Goal: Transaction & Acquisition: Purchase product/service

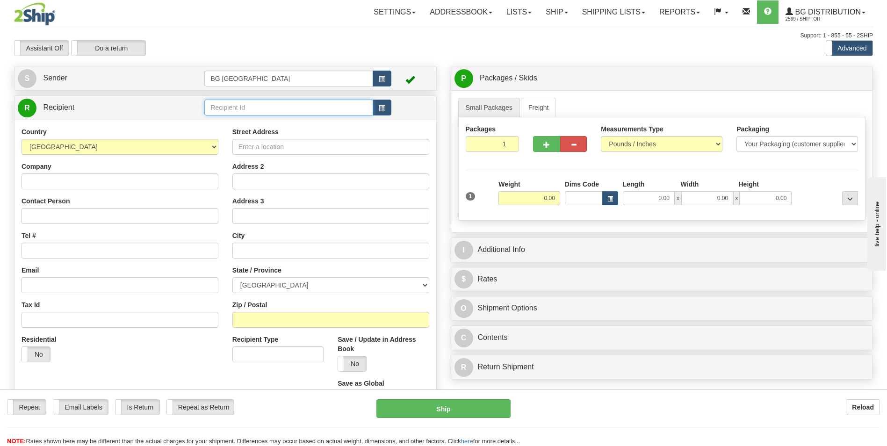
click at [224, 103] on input "text" at bounding box center [288, 108] width 168 height 16
click at [224, 120] on div "60151" at bounding box center [286, 122] width 159 height 10
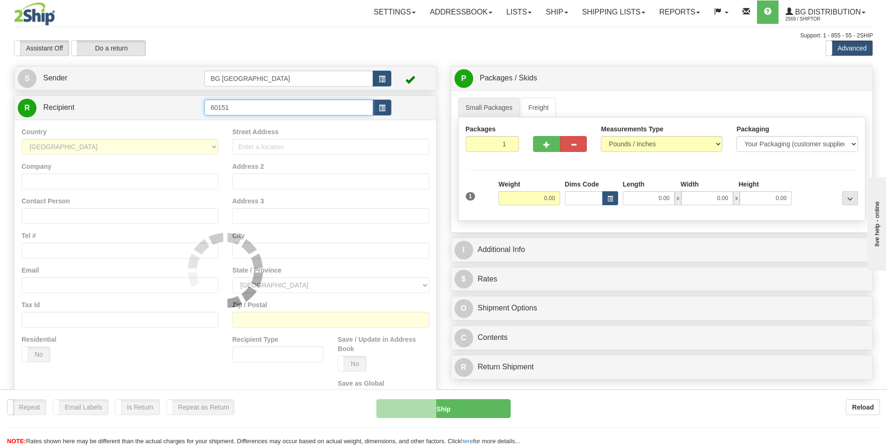
type input "60151"
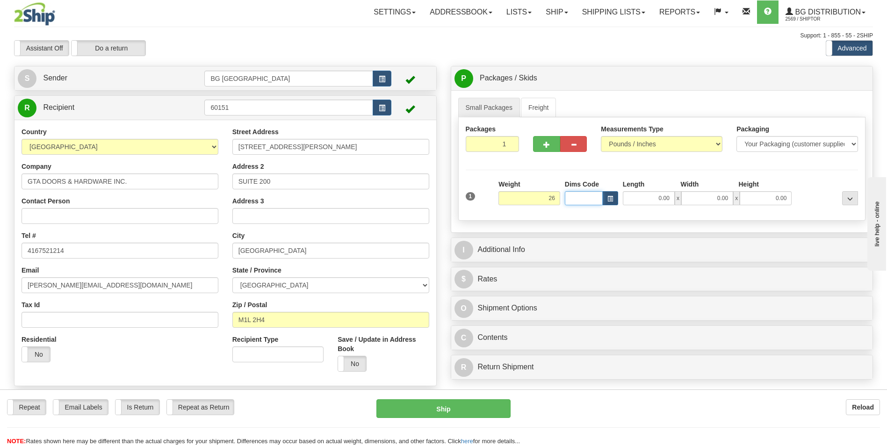
type input "26.00"
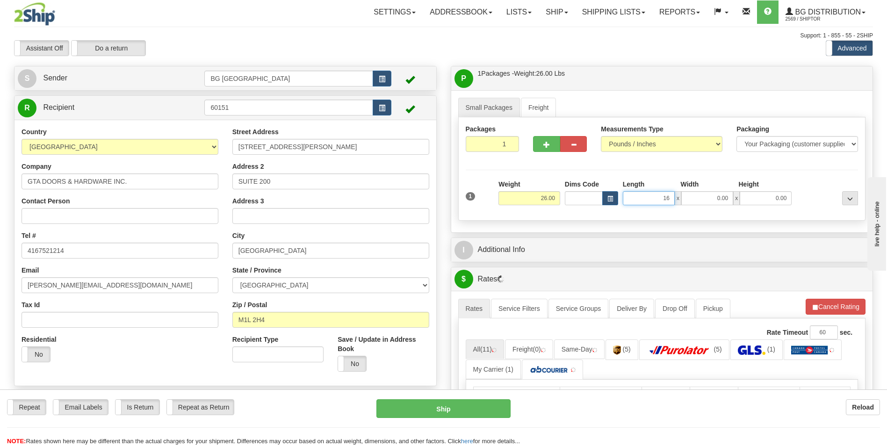
type input "16.00"
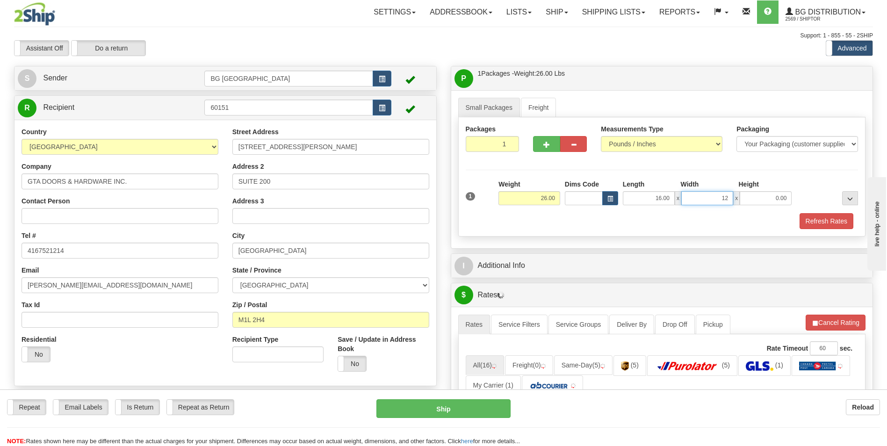
type input "12.00"
type input "9.00"
click at [549, 144] on span "button" at bounding box center [546, 145] width 7 height 6
type input "2"
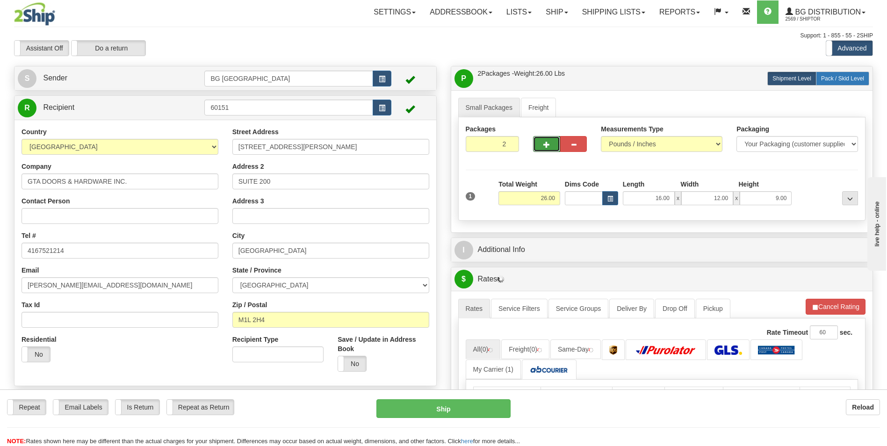
click at [846, 81] on span "Pack / Skid Level" at bounding box center [842, 78] width 43 height 7
radio input "true"
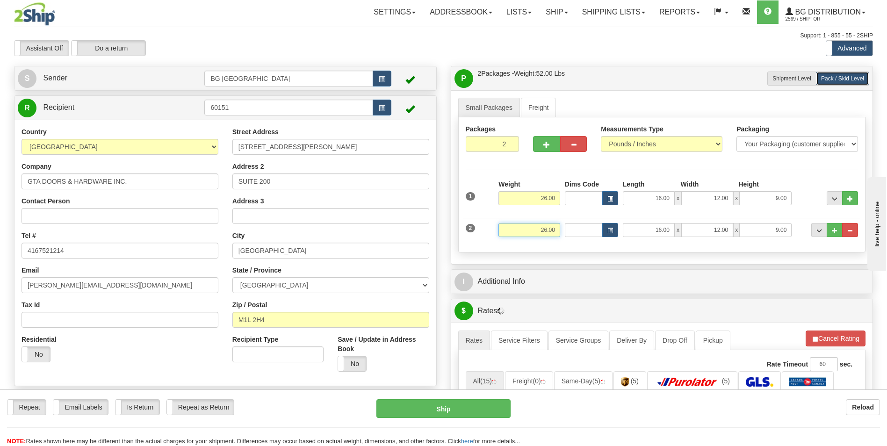
click at [546, 232] on input "26.00" at bounding box center [530, 230] width 62 height 14
type input "23.00"
type input "11.00"
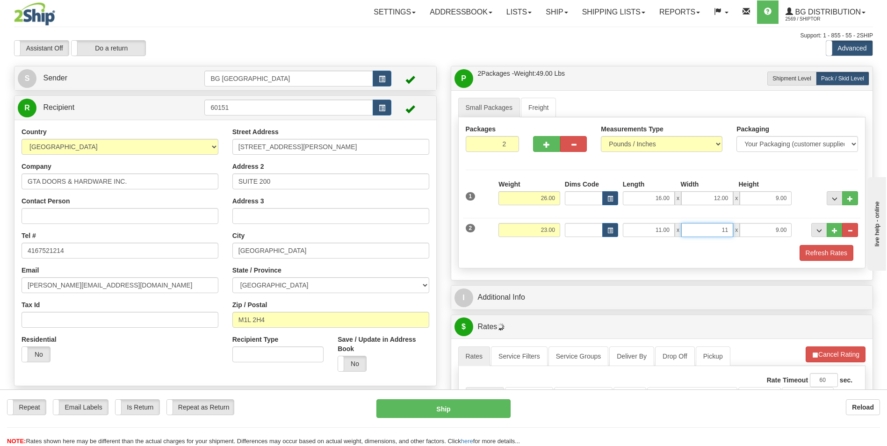
type input "11.00"
click at [835, 232] on span "..." at bounding box center [835, 230] width 6 height 5
type input "3"
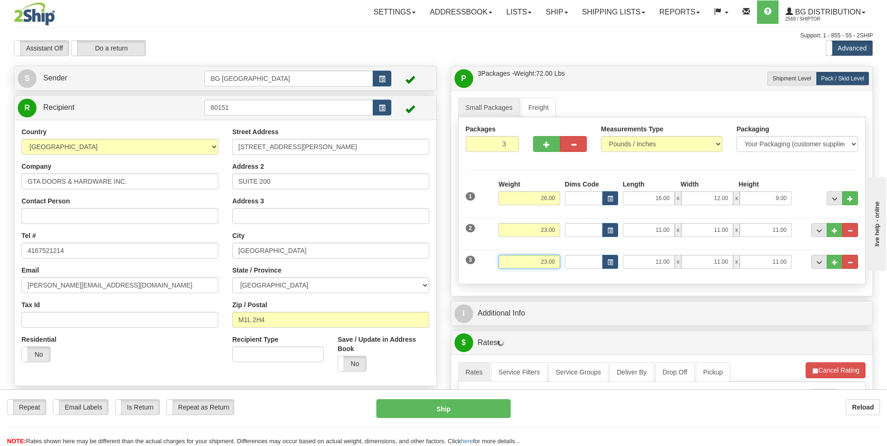
click at [538, 256] on input "23.00" at bounding box center [530, 262] width 62 height 14
type input "40.00"
type input "19.00"
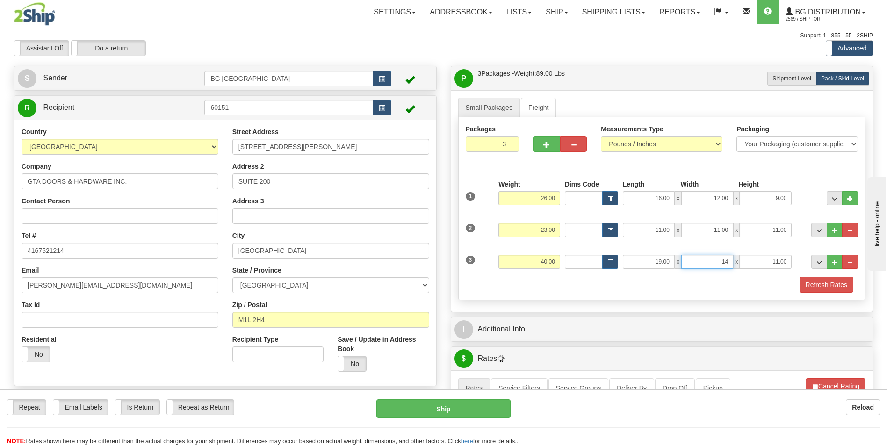
type input "14.00"
type input "8.00"
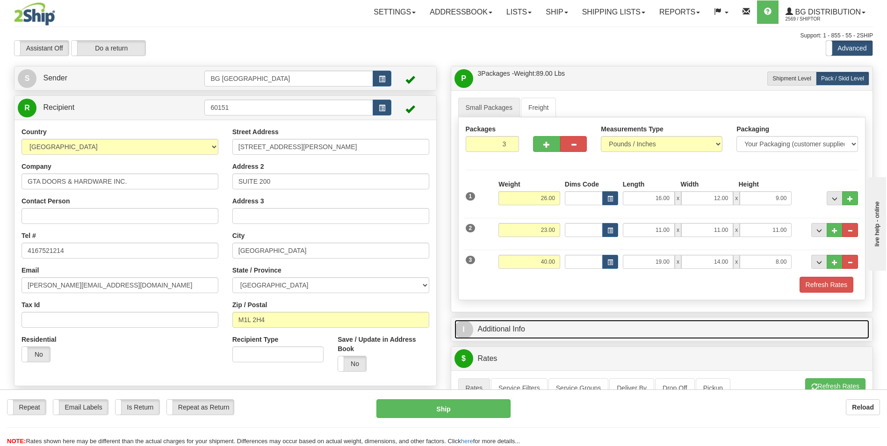
click at [541, 326] on link "I Additional Info" at bounding box center [662, 329] width 415 height 19
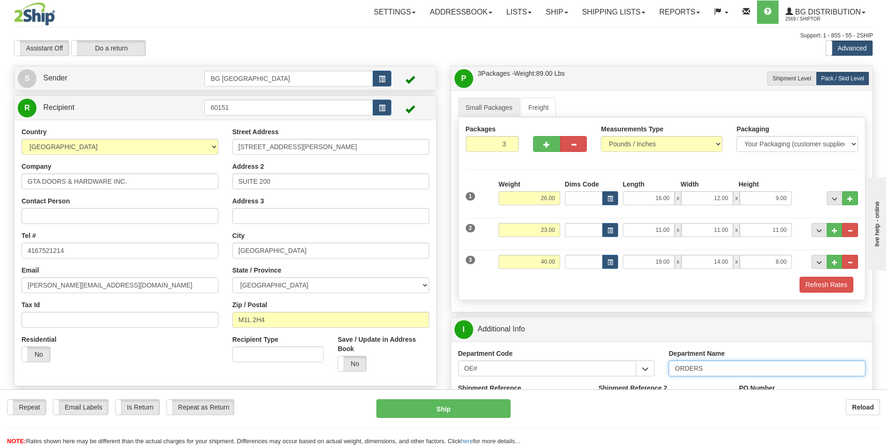
click at [718, 369] on input "ORDERS" at bounding box center [767, 369] width 197 height 16
type input "70183744-00"
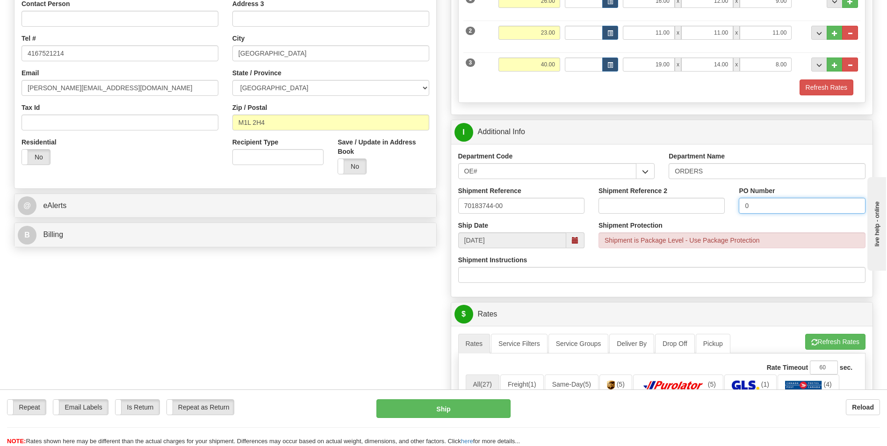
scroll to position [327, 0]
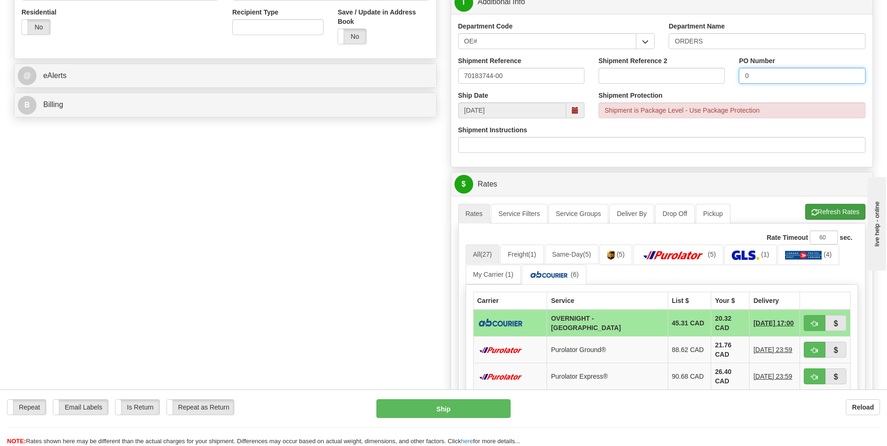
type input "0"
click at [831, 212] on button "Refresh Rates" at bounding box center [835, 212] width 60 height 16
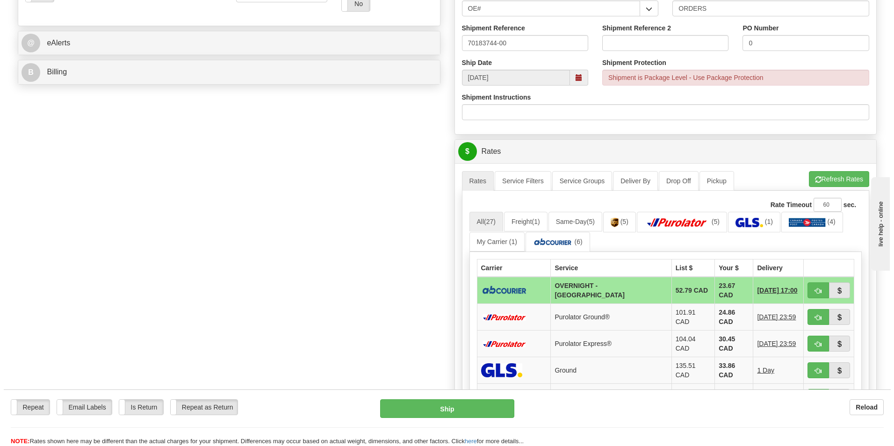
scroll to position [374, 0]
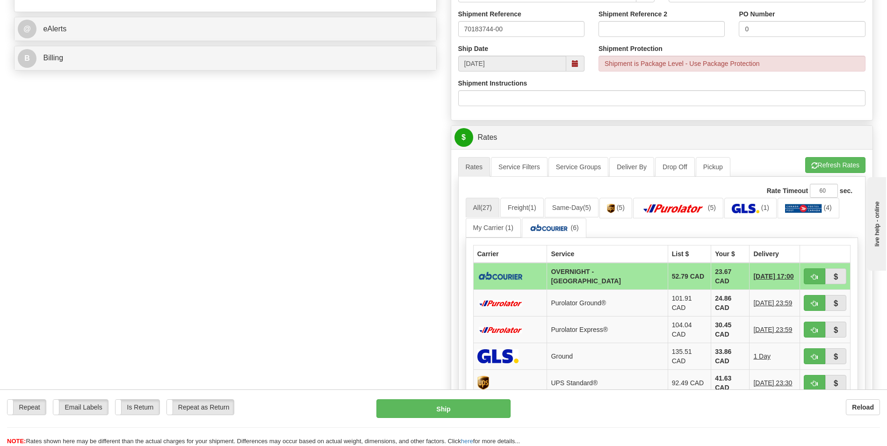
click at [711, 277] on td "23.67 CAD" at bounding box center [730, 276] width 38 height 27
click at [811, 275] on span "button" at bounding box center [814, 277] width 7 height 6
type input "4"
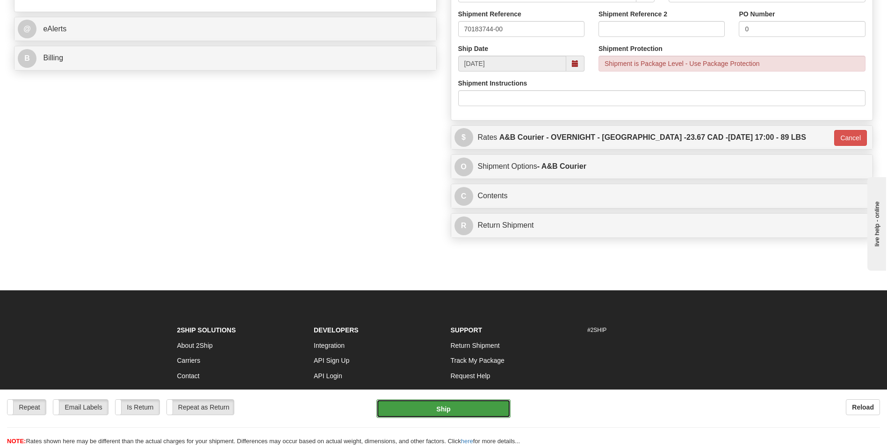
click at [476, 414] on button "Ship" at bounding box center [443, 408] width 134 height 19
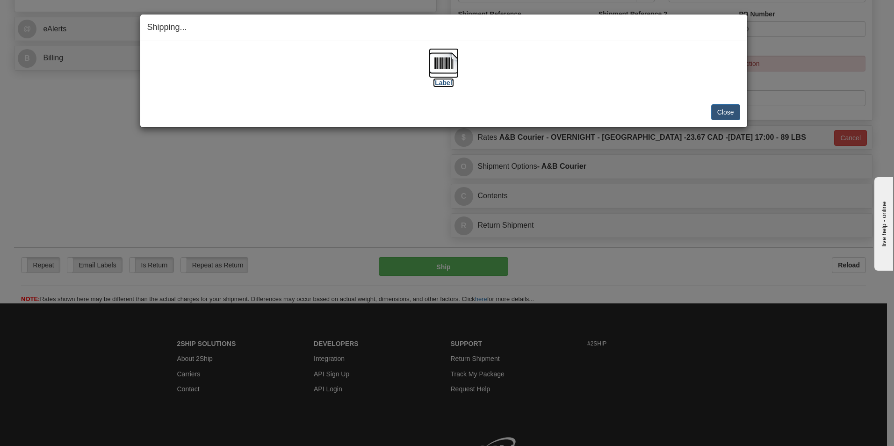
click at [430, 62] on img at bounding box center [444, 63] width 30 height 30
click at [721, 114] on button "Close" at bounding box center [725, 112] width 29 height 16
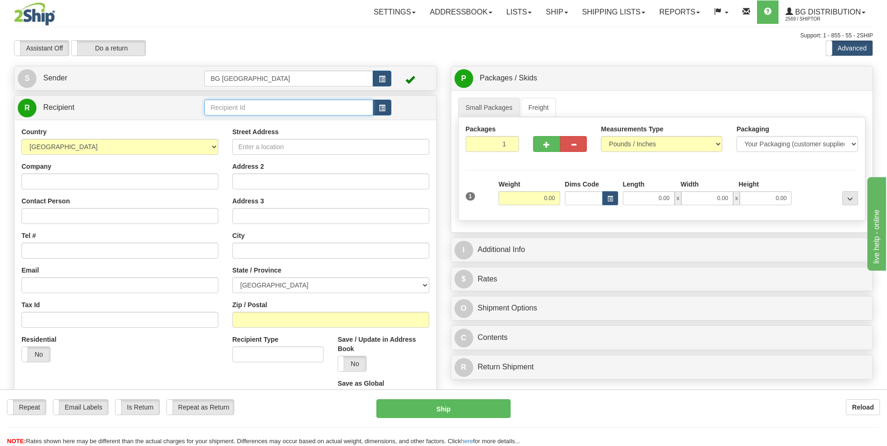
click at [240, 109] on input "text" at bounding box center [288, 108] width 168 height 16
click at [229, 127] on div "1224" at bounding box center [286, 122] width 159 height 10
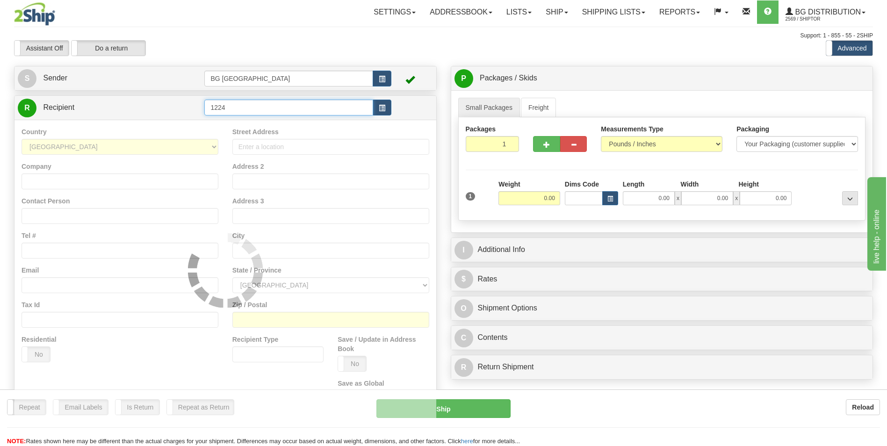
type input "1224"
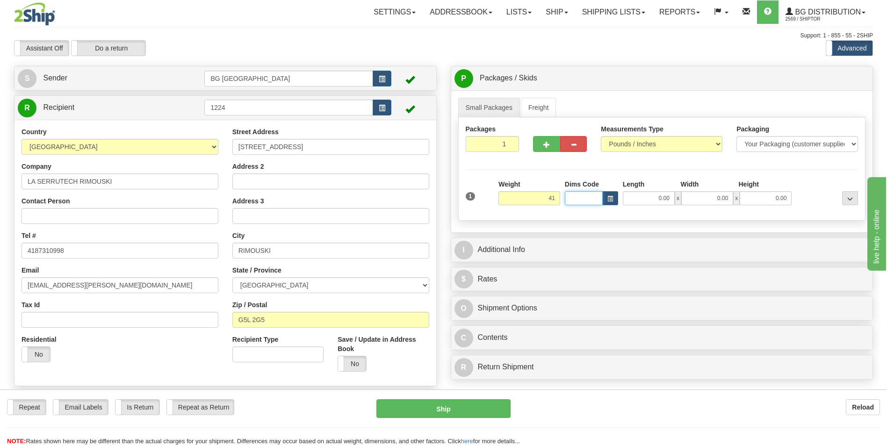
type input "41.00"
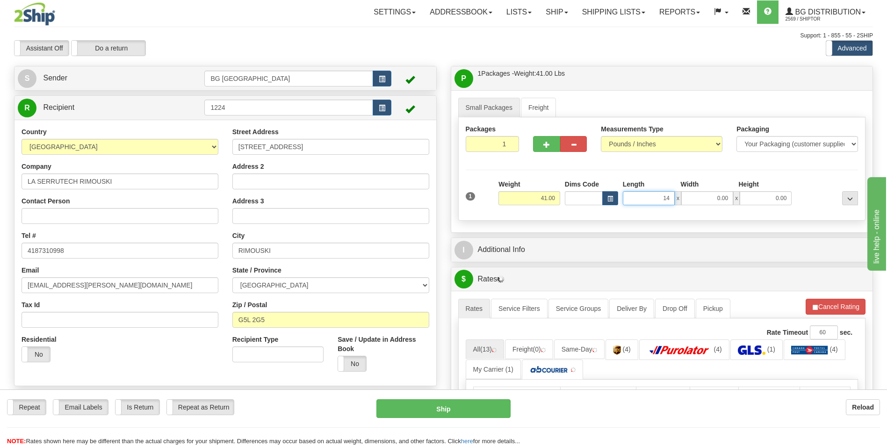
type input "14.00"
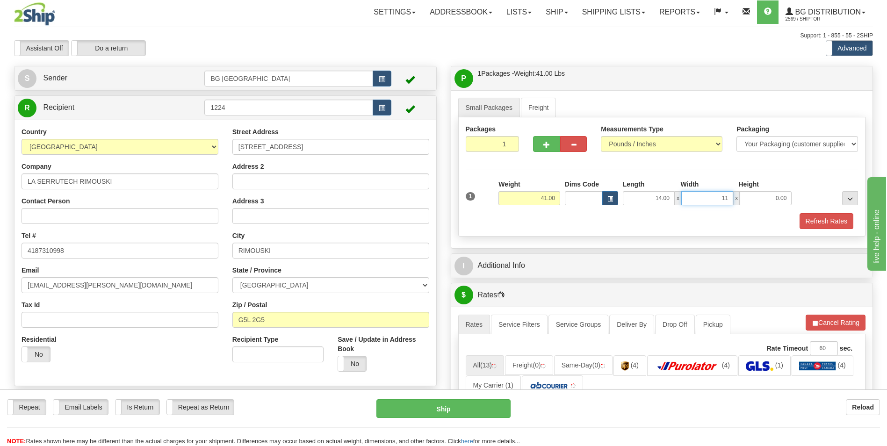
type input "11.00"
click at [550, 148] on span "button" at bounding box center [546, 145] width 7 height 6
type input "2"
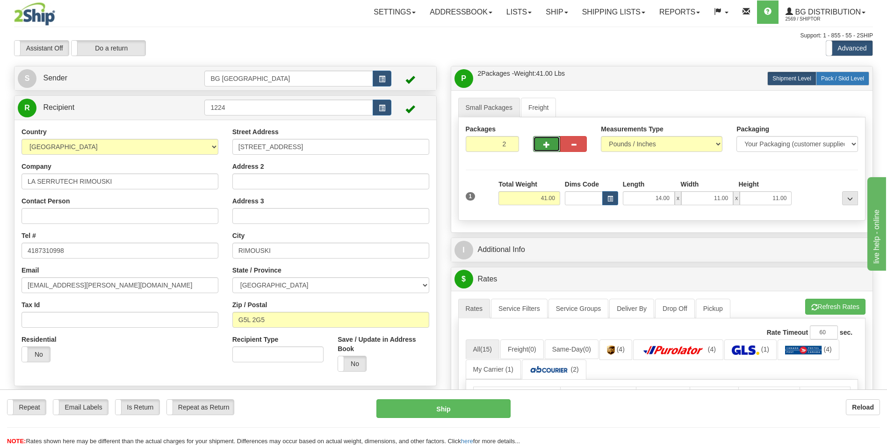
click at [854, 77] on span "Pack / Skid Level" at bounding box center [842, 78] width 43 height 7
radio input "true"
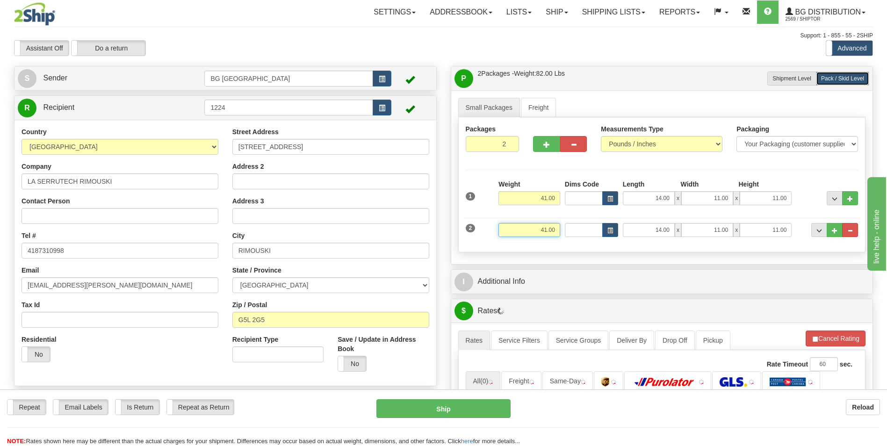
click at [514, 233] on input "41.00" at bounding box center [530, 230] width 62 height 14
type input "3.00"
type input "9.00"
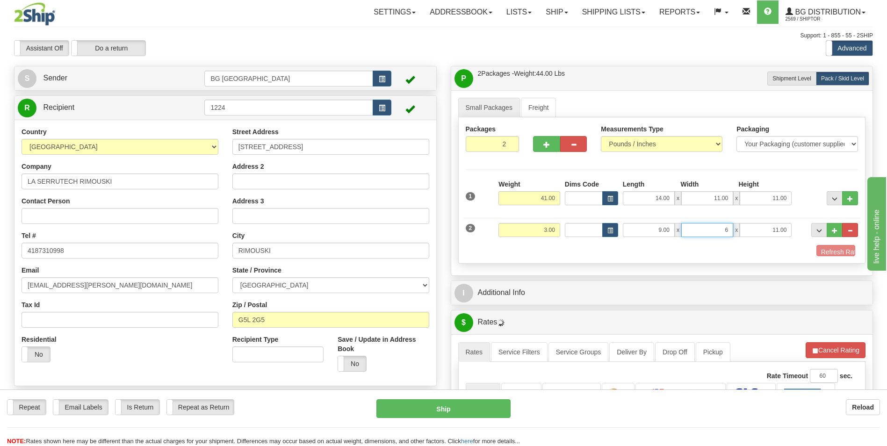
type input "6.00"
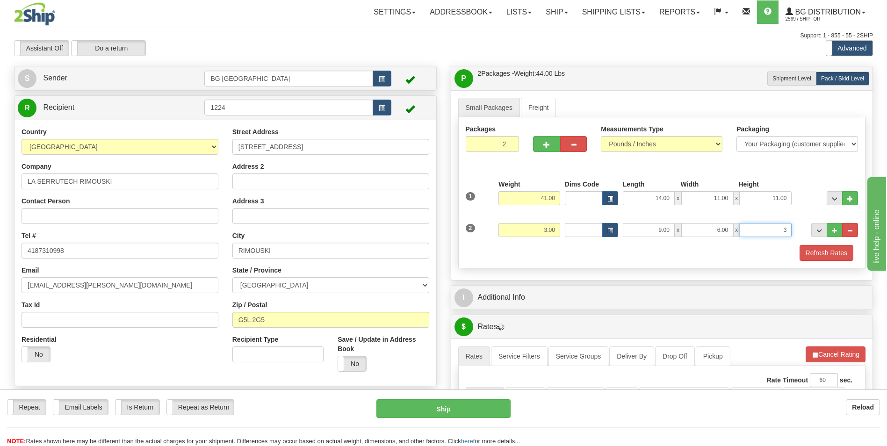
type input "3.00"
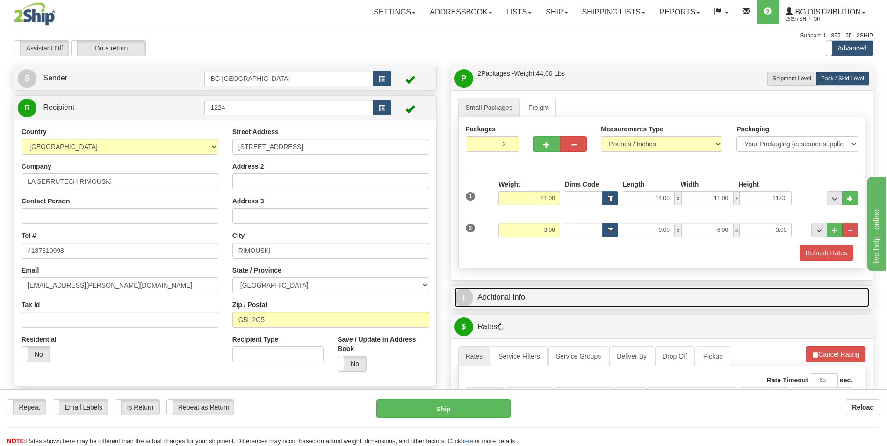
click at [523, 292] on link "I Additional Info" at bounding box center [662, 297] width 415 height 19
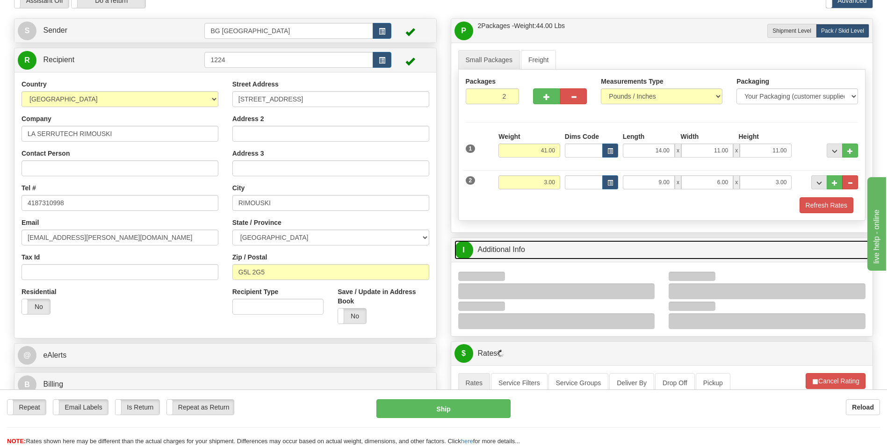
scroll to position [94, 0]
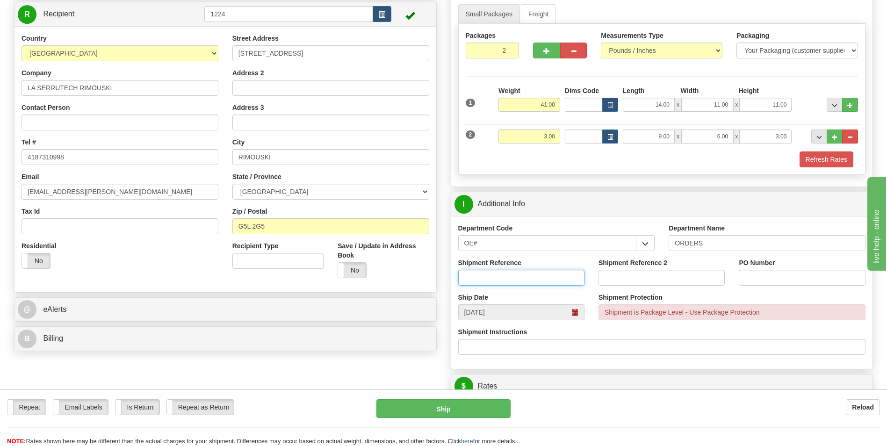
click at [506, 274] on input "Shipment Reference" at bounding box center [521, 278] width 126 height 16
type input "70183745-00"
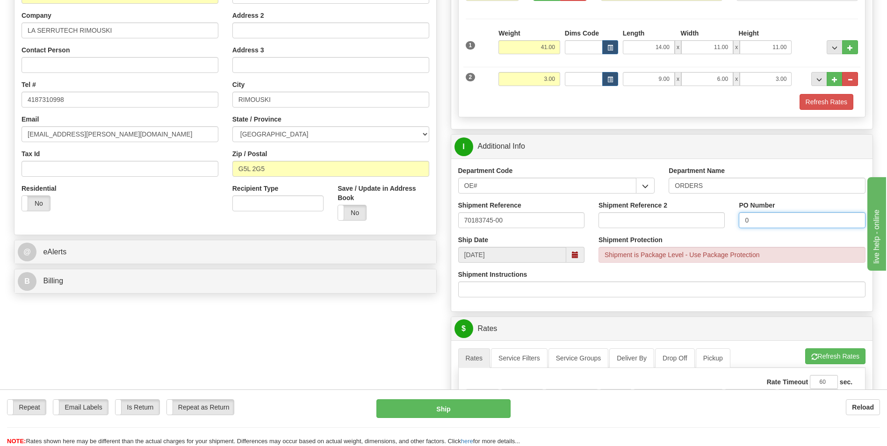
scroll to position [281, 0]
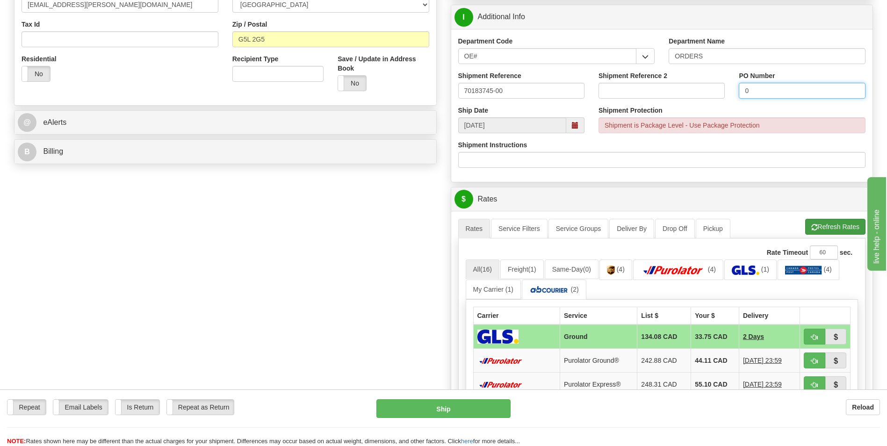
type input "0"
click at [817, 231] on button "Refresh Rates" at bounding box center [835, 227] width 60 height 16
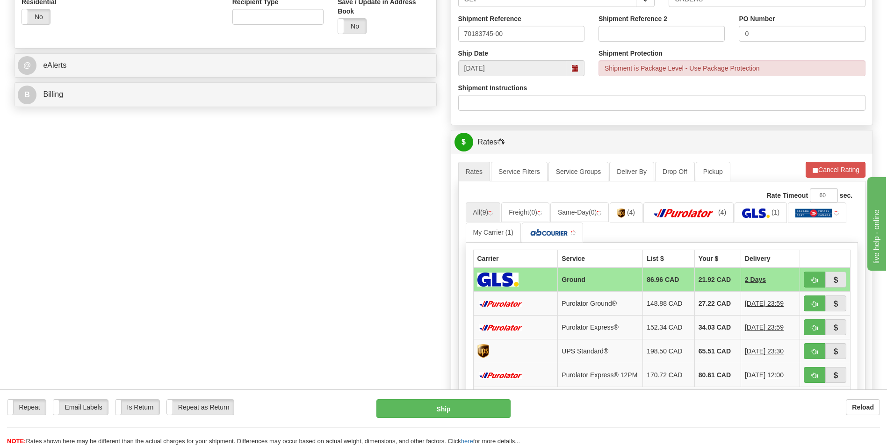
scroll to position [421, 0]
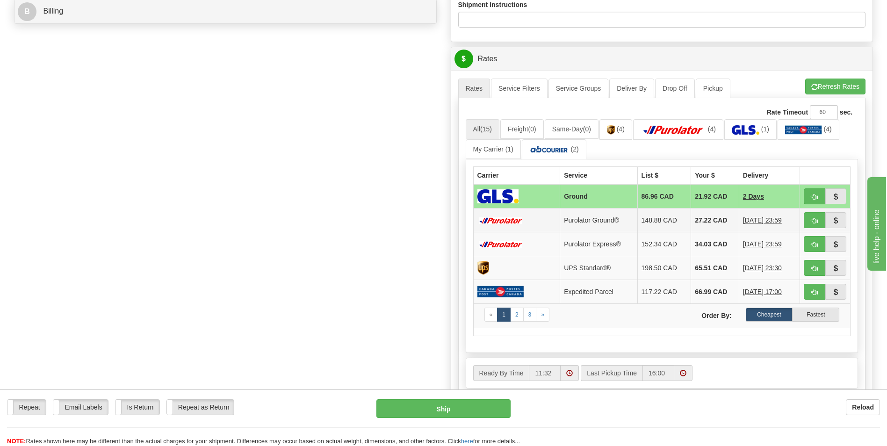
click at [700, 217] on td "27.22 CAD" at bounding box center [715, 221] width 48 height 24
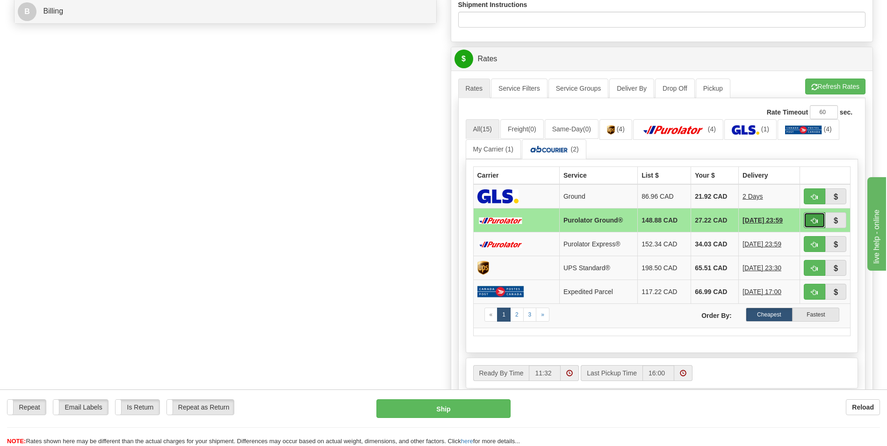
click at [806, 216] on button "button" at bounding box center [815, 220] width 22 height 16
type input "260"
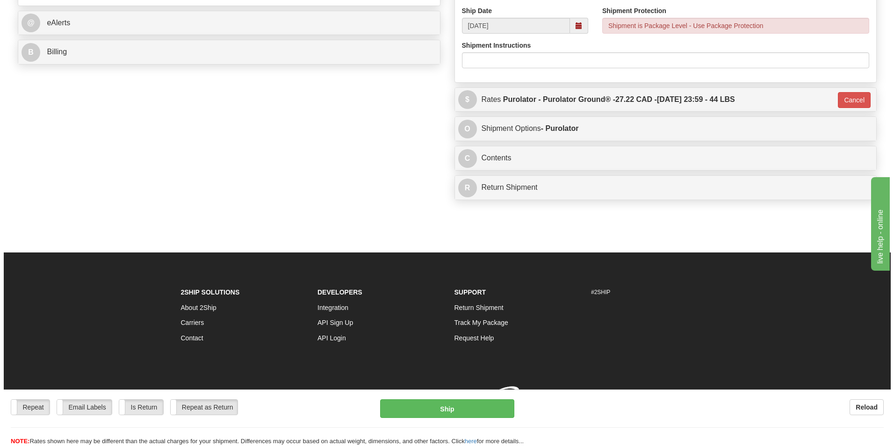
scroll to position [394, 0]
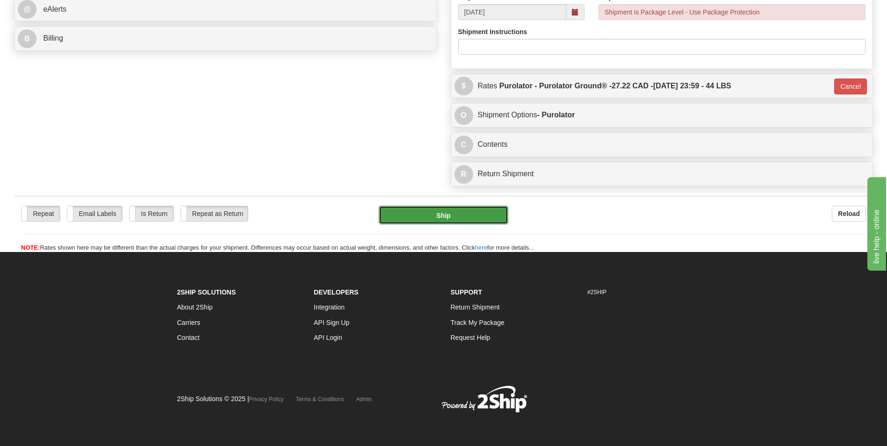
click at [437, 214] on button "Ship" at bounding box center [443, 215] width 129 height 19
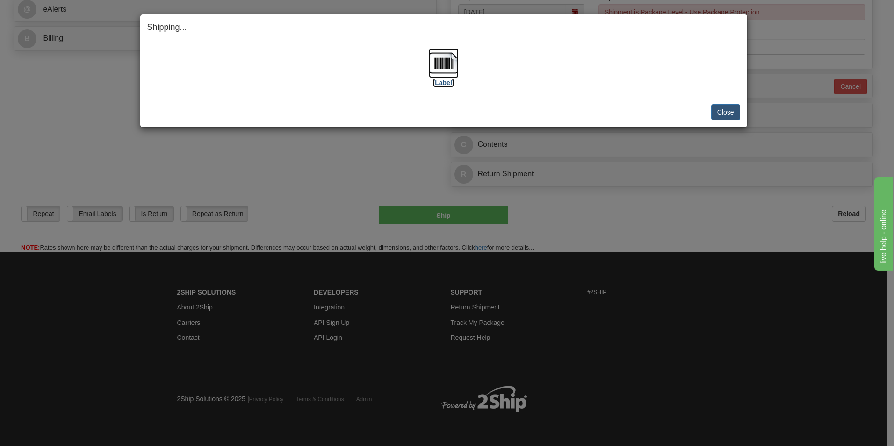
click at [443, 66] on img at bounding box center [444, 63] width 30 height 30
click at [735, 106] on button "Close" at bounding box center [725, 112] width 29 height 16
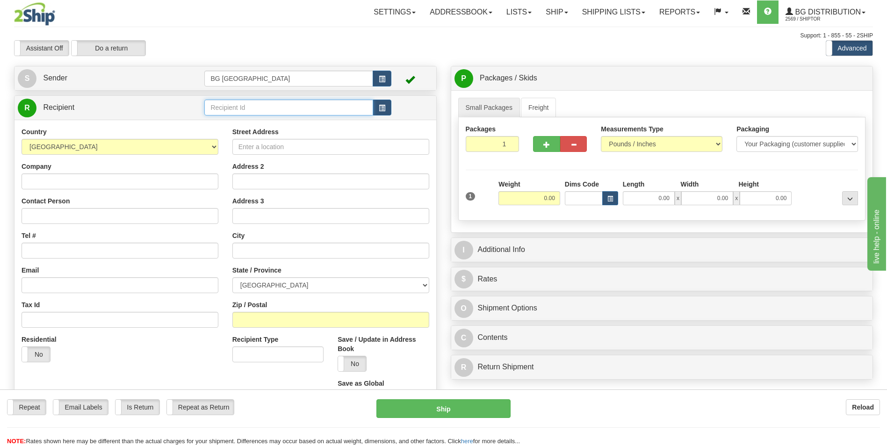
click at [231, 103] on input "text" at bounding box center [288, 108] width 168 height 16
click at [226, 119] on div "60831" at bounding box center [286, 122] width 159 height 10
type input "60831"
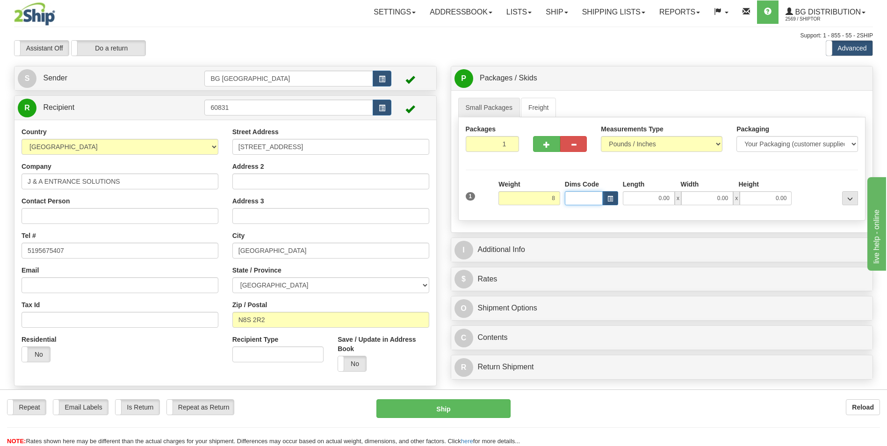
type input "8.00"
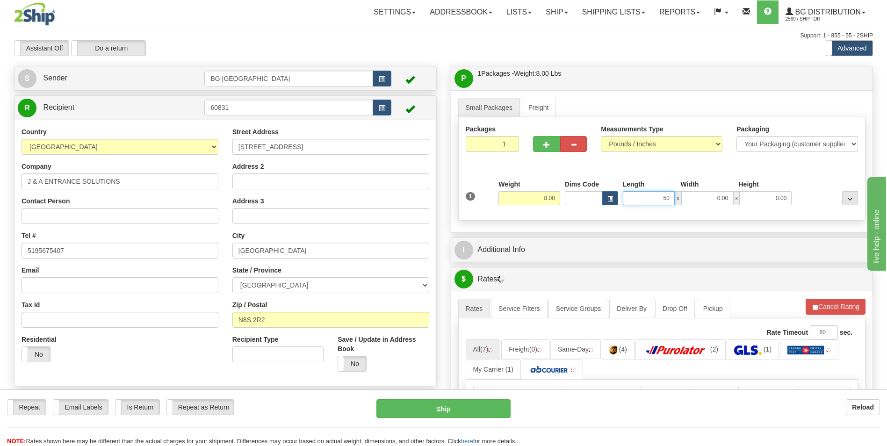
type input "50.00"
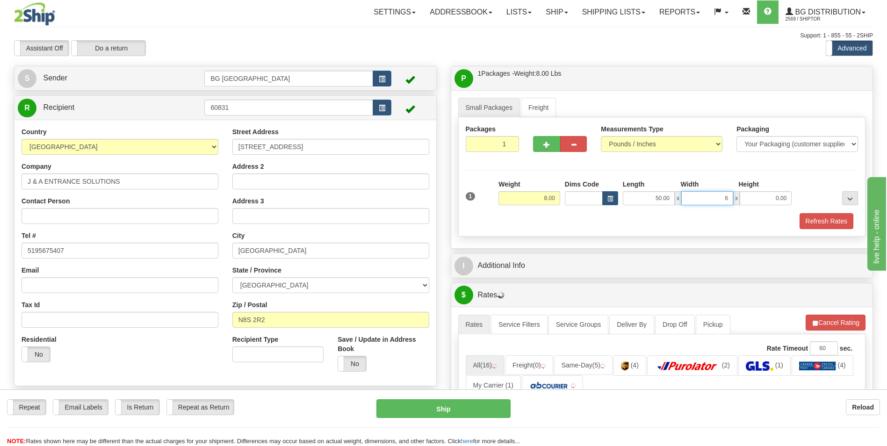
type input "6.00"
type input "3.00"
click at [546, 143] on span "button" at bounding box center [546, 145] width 7 height 6
type input "2"
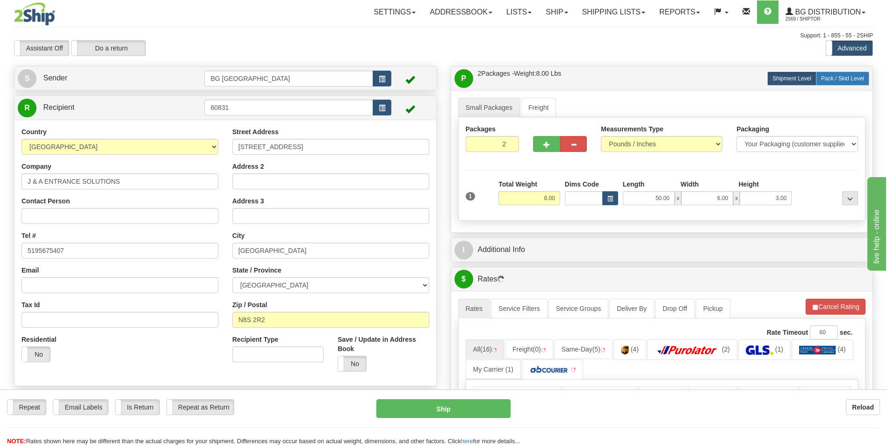
click at [842, 85] on label "Pack / Skid Level Pack.." at bounding box center [842, 79] width 53 height 14
radio input "true"
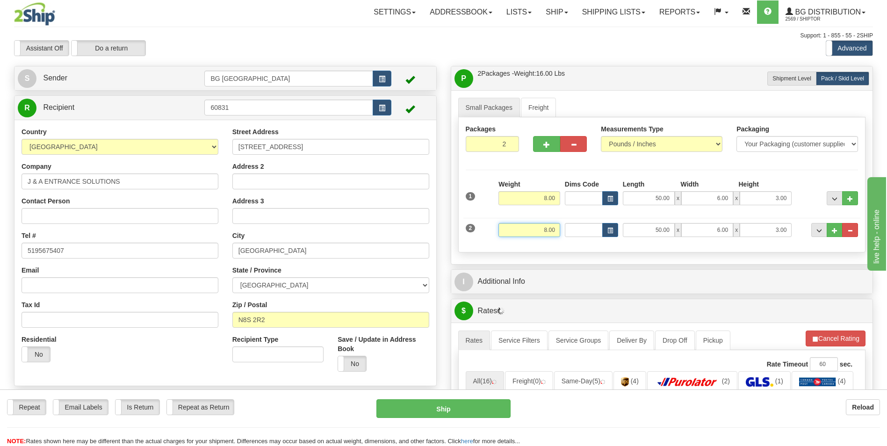
click at [543, 232] on input "8.00" at bounding box center [530, 230] width 62 height 14
type input "3.00"
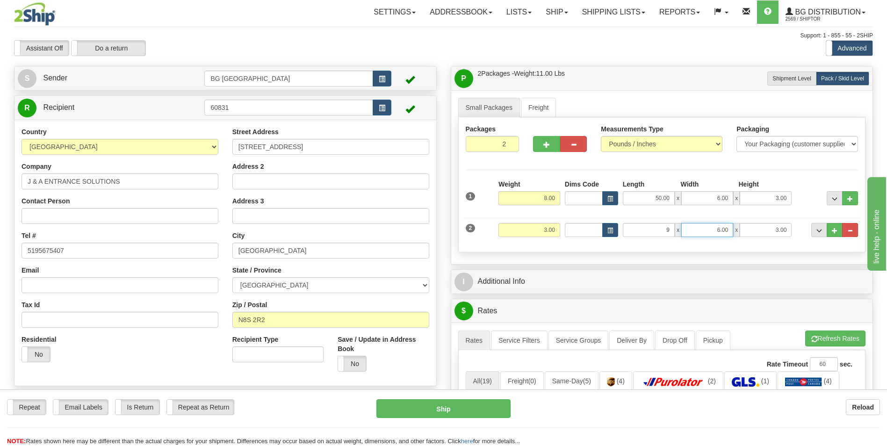
type input "9.00"
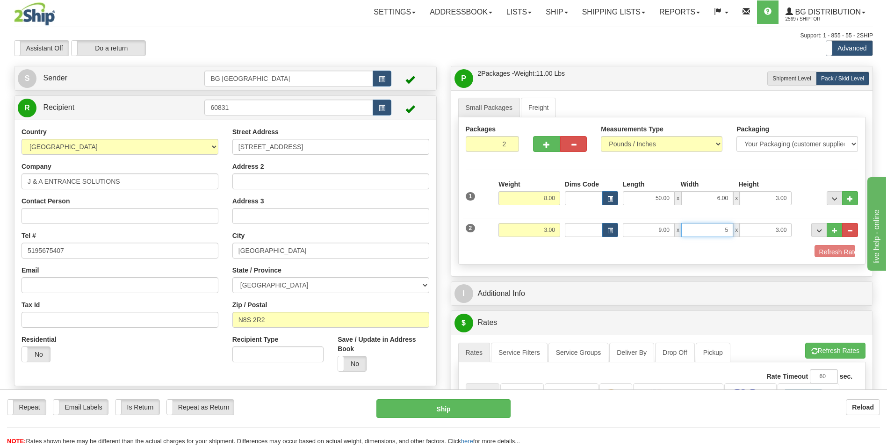
type input "5.00"
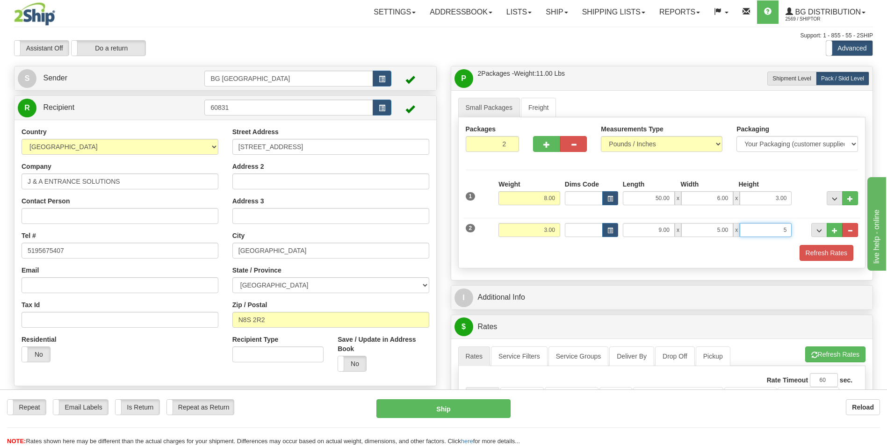
type input "5.00"
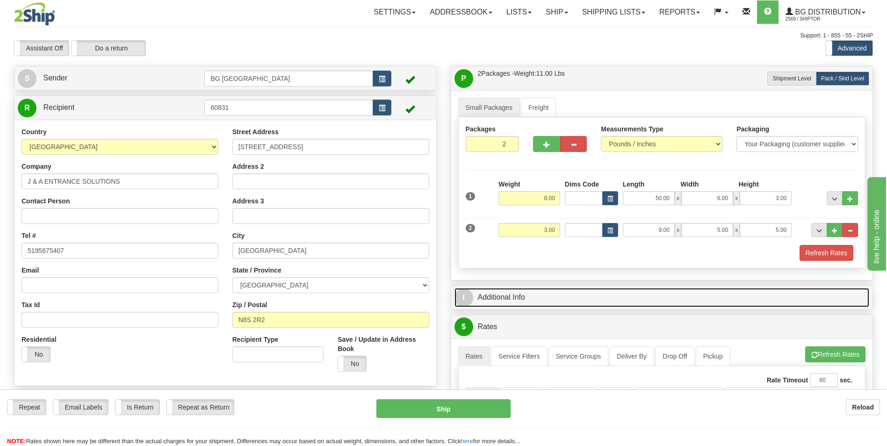
click at [539, 292] on link "I Additional Info" at bounding box center [662, 297] width 415 height 19
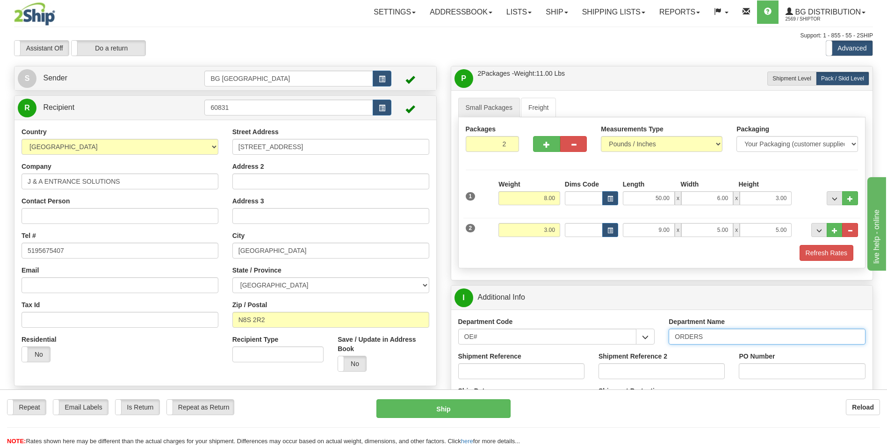
click at [715, 338] on input "ORDERS" at bounding box center [767, 337] width 197 height 16
type input "70183707-00"
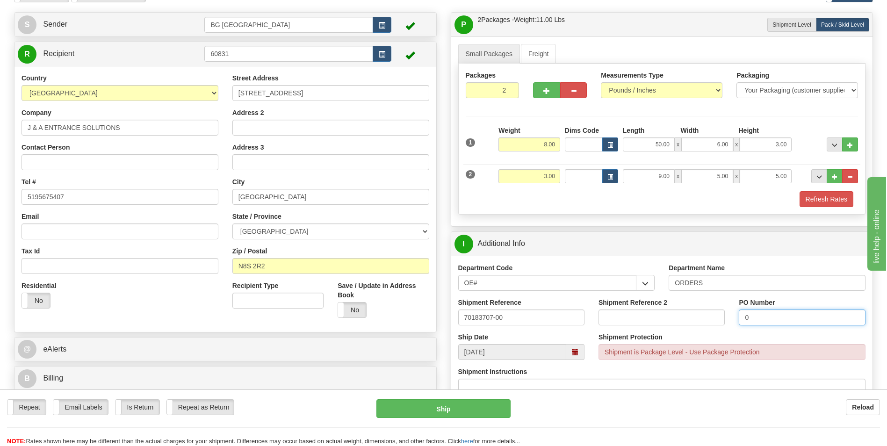
scroll to position [187, 0]
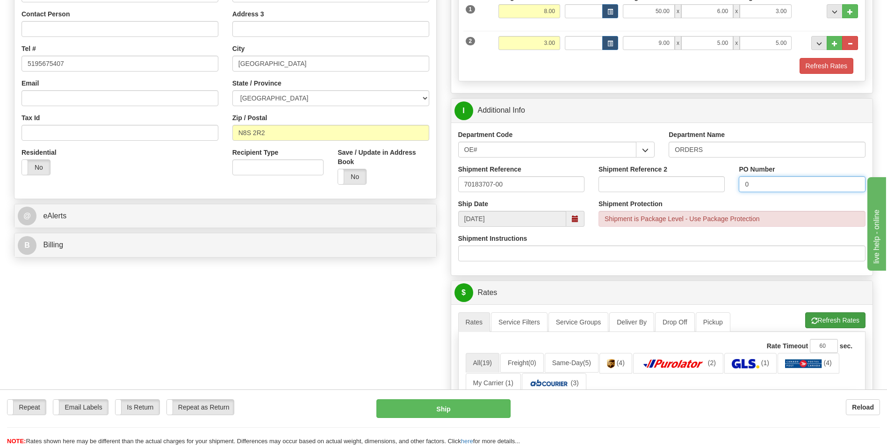
type input "0"
click at [814, 322] on span "button" at bounding box center [814, 321] width 7 height 6
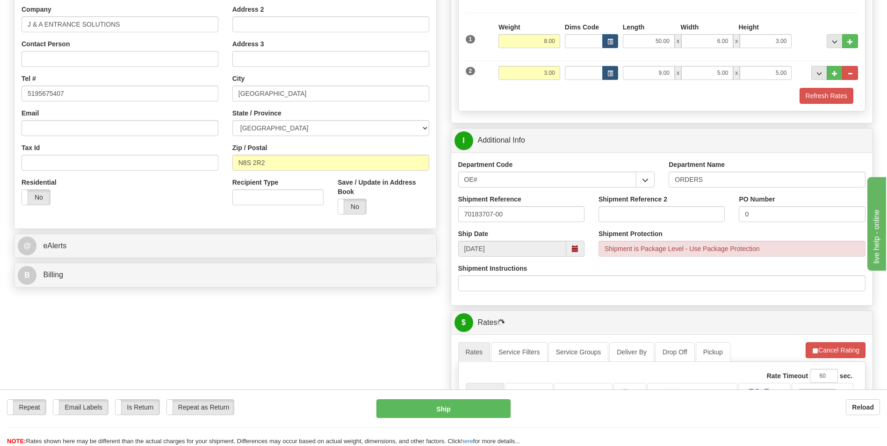
scroll to position [327, 0]
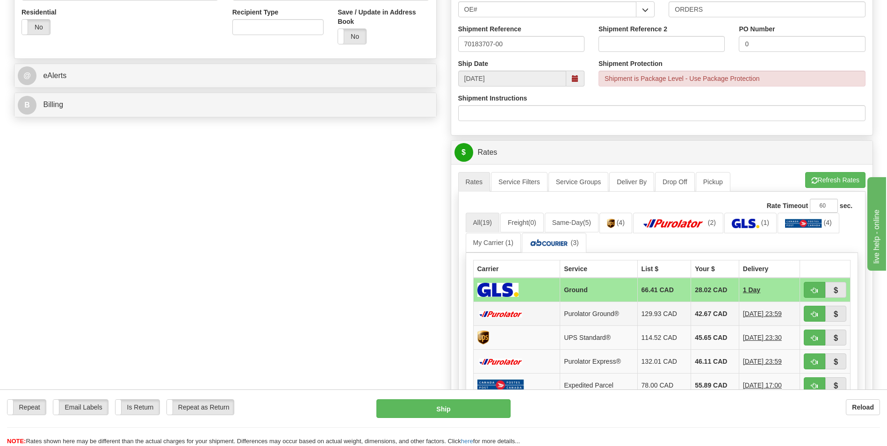
click at [697, 316] on td "42.67 CAD" at bounding box center [715, 314] width 48 height 24
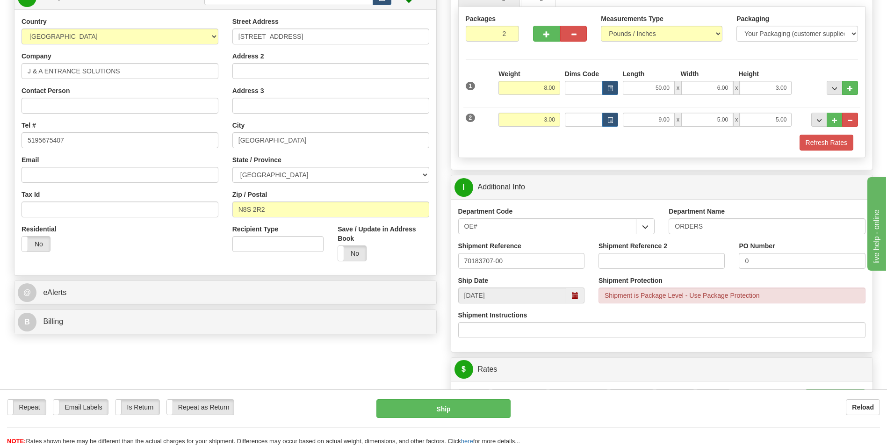
scroll to position [94, 0]
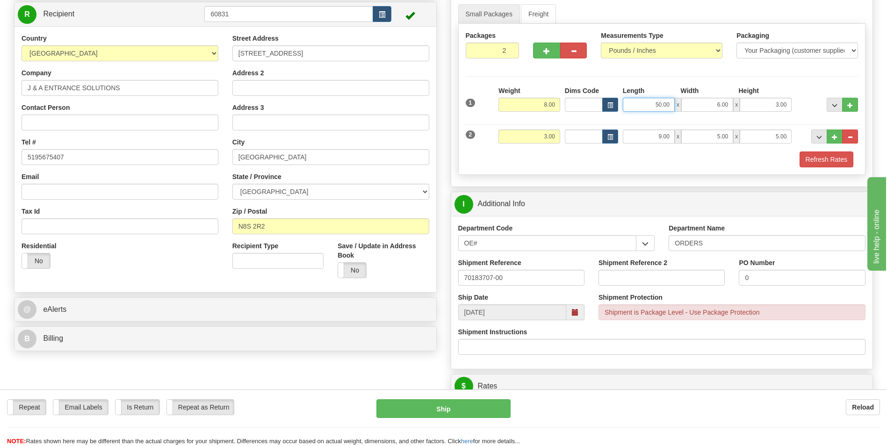
click at [657, 102] on input "50.00" at bounding box center [649, 105] width 52 height 14
type input "48.00"
click at [688, 163] on div "Refresh Rates" at bounding box center [662, 160] width 398 height 16
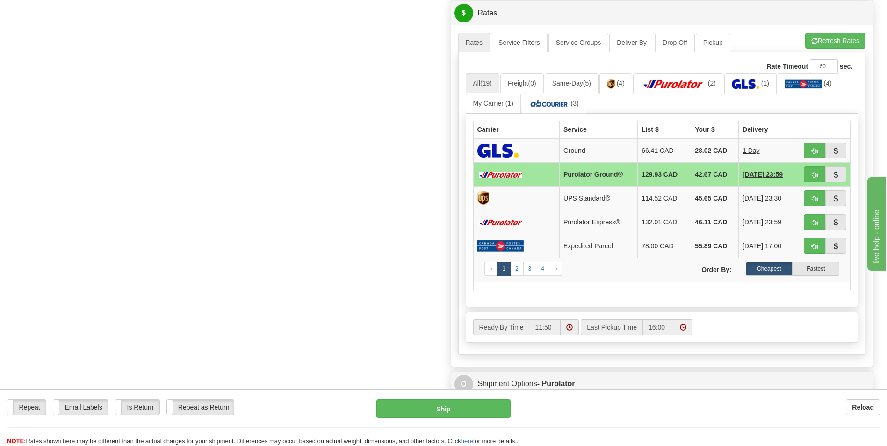
scroll to position [468, 0]
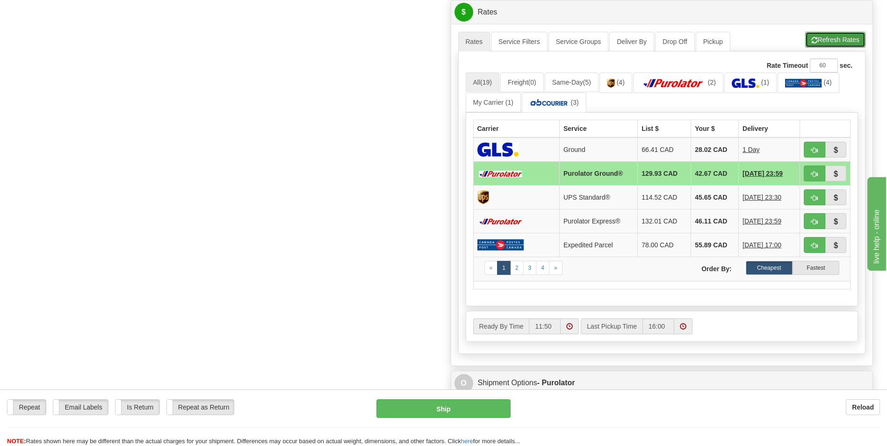
click at [808, 42] on button "Refresh Rates" at bounding box center [835, 40] width 60 height 16
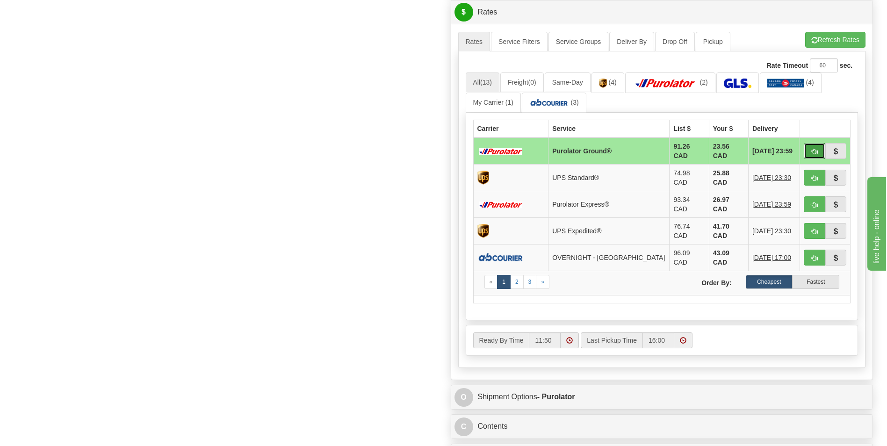
click at [807, 145] on button "button" at bounding box center [815, 151] width 22 height 16
type input "260"
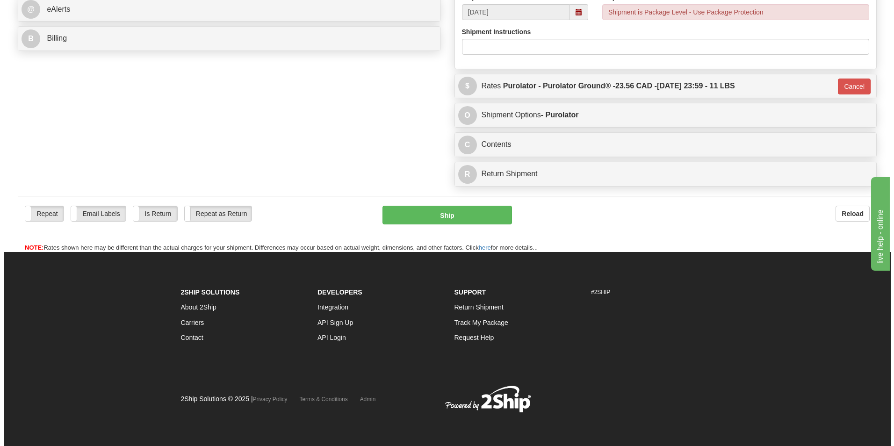
scroll to position [394, 0]
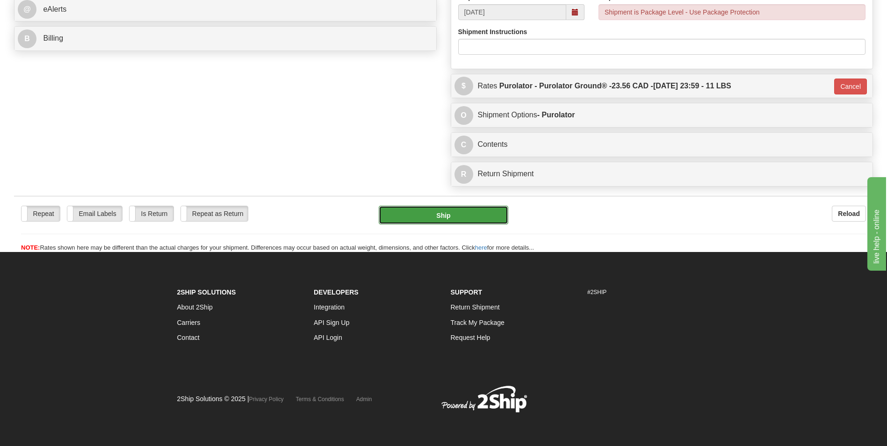
click at [492, 219] on button "Ship" at bounding box center [443, 215] width 129 height 19
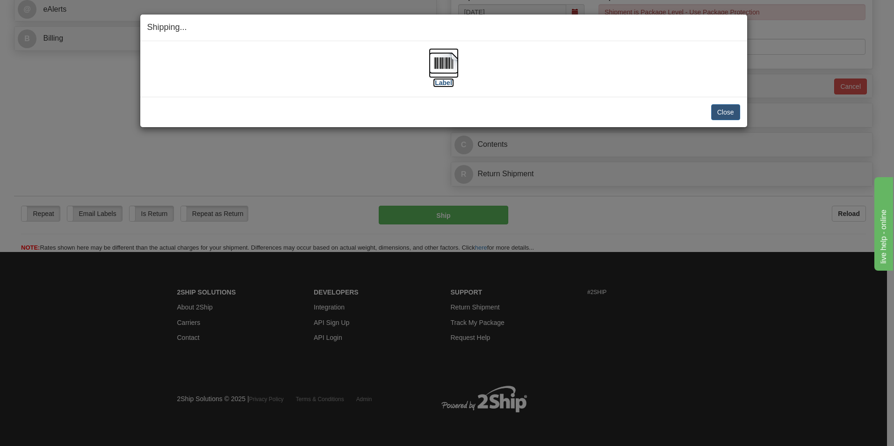
click at [439, 67] on img at bounding box center [444, 63] width 30 height 30
click at [727, 105] on button "Close" at bounding box center [725, 112] width 29 height 16
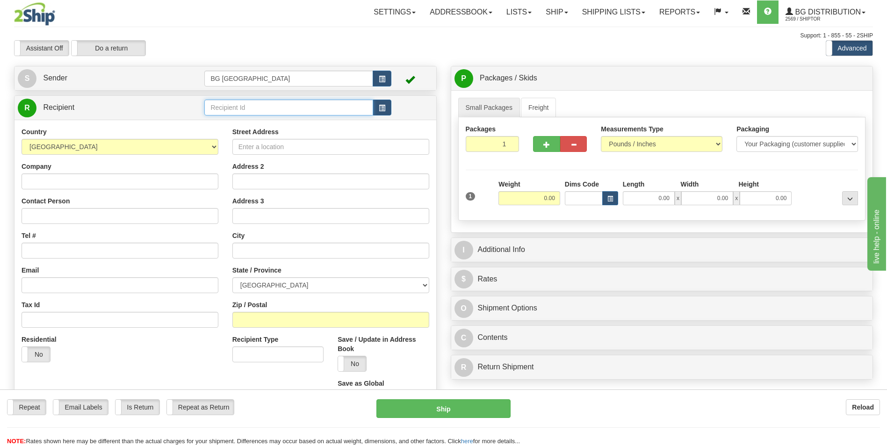
click at [237, 104] on input "text" at bounding box center [288, 108] width 168 height 16
click at [225, 119] on div "60533" at bounding box center [286, 122] width 159 height 10
type input "60533"
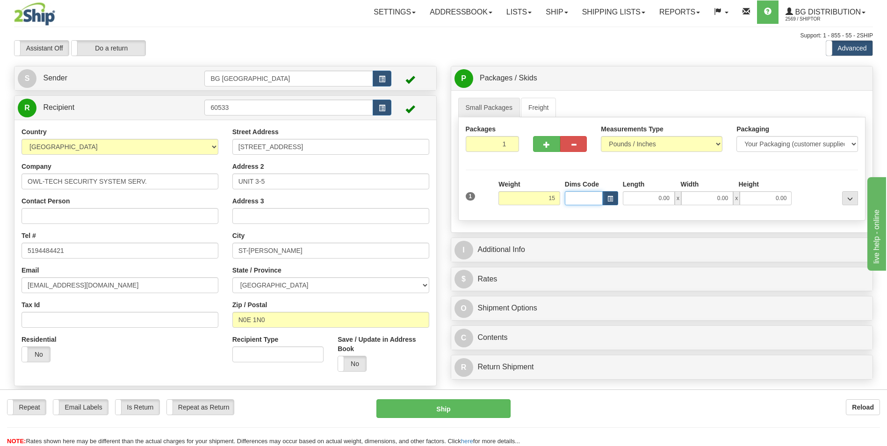
type input "15.00"
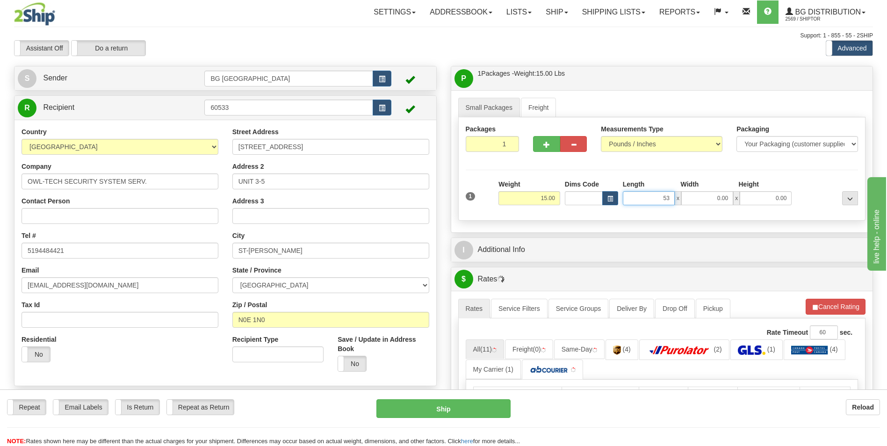
type input "53.00"
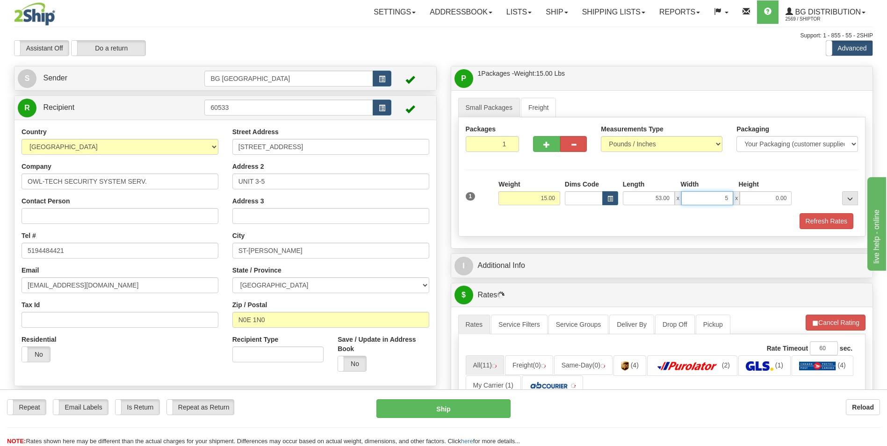
type input "5.00"
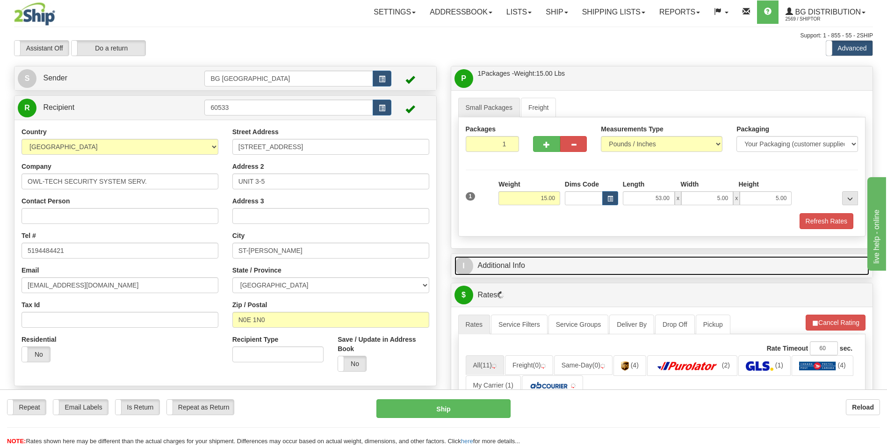
click at [528, 263] on link "I Additional Info" at bounding box center [662, 265] width 415 height 19
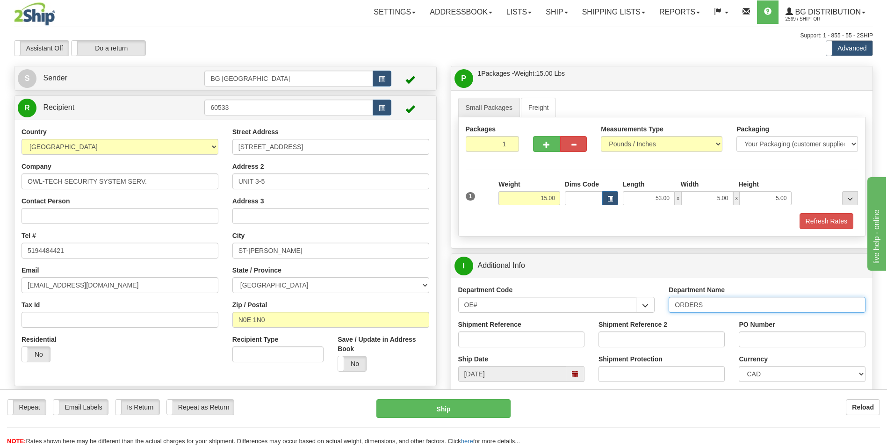
click at [723, 307] on input "ORDERS" at bounding box center [767, 305] width 197 height 16
type input "70182346-00"
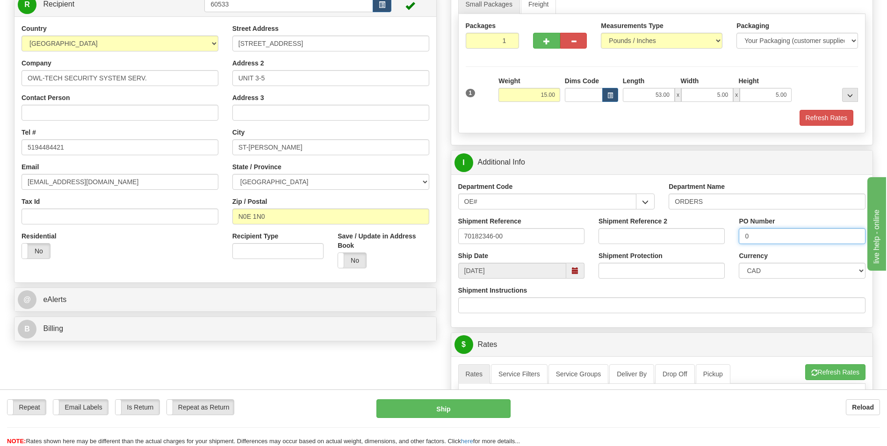
scroll to position [187, 0]
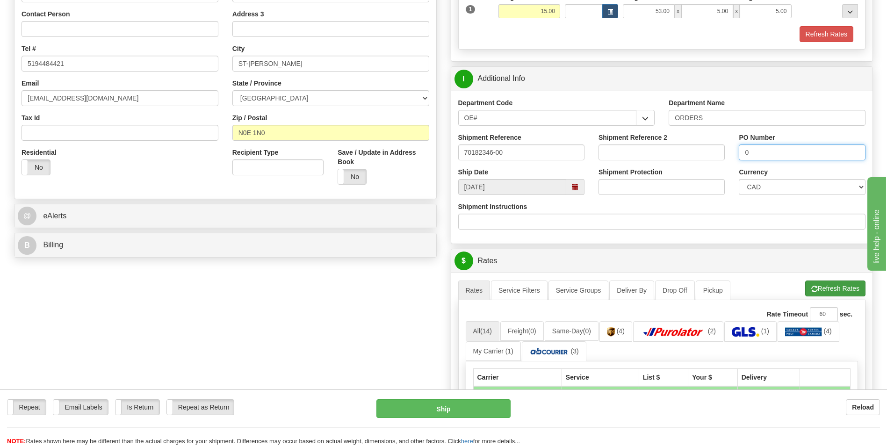
type input "0"
click at [825, 294] on button "Refresh Rates" at bounding box center [835, 289] width 60 height 16
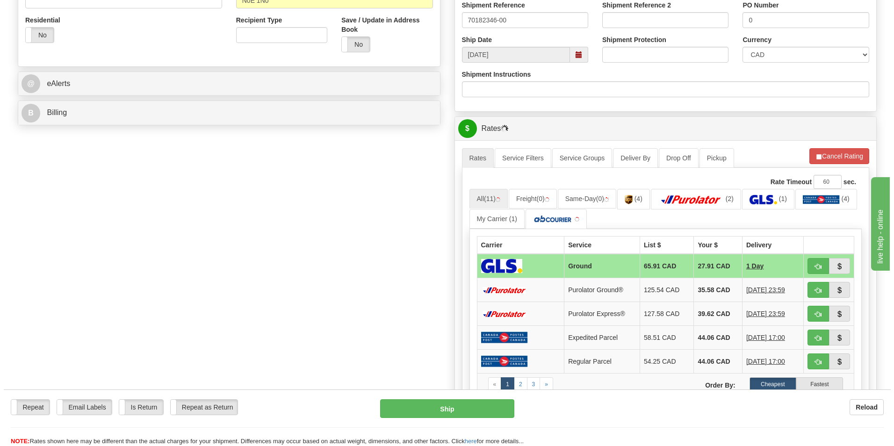
scroll to position [327, 0]
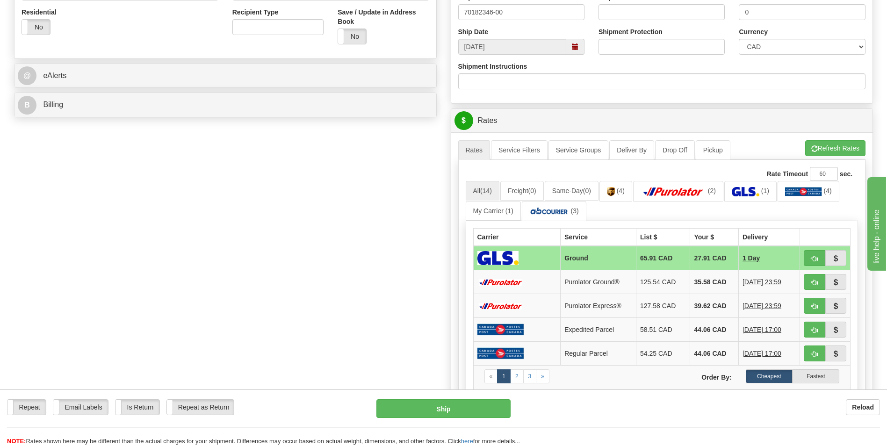
click at [701, 283] on td "35.58 CAD" at bounding box center [714, 282] width 48 height 24
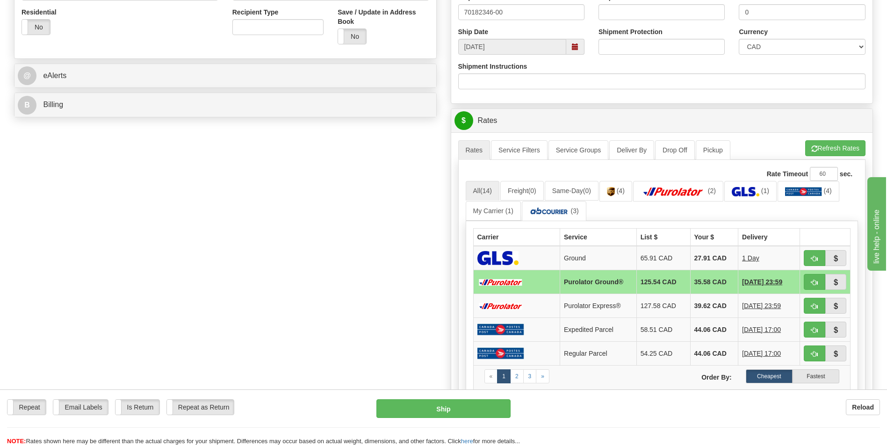
click at [803, 282] on td at bounding box center [825, 282] width 51 height 24
click at [805, 282] on button "button" at bounding box center [815, 282] width 22 height 16
type input "260"
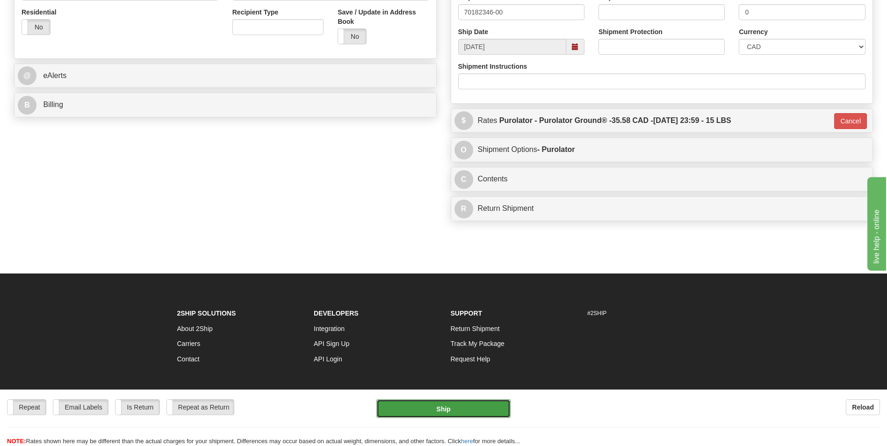
click at [460, 405] on button "Ship" at bounding box center [443, 408] width 134 height 19
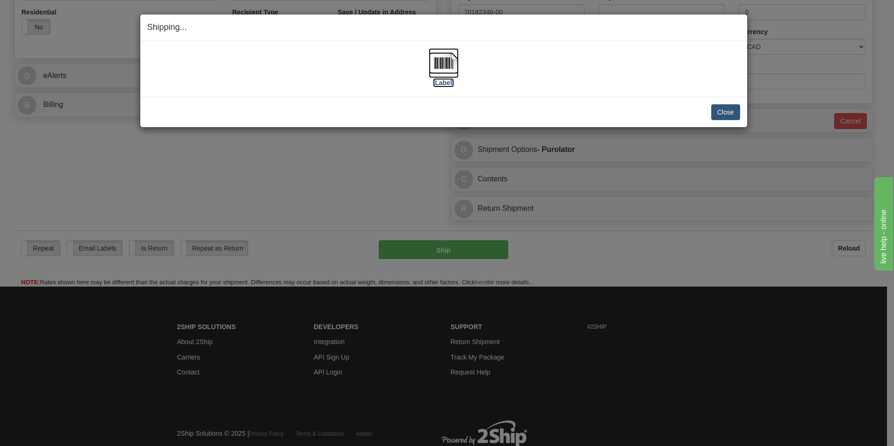
click at [442, 66] on img at bounding box center [444, 63] width 30 height 30
click at [720, 107] on button "Close" at bounding box center [725, 112] width 29 height 16
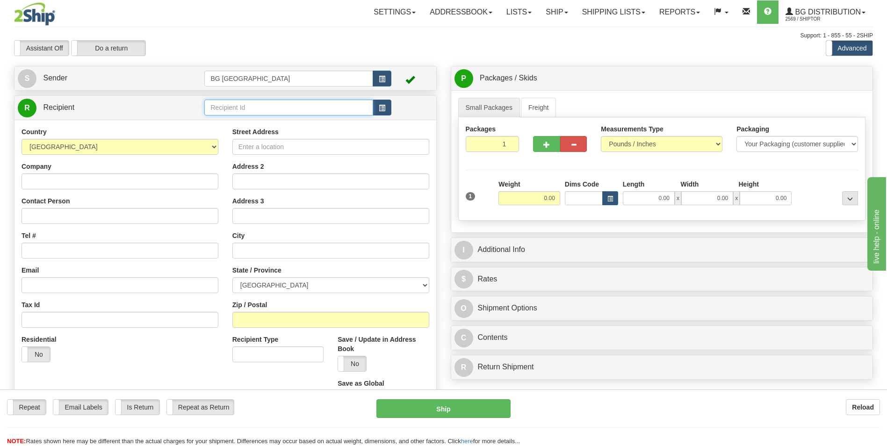
click at [237, 114] on input "text" at bounding box center [288, 108] width 168 height 16
click at [235, 123] on div "60154" at bounding box center [286, 122] width 159 height 10
type input "60154"
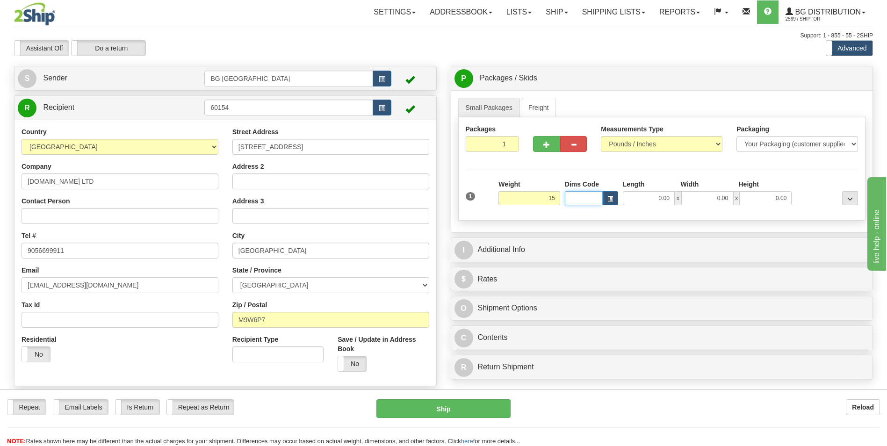
type input "15.00"
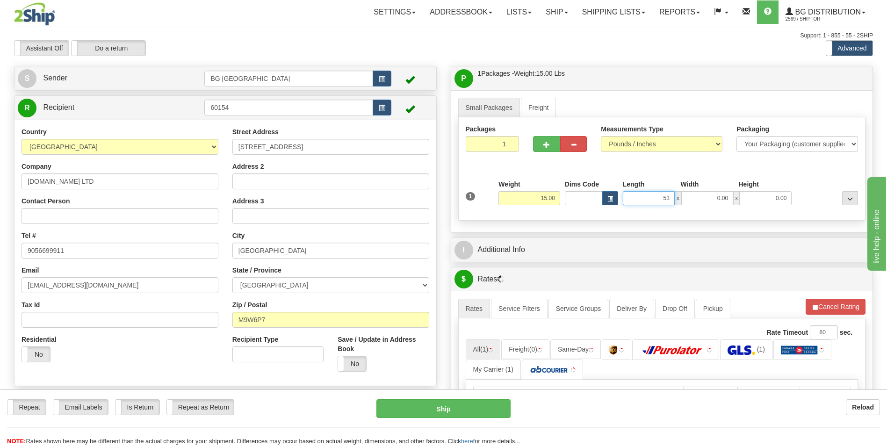
type input "53.00"
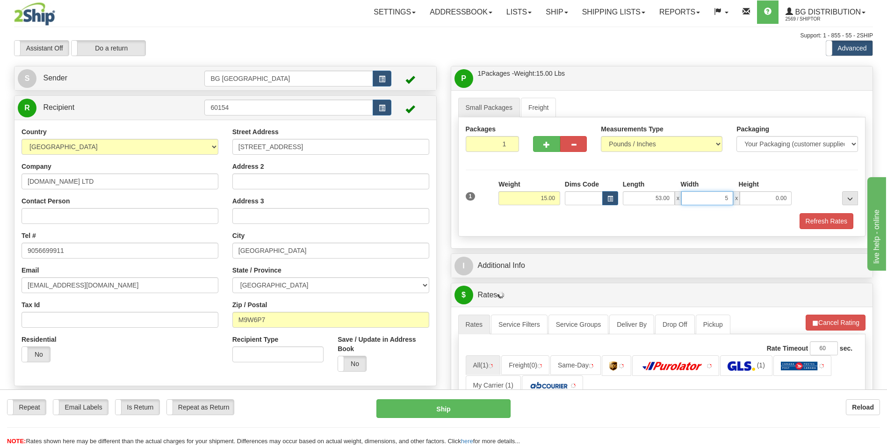
type input "5.00"
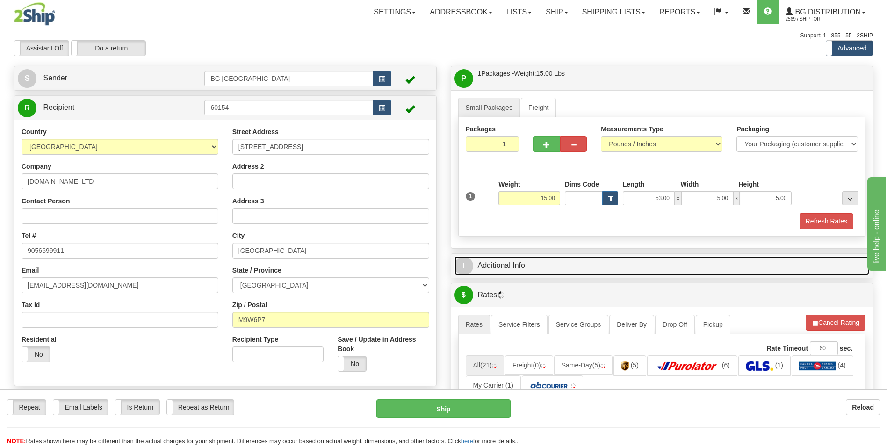
click at [535, 258] on link "I Additional Info" at bounding box center [662, 265] width 415 height 19
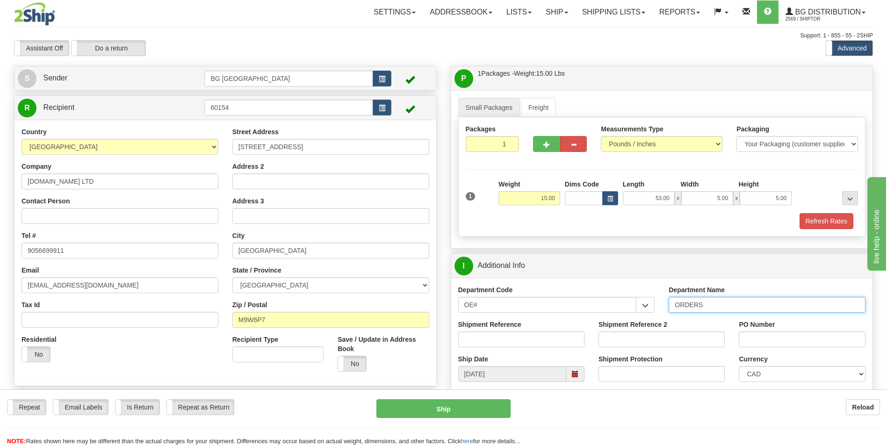
click at [725, 305] on input "ORDERS" at bounding box center [767, 305] width 197 height 16
type input "70182255-00"
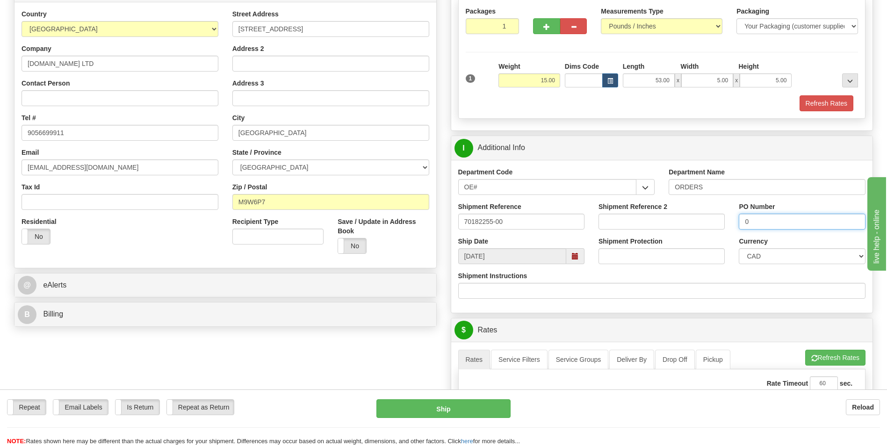
scroll to position [281, 0]
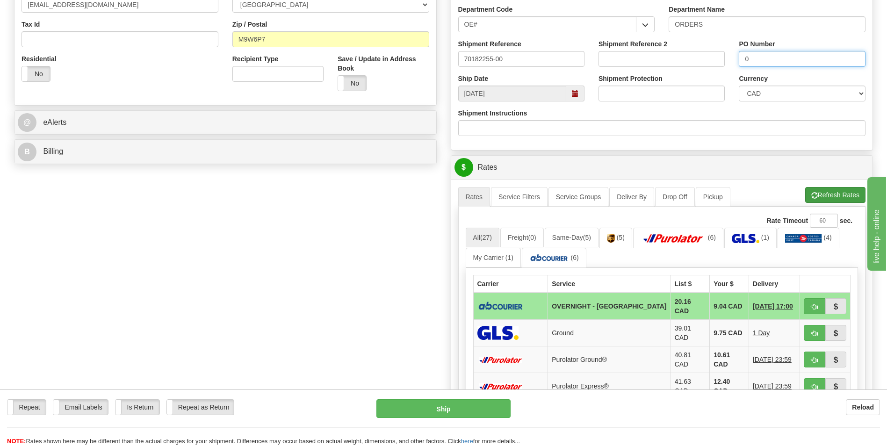
type input "0"
click at [815, 193] on span "button" at bounding box center [814, 196] width 7 height 6
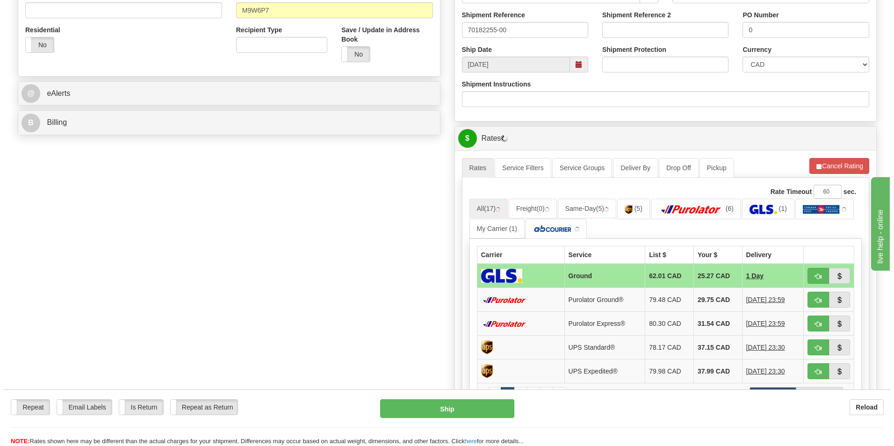
scroll to position [327, 0]
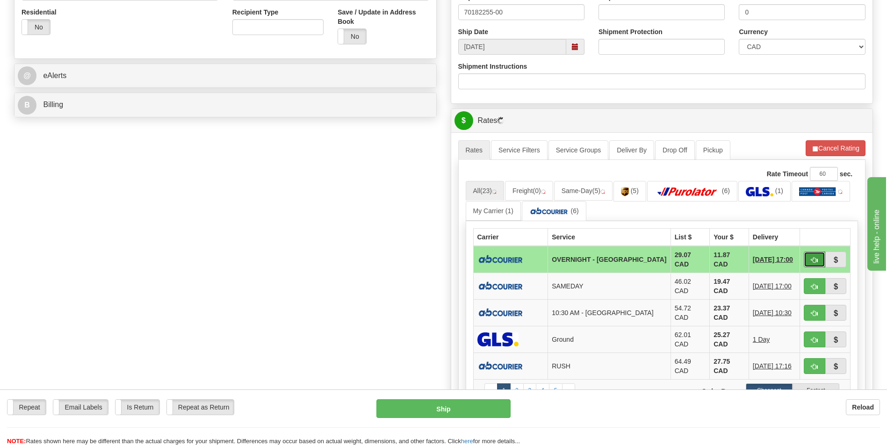
click at [825, 262] on button "button" at bounding box center [815, 260] width 22 height 16
click at [466, 409] on button "Ship" at bounding box center [443, 408] width 134 height 19
type input "4"
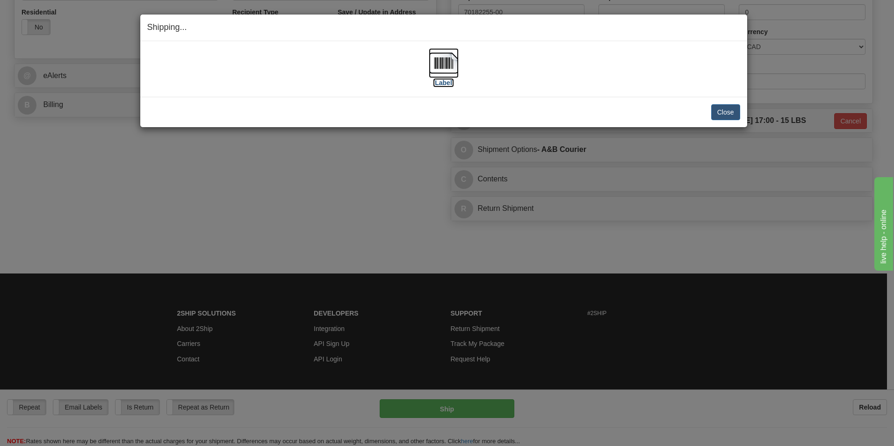
click at [431, 69] on img at bounding box center [444, 63] width 30 height 30
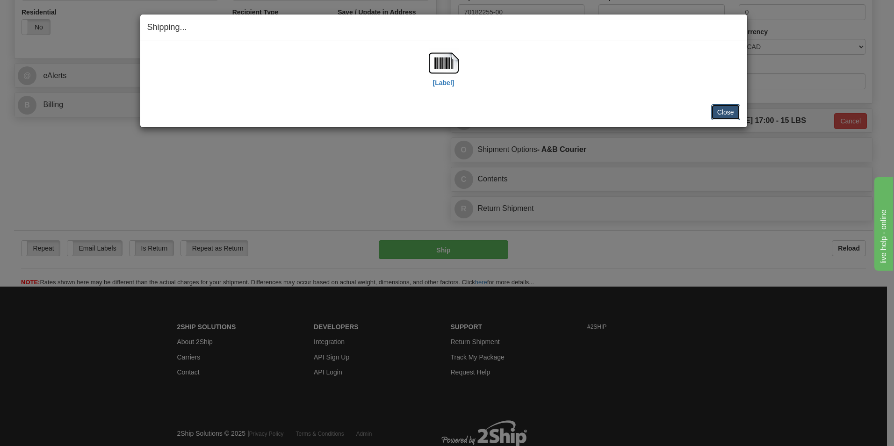
click at [732, 116] on button "Close" at bounding box center [725, 112] width 29 height 16
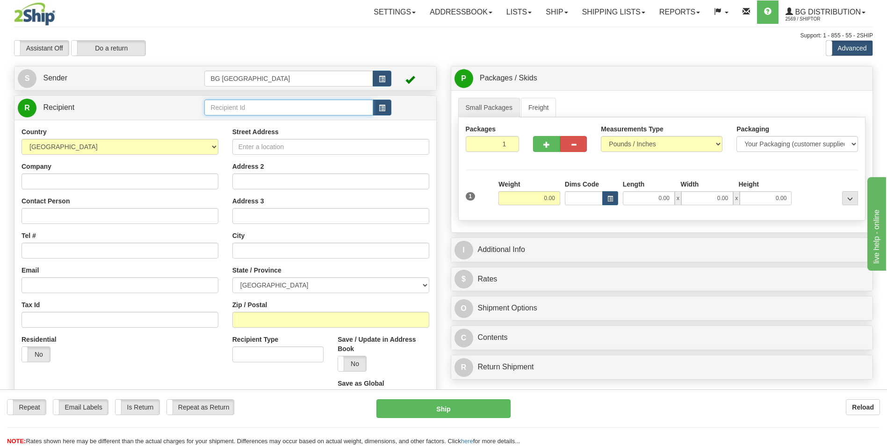
click at [293, 113] on input "text" at bounding box center [288, 108] width 168 height 16
click at [247, 118] on div "60166" at bounding box center [286, 122] width 159 height 10
type input "60166"
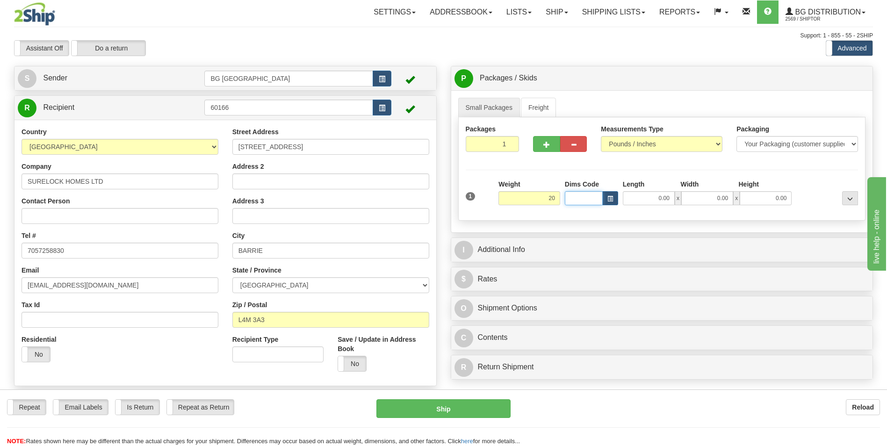
type input "20.00"
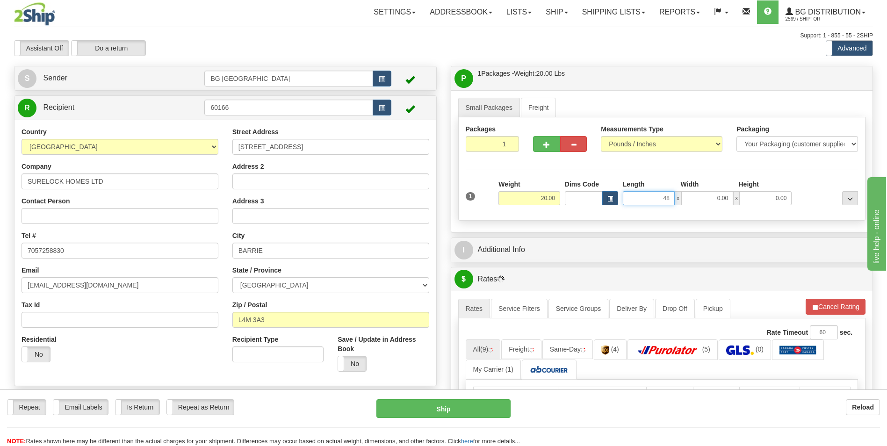
type input "48.00"
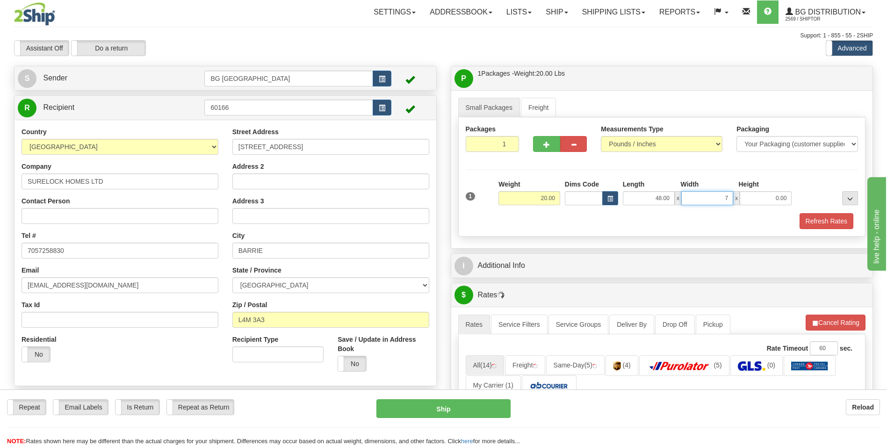
type input "7.00"
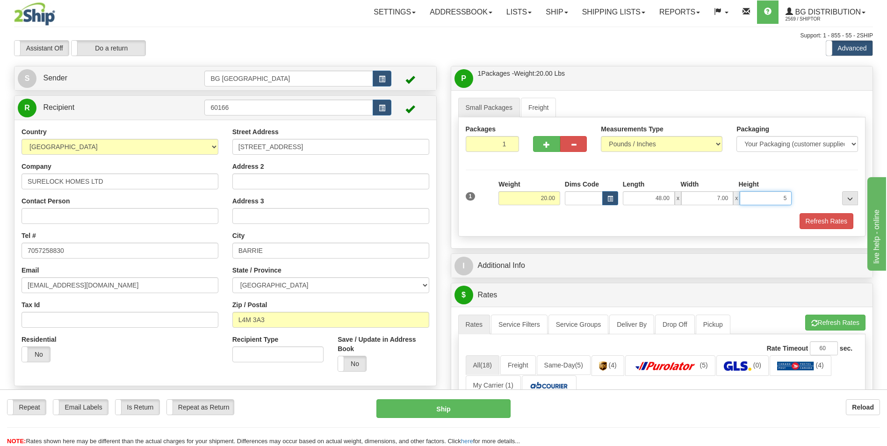
type input "5.00"
click at [542, 150] on button "button" at bounding box center [546, 144] width 27 height 16
type input "2"
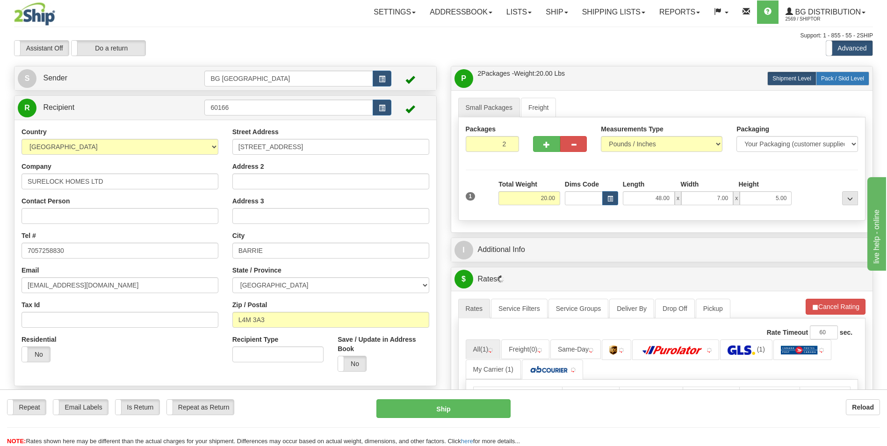
click at [838, 82] on label "Pack / Skid Level Pack.." at bounding box center [842, 79] width 53 height 14
radio input "true"
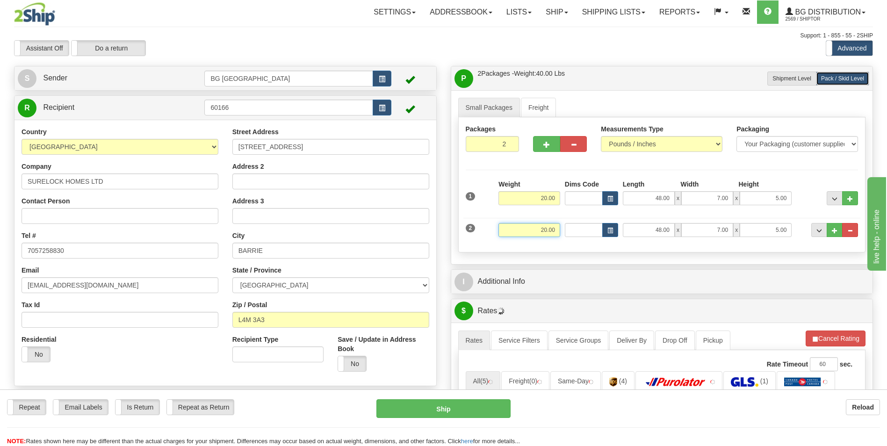
click at [553, 230] on input "20.00" at bounding box center [530, 230] width 62 height 14
type input "28.00"
type input "27.00"
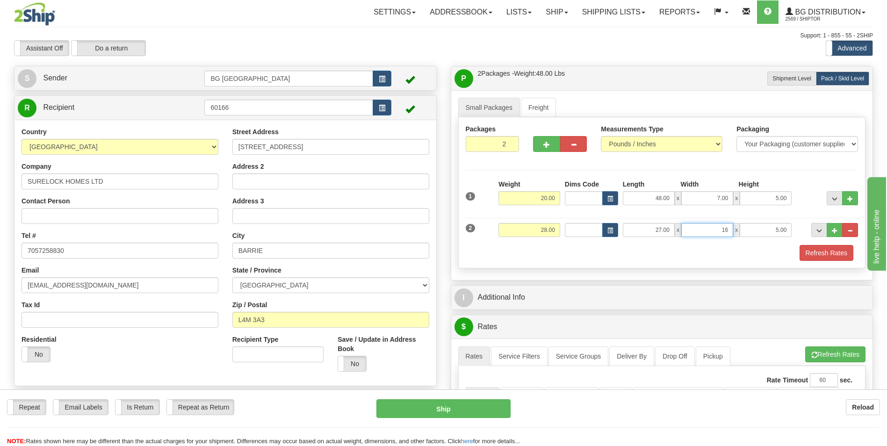
type input "16.00"
type input "5.00"
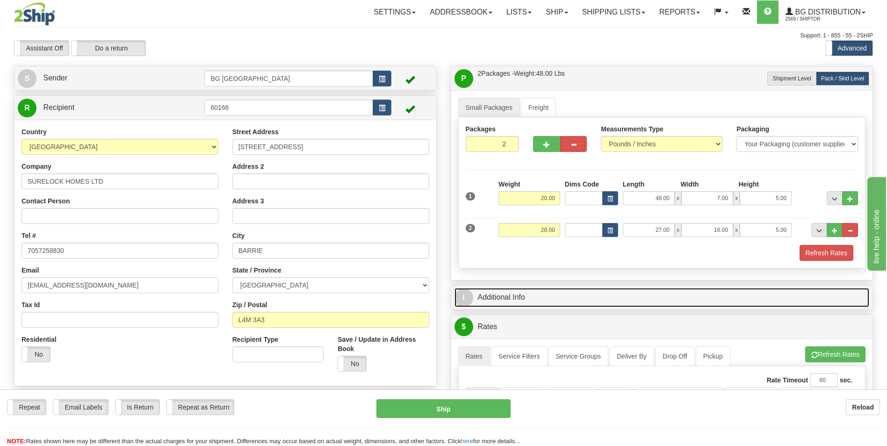
click at [530, 290] on link "I Additional Info" at bounding box center [662, 297] width 415 height 19
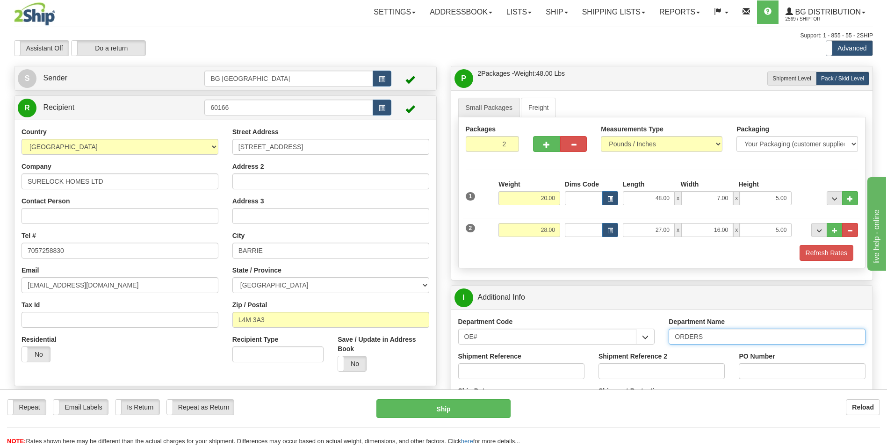
click at [710, 338] on input "ORDERS" at bounding box center [767, 337] width 197 height 16
type input "70183758-00"
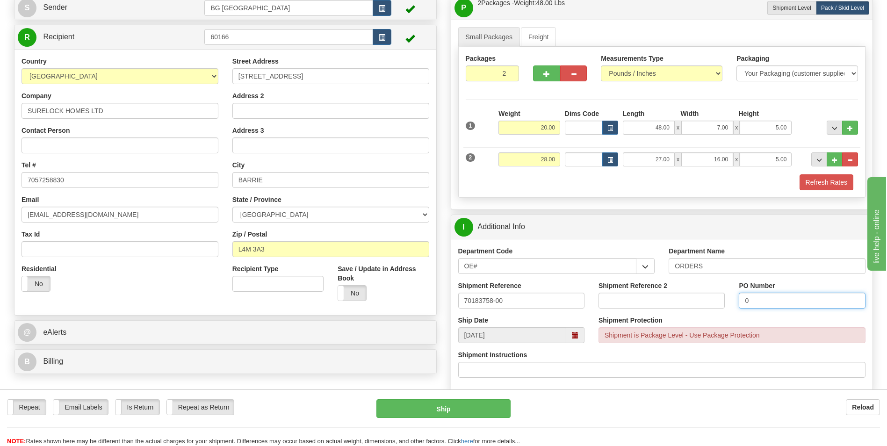
scroll to position [234, 0]
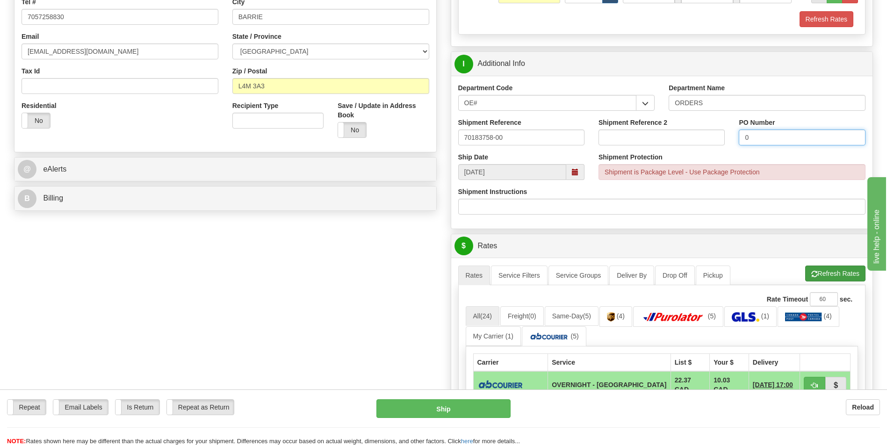
type input "0"
click at [852, 268] on button "Refresh Rates" at bounding box center [835, 274] width 60 height 16
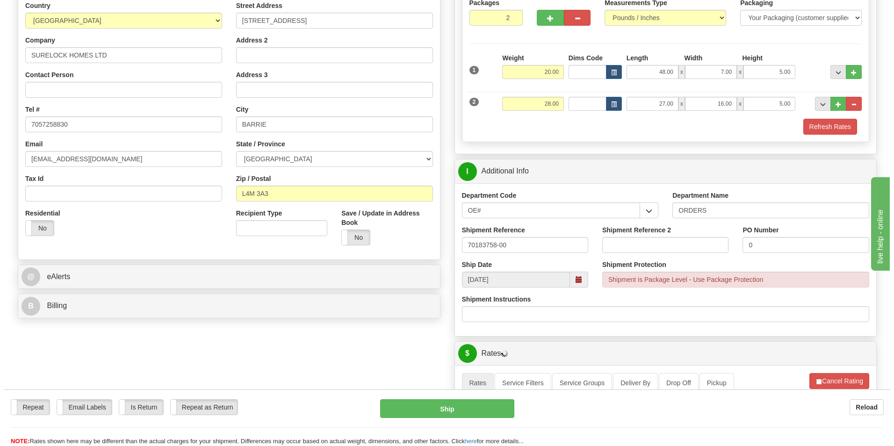
scroll to position [327, 0]
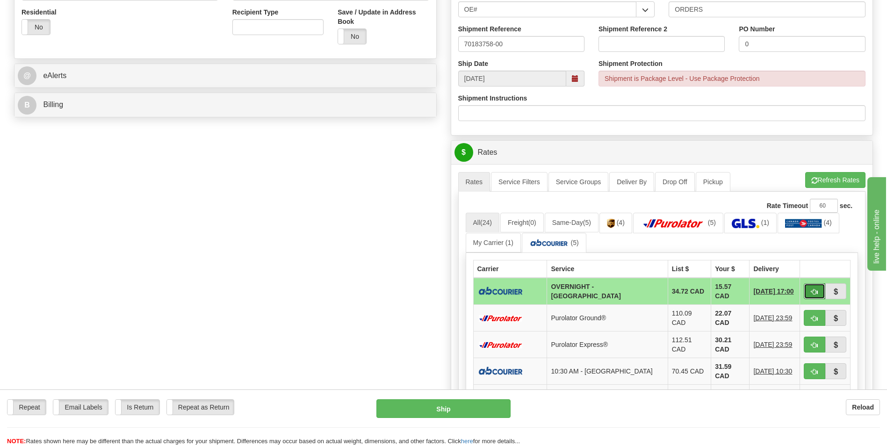
click at [810, 289] on button "button" at bounding box center [815, 291] width 22 height 16
type input "4"
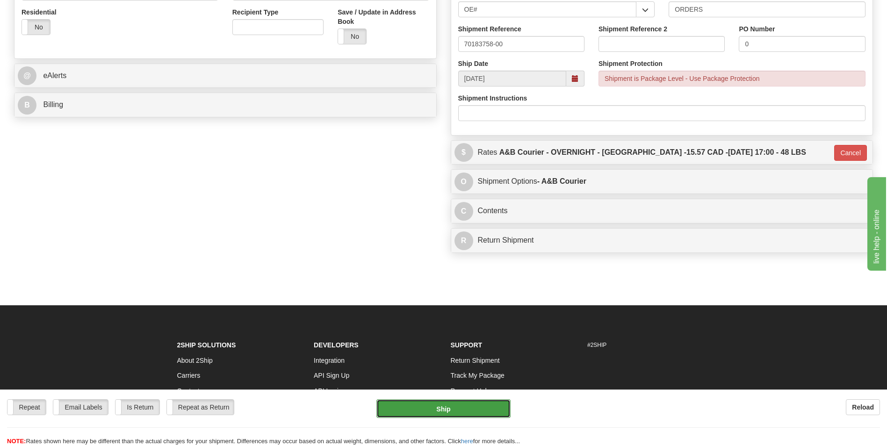
click at [482, 409] on button "Ship" at bounding box center [443, 408] width 134 height 19
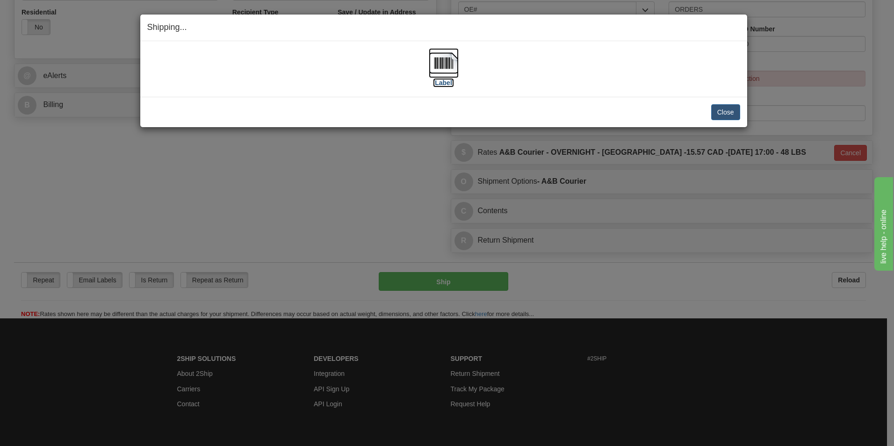
click at [436, 58] on img at bounding box center [444, 63] width 30 height 30
click at [725, 113] on button "Close" at bounding box center [725, 112] width 29 height 16
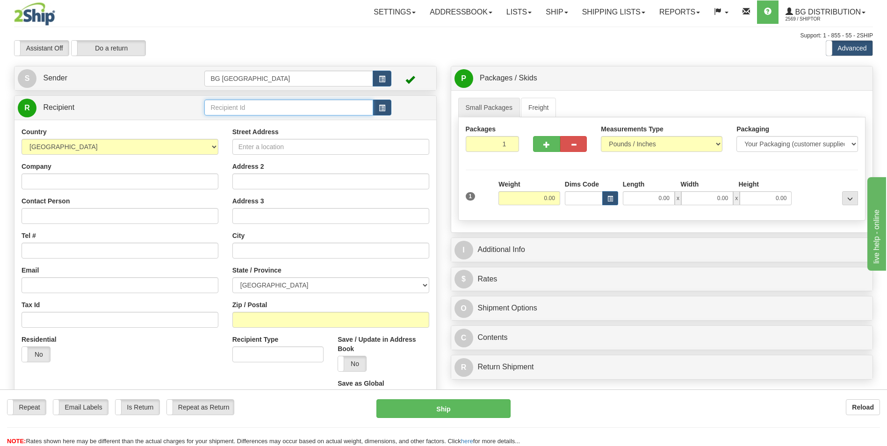
click at [209, 102] on input "text" at bounding box center [288, 108] width 168 height 16
click at [212, 118] on div "60672" at bounding box center [286, 122] width 159 height 10
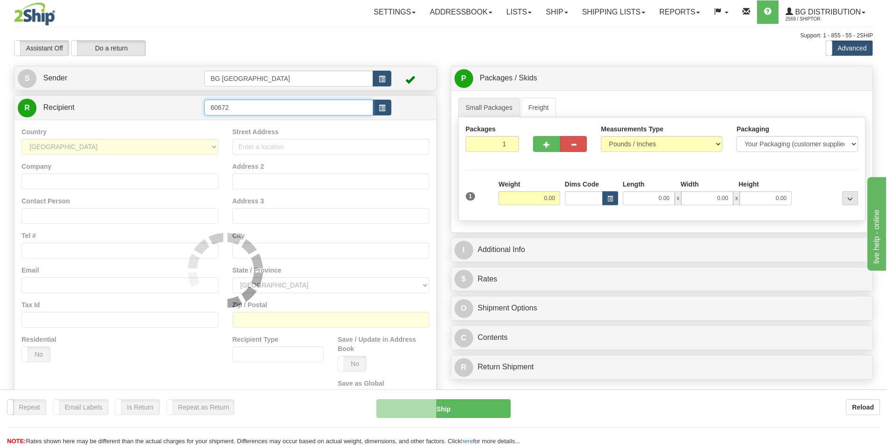
type input "60672"
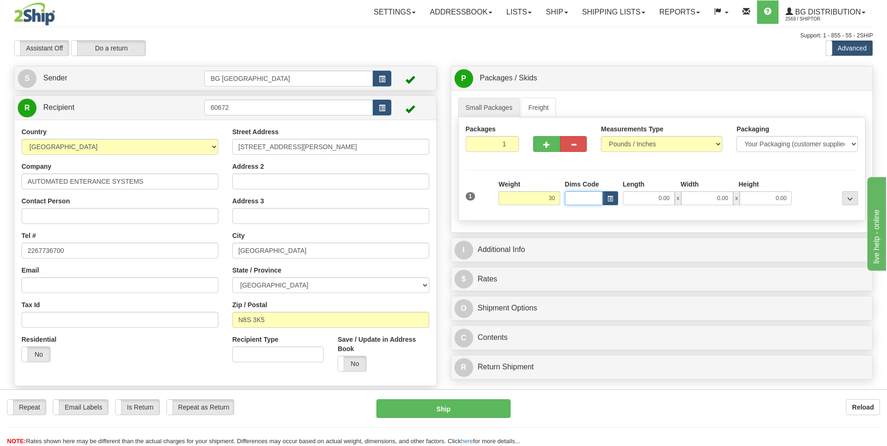
type input "30.00"
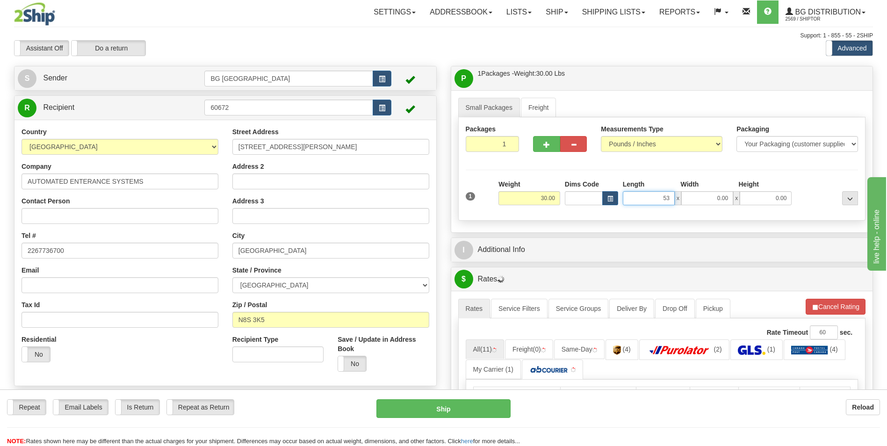
type input "53.00"
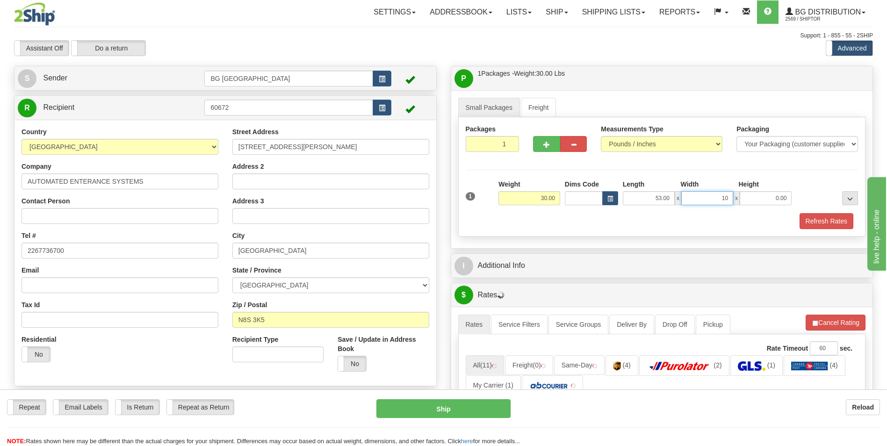
type input "10.00"
type input "5.00"
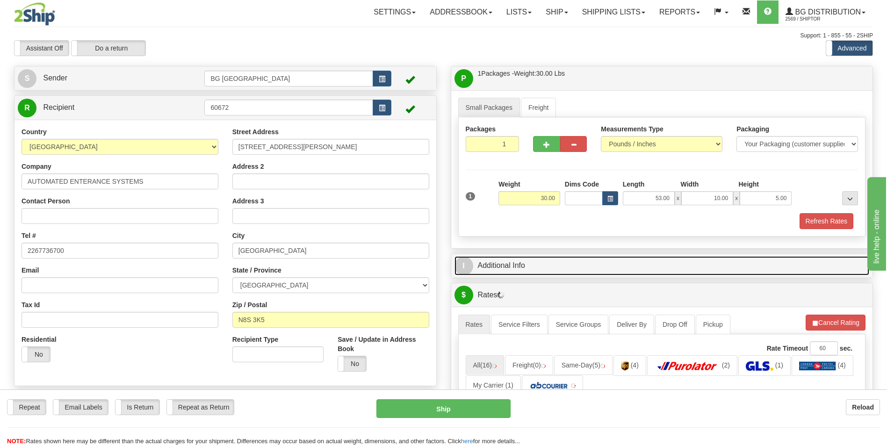
click at [514, 267] on link "I Additional Info" at bounding box center [662, 265] width 415 height 19
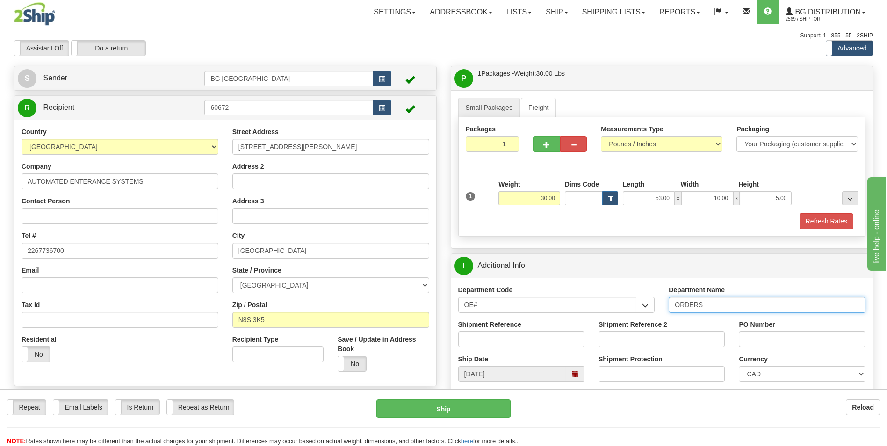
click at [719, 300] on input "ORDERS" at bounding box center [767, 305] width 197 height 16
type input "70181832-00"
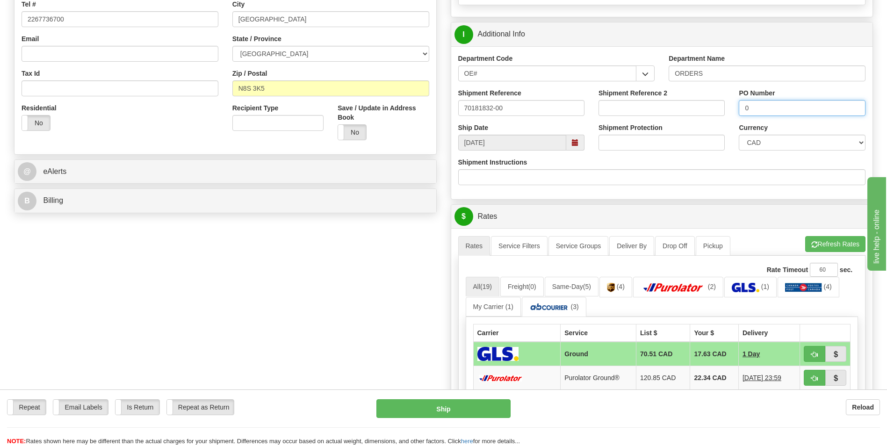
scroll to position [234, 0]
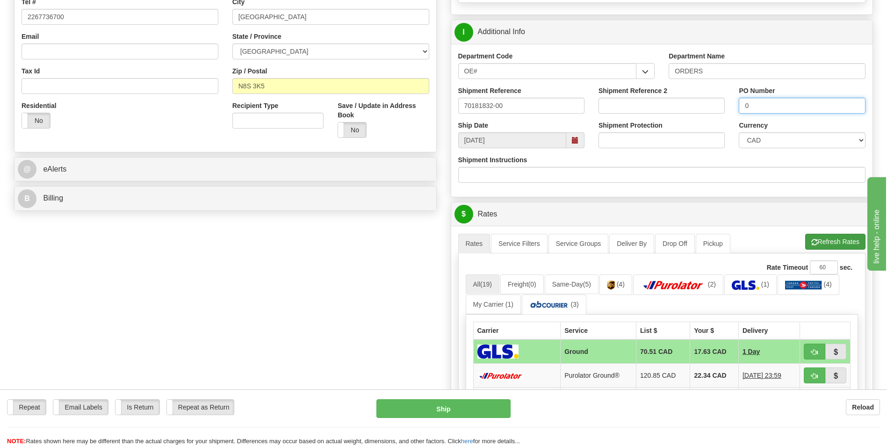
type input "0"
click at [821, 246] on button "Refresh Rates" at bounding box center [835, 242] width 60 height 16
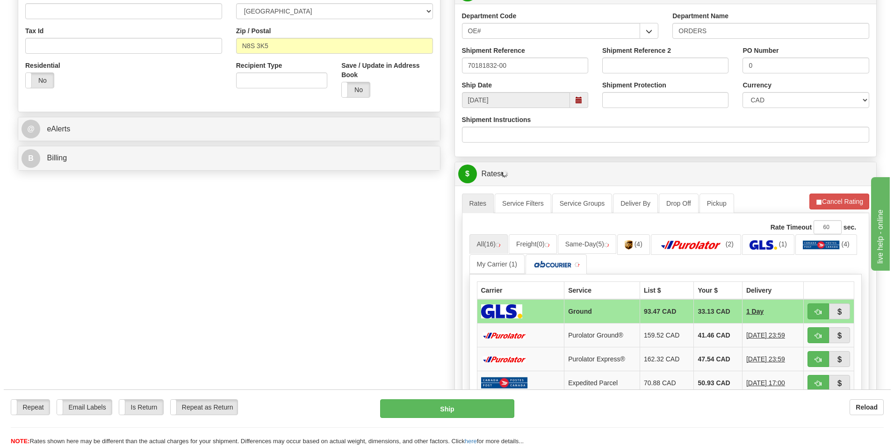
scroll to position [327, 0]
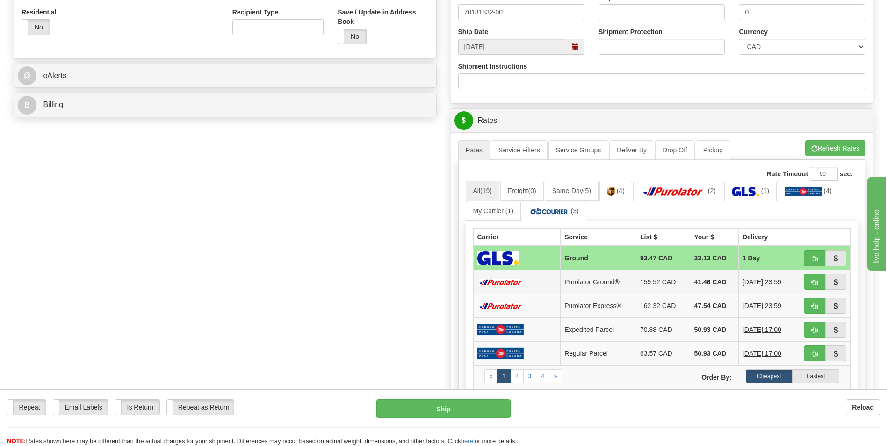
click at [708, 277] on td "41.46 CAD" at bounding box center [714, 282] width 48 height 24
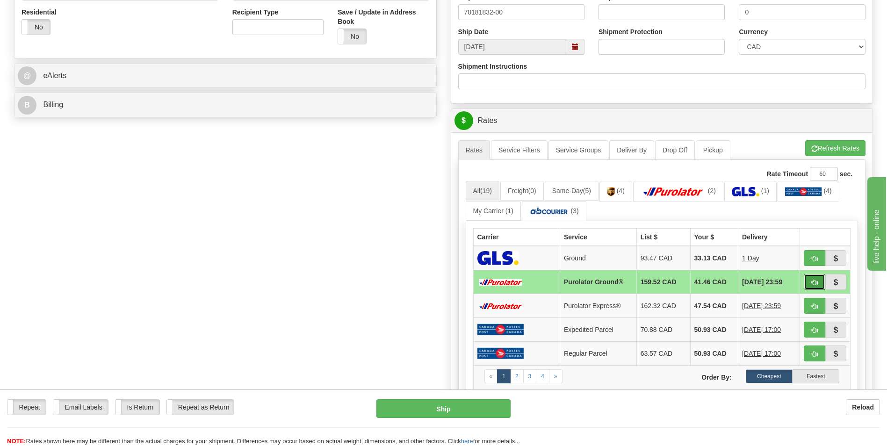
click at [810, 282] on button "button" at bounding box center [815, 282] width 22 height 16
type input "260"
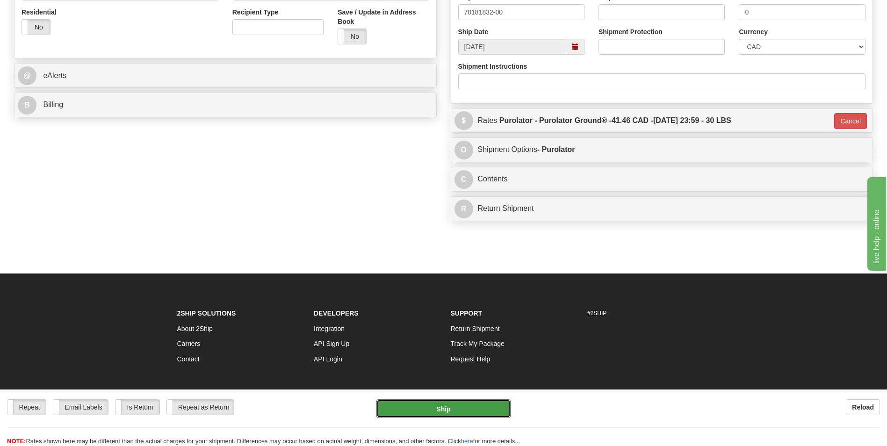
click at [494, 410] on button "Ship" at bounding box center [443, 408] width 134 height 19
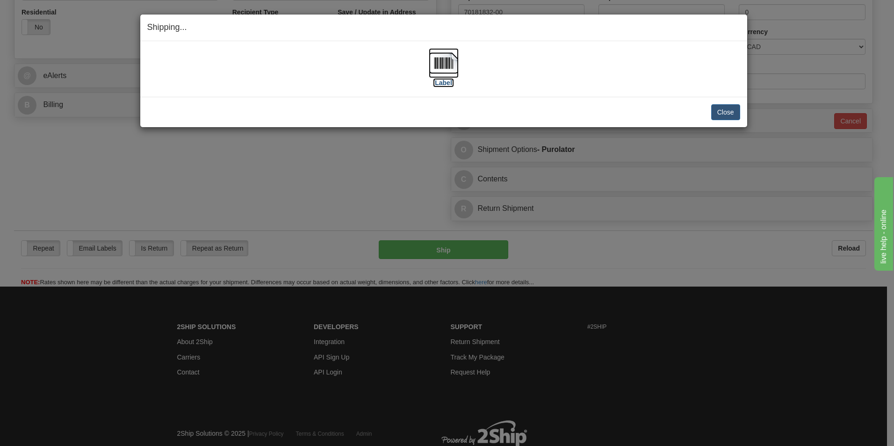
click at [441, 66] on img at bounding box center [444, 63] width 30 height 30
click at [733, 113] on button "Close" at bounding box center [725, 112] width 29 height 16
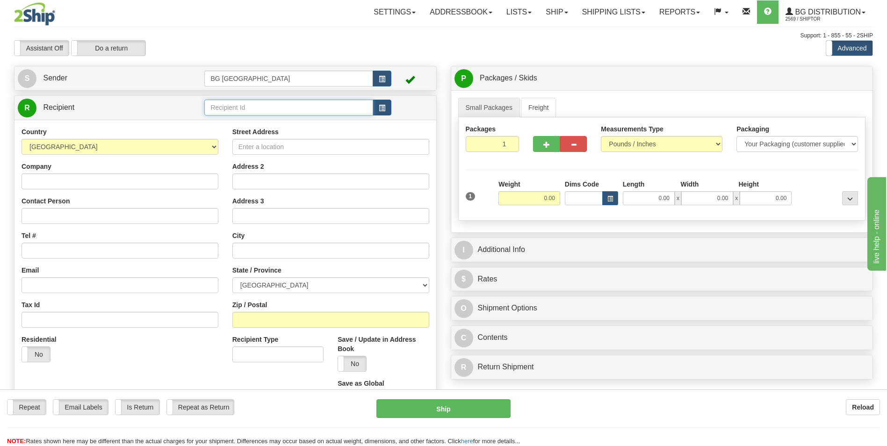
click at [221, 106] on input "text" at bounding box center [288, 108] width 168 height 16
click at [224, 117] on div "60117" at bounding box center [287, 121] width 159 height 9
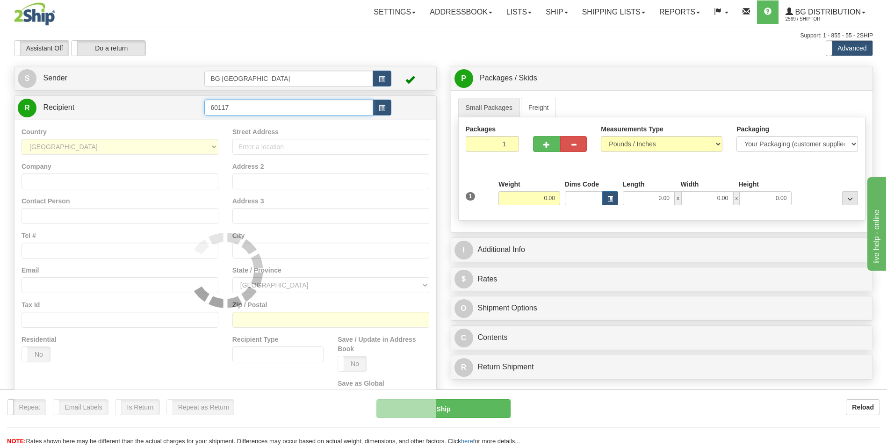
type input "60117"
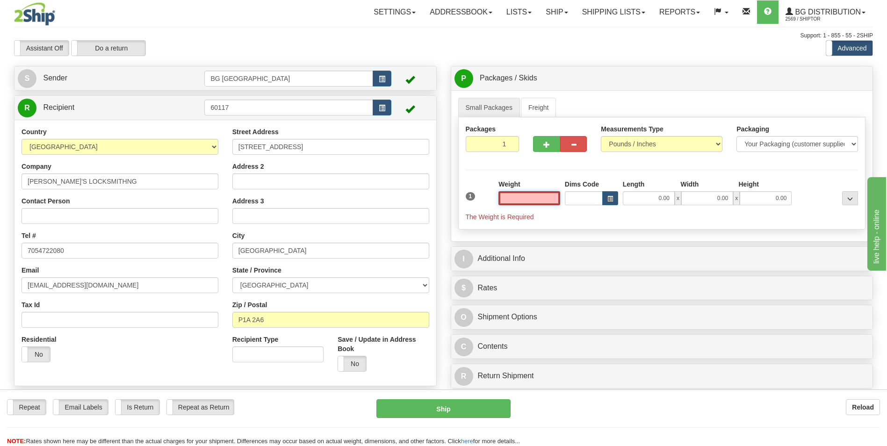
click at [523, 198] on input "text" at bounding box center [530, 198] width 62 height 14
type input "0.00"
click at [544, 199] on input "0.00" at bounding box center [530, 198] width 62 height 14
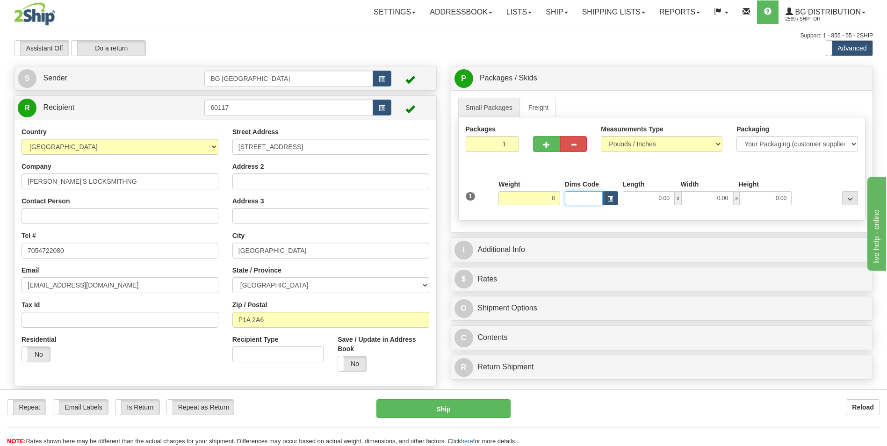
type input "8.00"
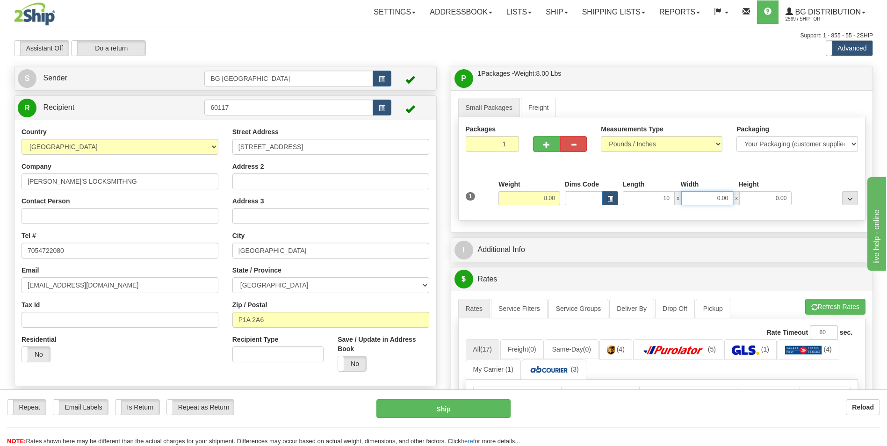
type input "10.00"
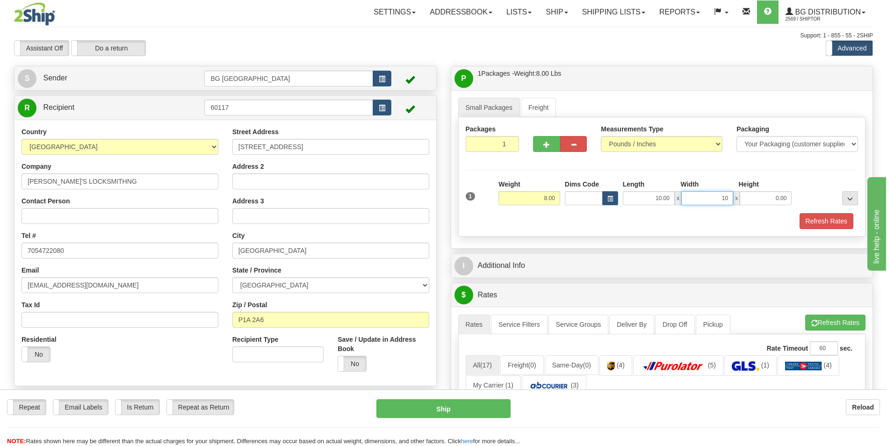
type input "10.00"
type input "5.00"
click at [545, 148] on button "button" at bounding box center [546, 144] width 27 height 16
type input "2"
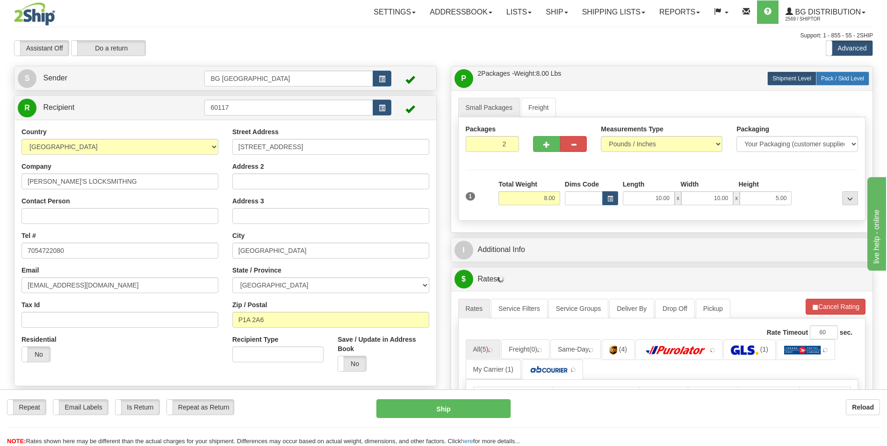
click at [834, 77] on span "Pack / Skid Level" at bounding box center [842, 78] width 43 height 7
radio input "true"
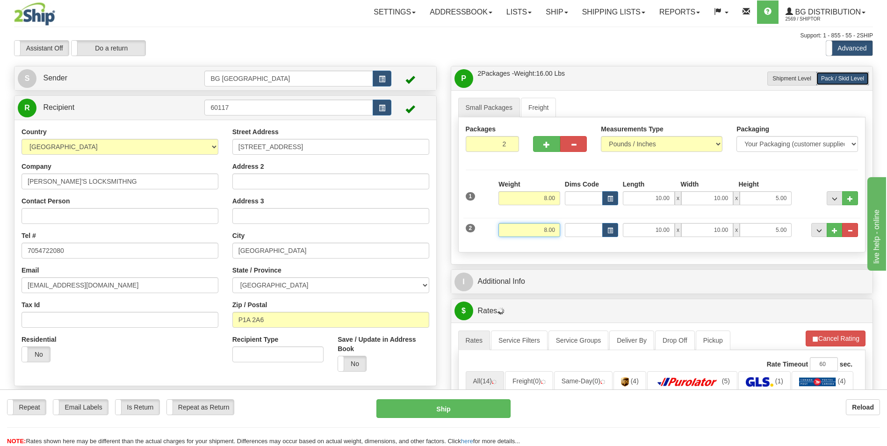
click at [538, 232] on input "8.00" at bounding box center [530, 230] width 62 height 14
type input "10.00"
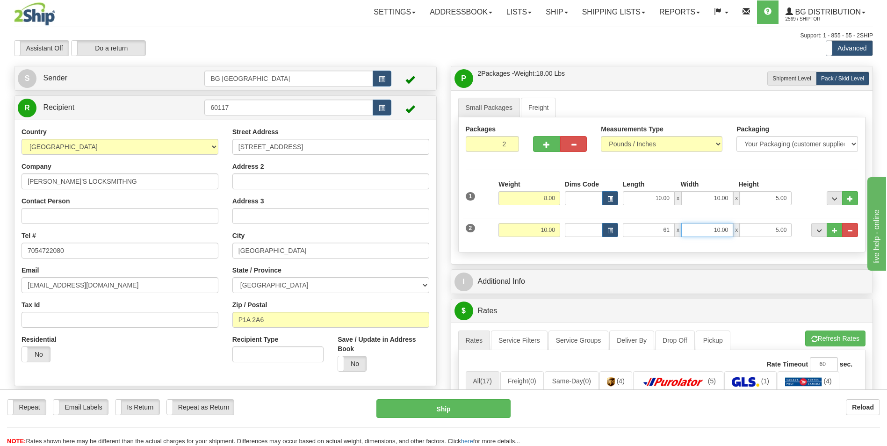
type input "61.00"
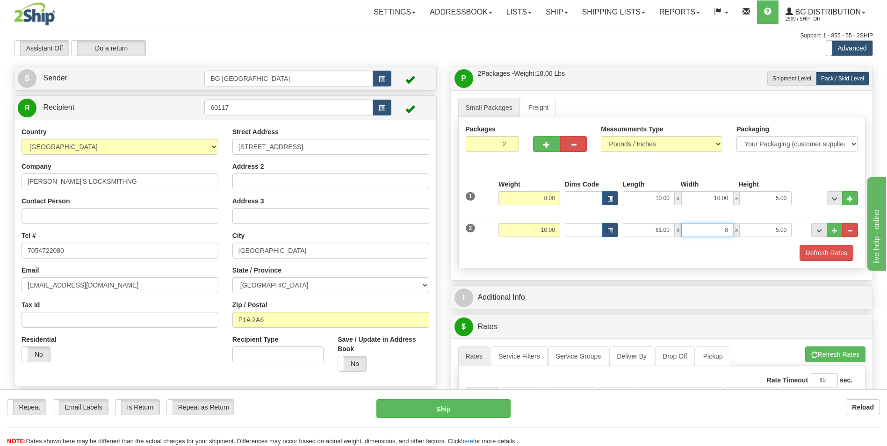
type input "8.00"
type input "4.00"
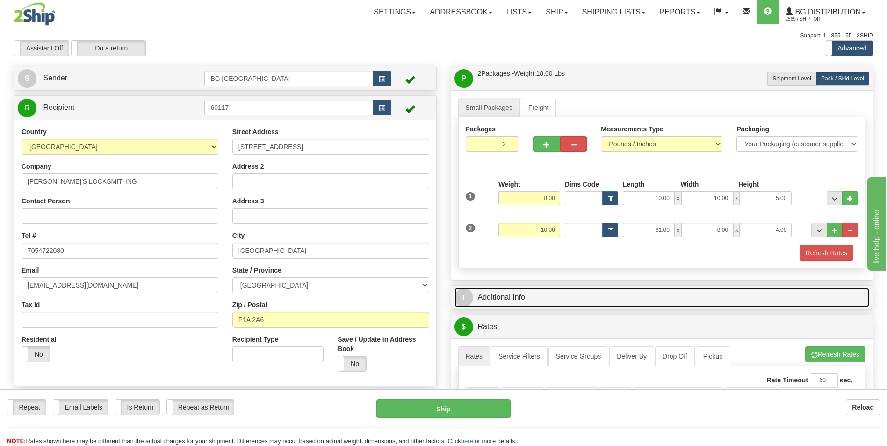
click at [557, 297] on link "I Additional Info" at bounding box center [662, 297] width 415 height 19
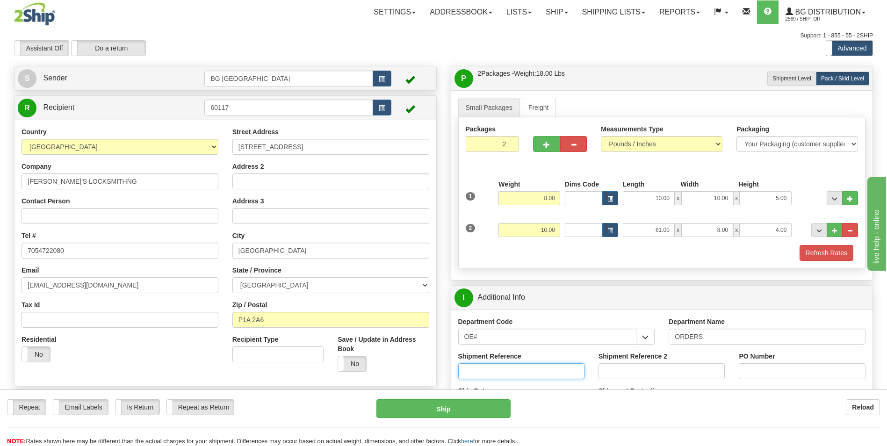
click at [529, 375] on input "Shipment Reference" at bounding box center [521, 371] width 126 height 16
type input "70182047-00"
click at [795, 374] on input "PO Number" at bounding box center [802, 371] width 126 height 16
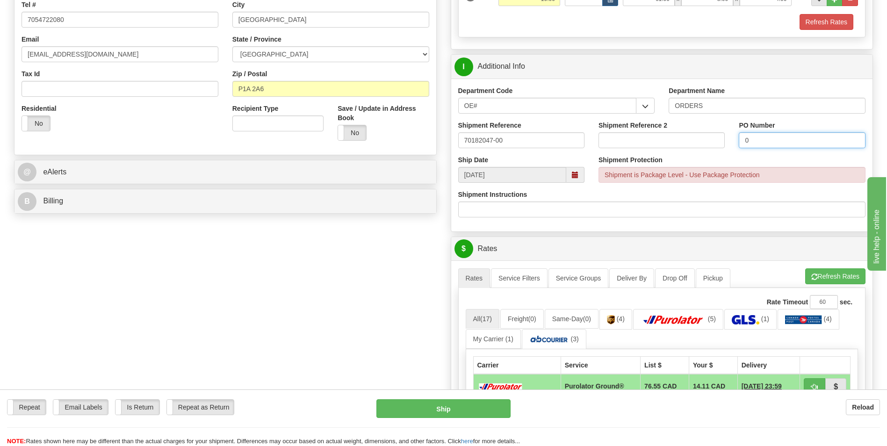
scroll to position [234, 0]
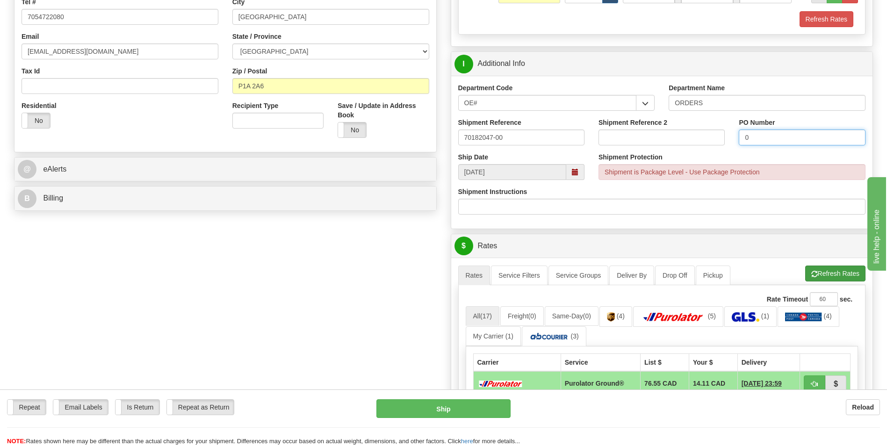
type input "0"
click at [841, 271] on button "Refresh Rates" at bounding box center [835, 274] width 60 height 16
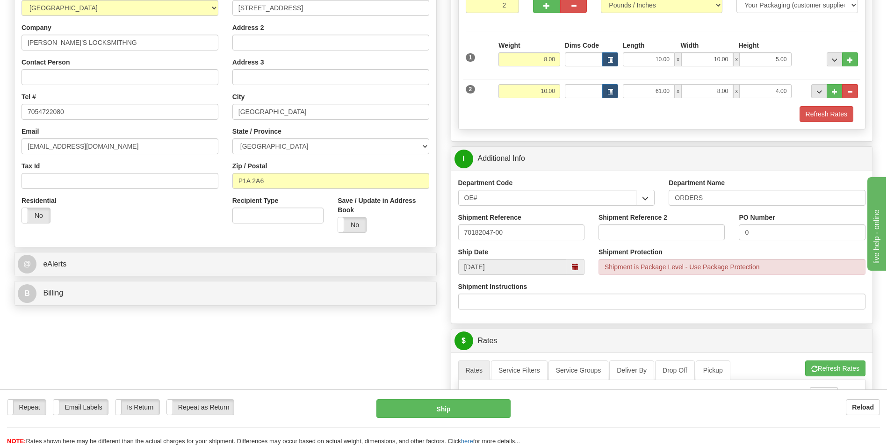
scroll to position [0, 0]
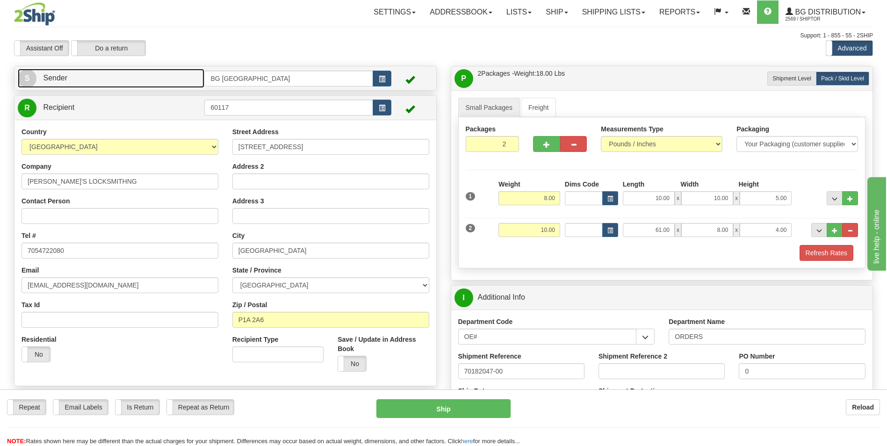
click at [133, 73] on link "S Sender" at bounding box center [111, 78] width 187 height 19
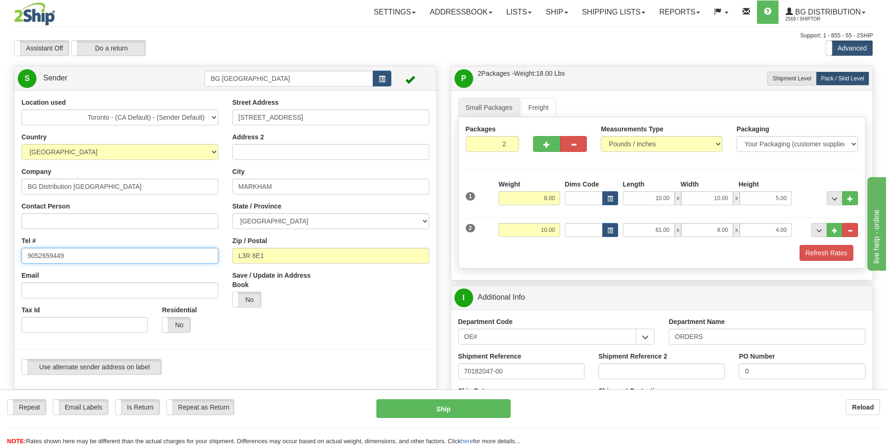
click at [63, 252] on input "9052659449" at bounding box center [120, 256] width 197 height 16
click at [346, 344] on div at bounding box center [225, 349] width 436 height 19
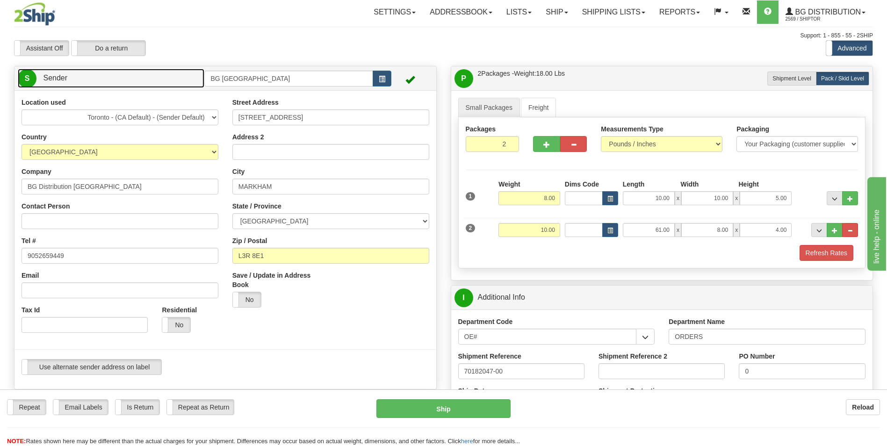
click at [187, 74] on link "S Sender" at bounding box center [111, 78] width 187 height 19
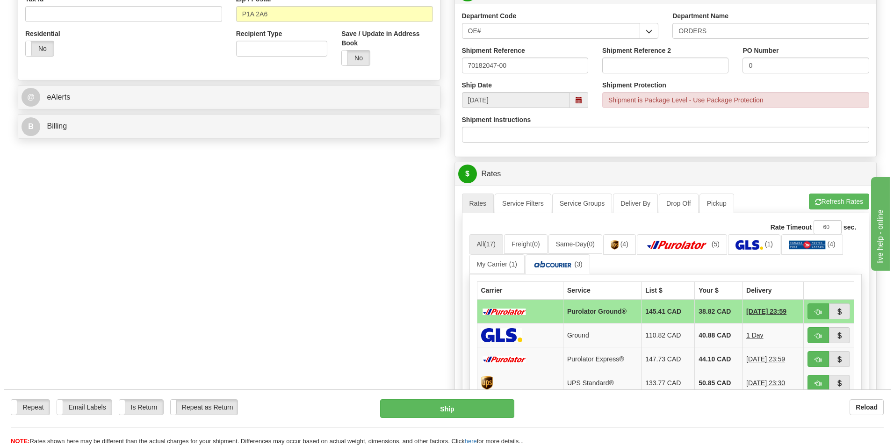
scroll to position [327, 0]
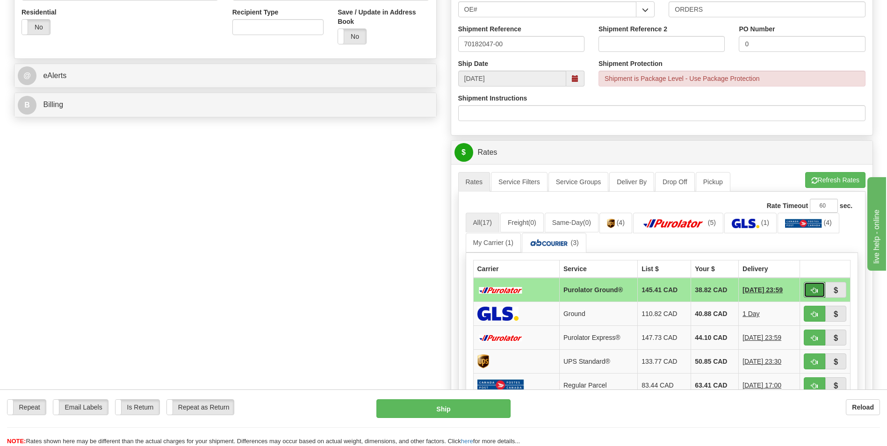
click at [812, 291] on span "button" at bounding box center [814, 291] width 7 height 6
type input "260"
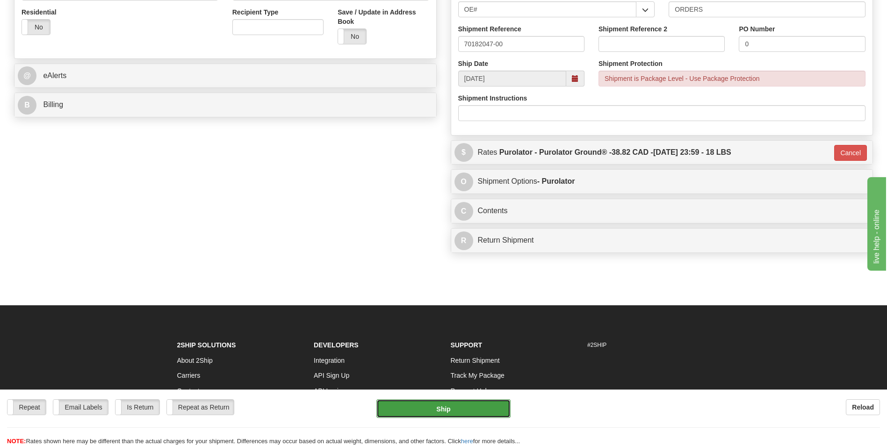
click at [494, 405] on button "Ship" at bounding box center [443, 408] width 134 height 19
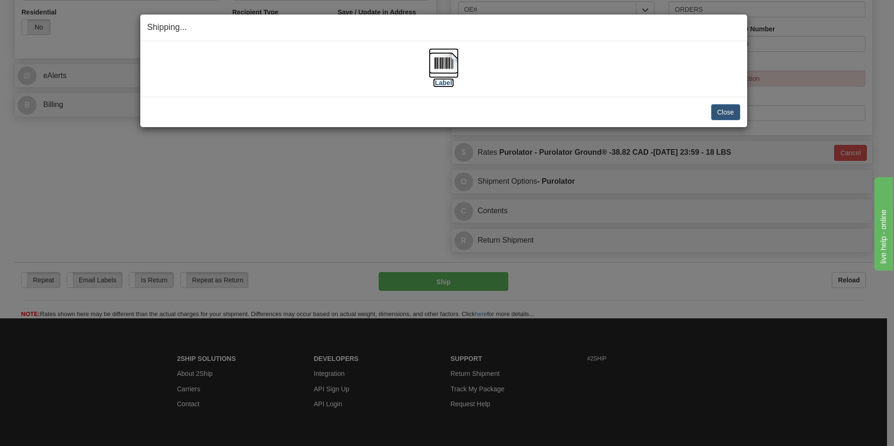
click at [441, 65] on img at bounding box center [444, 63] width 30 height 30
click at [726, 107] on button "Close" at bounding box center [725, 112] width 29 height 16
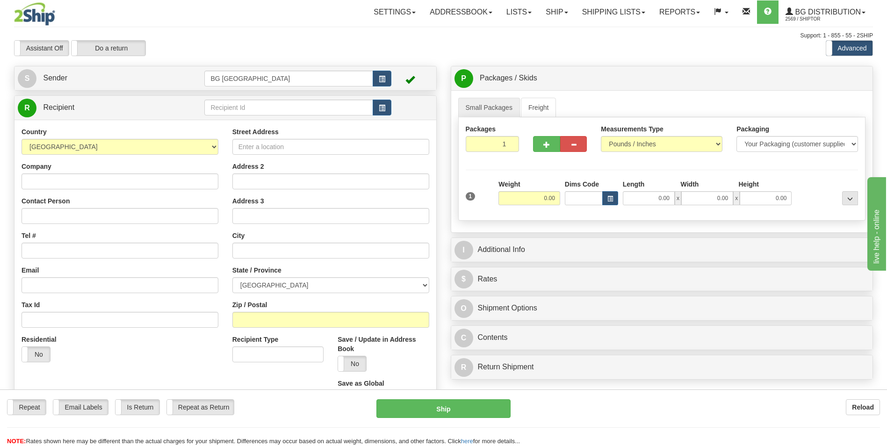
click at [268, 117] on div "R Recipient" at bounding box center [225, 108] width 422 height 24
click at [263, 106] on input "text" at bounding box center [288, 108] width 168 height 16
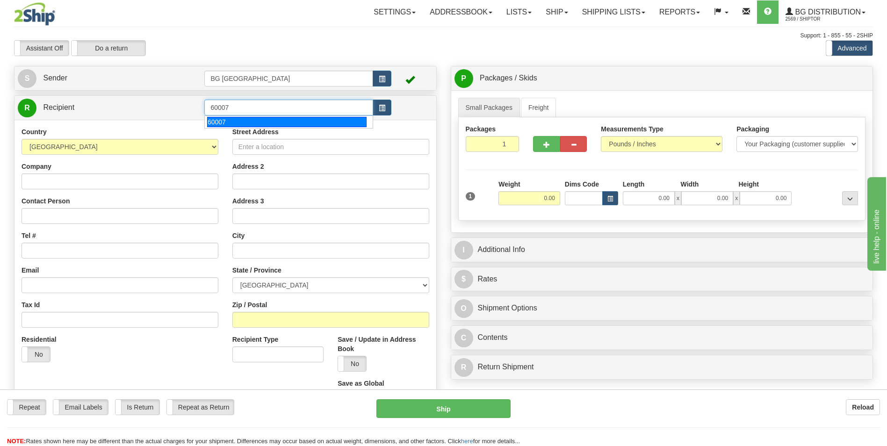
click at [227, 119] on div "60007" at bounding box center [286, 122] width 159 height 10
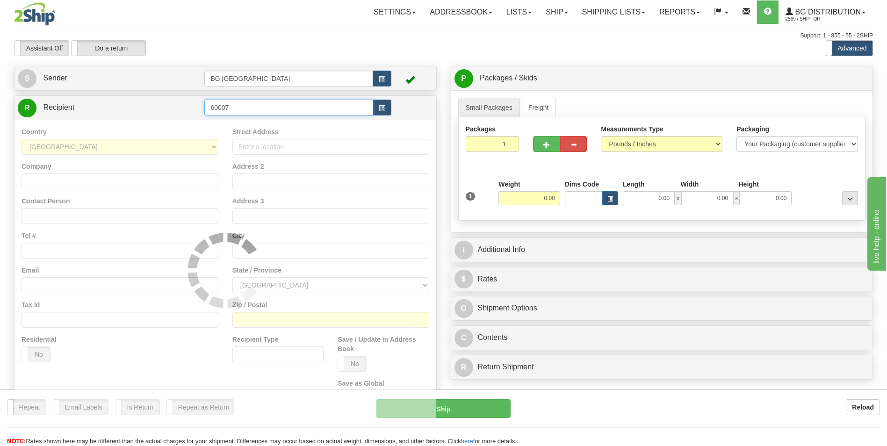
type input "60007"
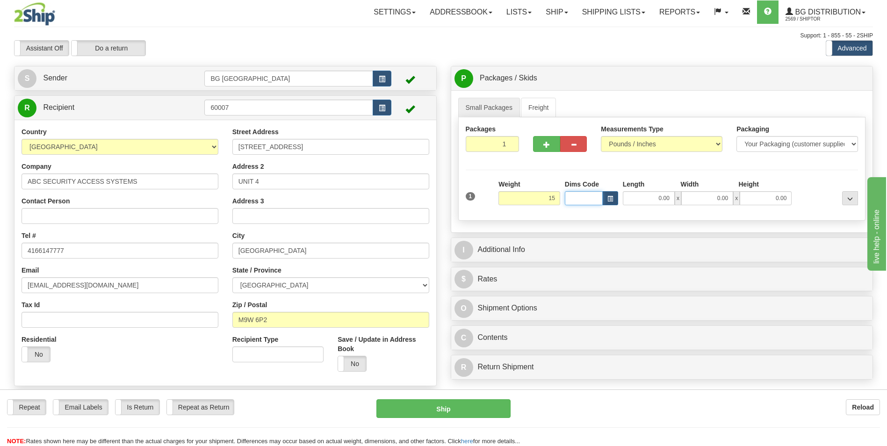
type input "15.00"
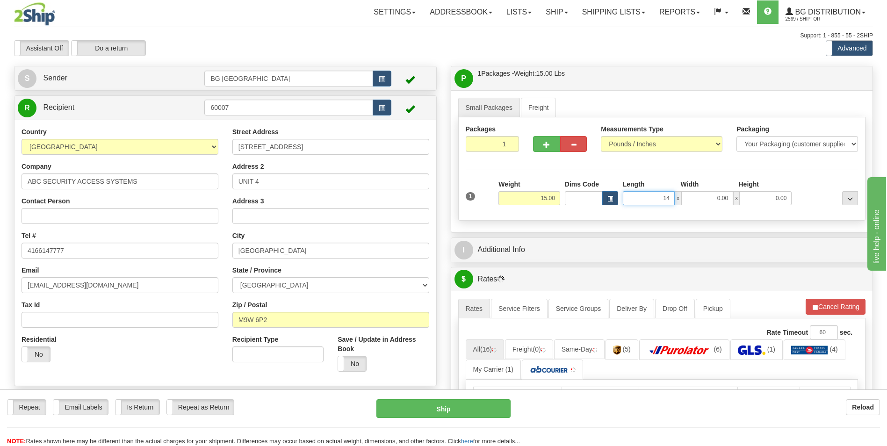
type input "14.00"
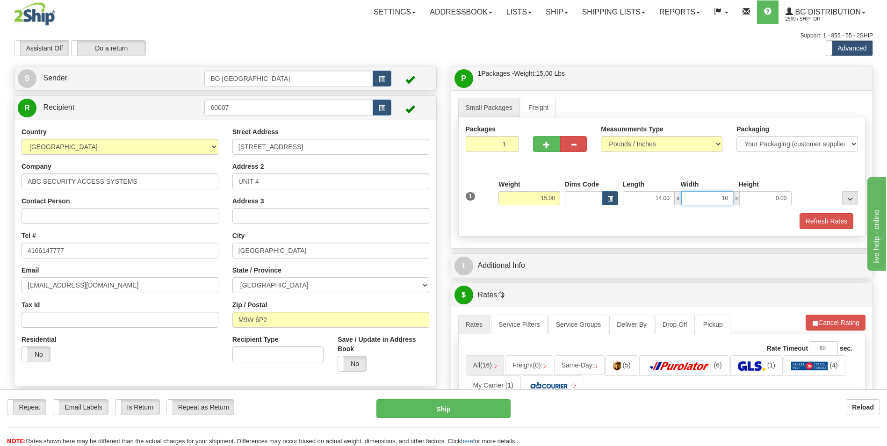
type input "10.00"
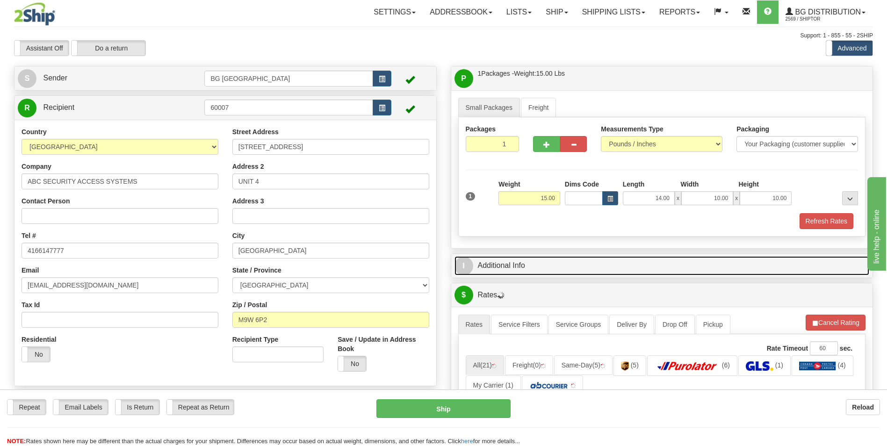
drag, startPoint x: 493, startPoint y: 265, endPoint x: 526, endPoint y: 275, distance: 34.0
click at [493, 265] on link "I Additional Info" at bounding box center [662, 265] width 415 height 19
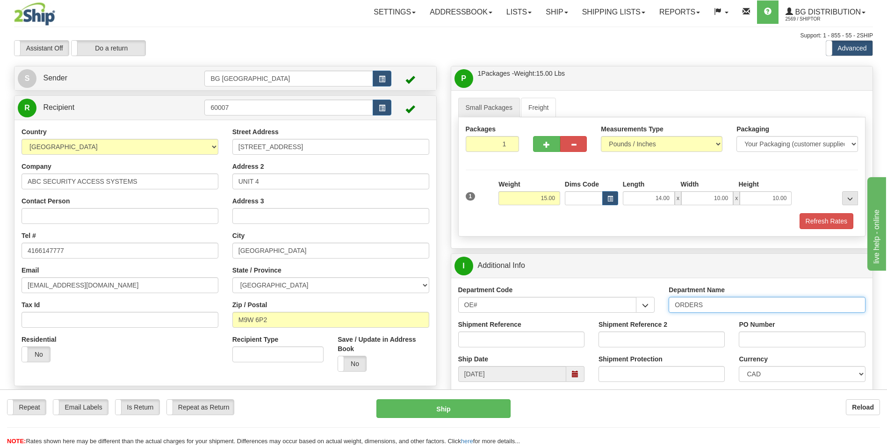
click at [709, 311] on input "ORDERS" at bounding box center [767, 305] width 197 height 16
type input "70183695-00"
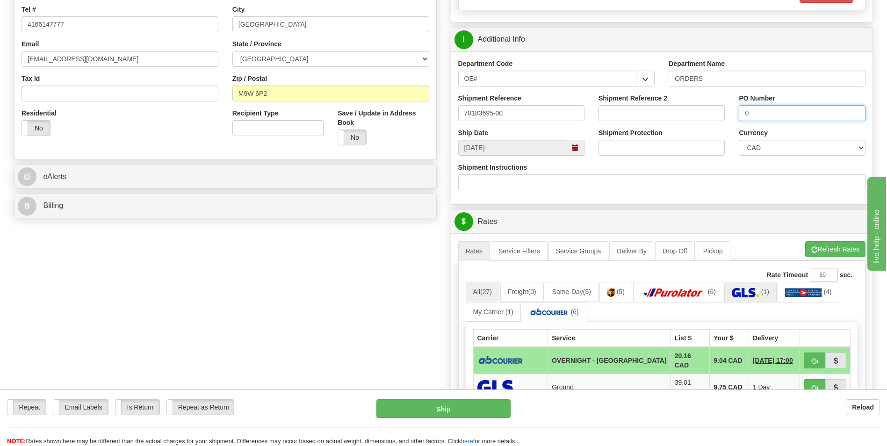
scroll to position [234, 0]
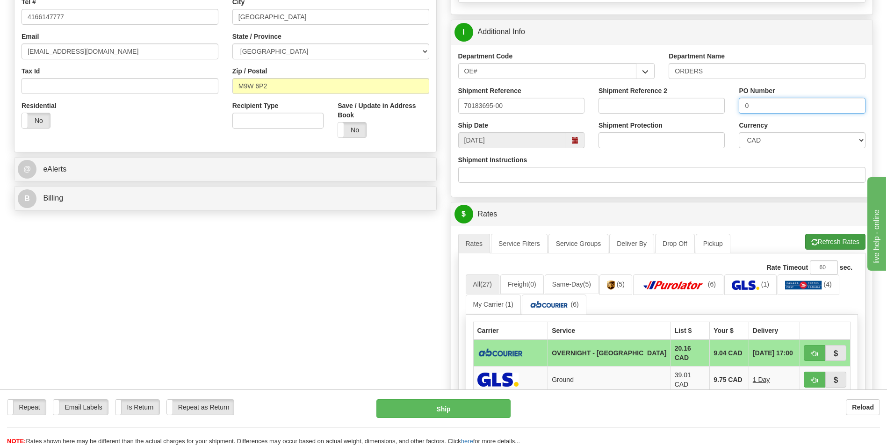
type input "0"
click at [812, 241] on span "button" at bounding box center [814, 242] width 7 height 6
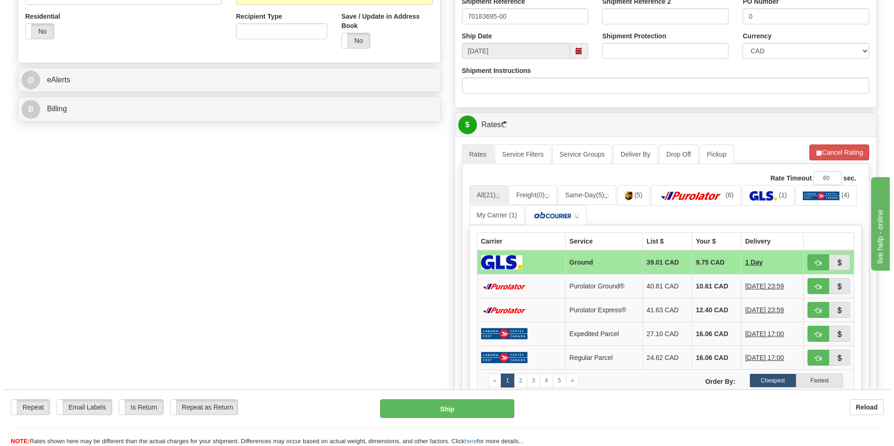
scroll to position [327, 0]
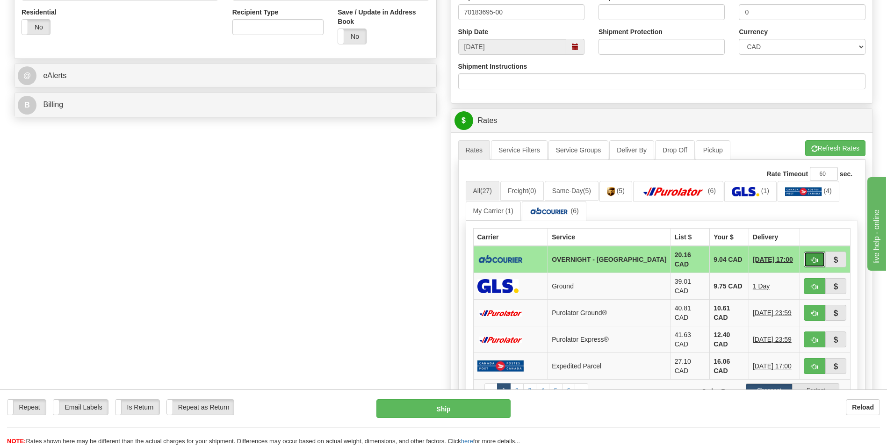
click at [809, 257] on button "button" at bounding box center [815, 260] width 22 height 16
type input "4"
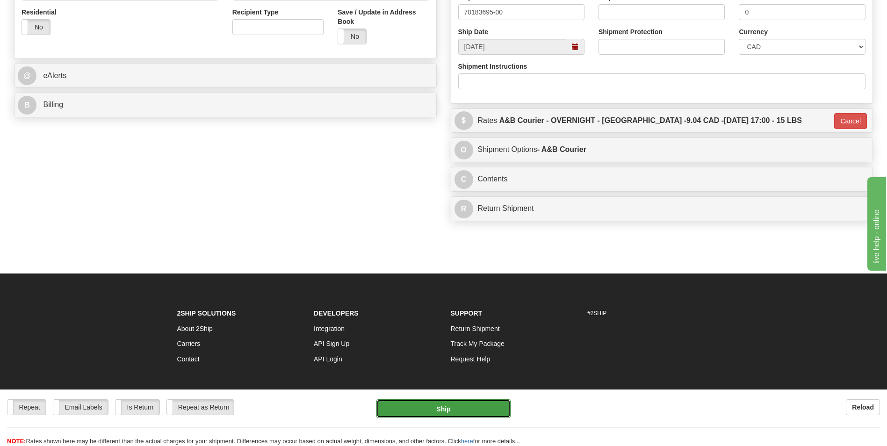
click at [484, 406] on button "Ship" at bounding box center [443, 408] width 134 height 19
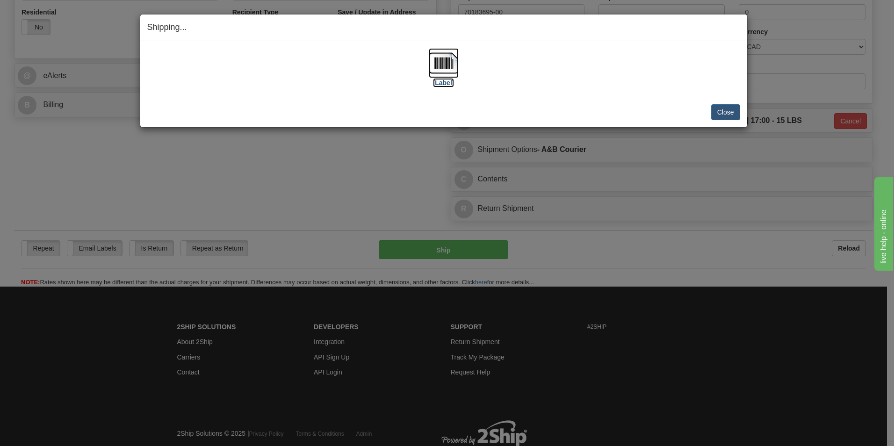
click at [452, 68] on img at bounding box center [444, 63] width 30 height 30
click at [709, 110] on div "Close Cancel" at bounding box center [443, 112] width 593 height 16
click at [718, 110] on button "Close" at bounding box center [725, 112] width 29 height 16
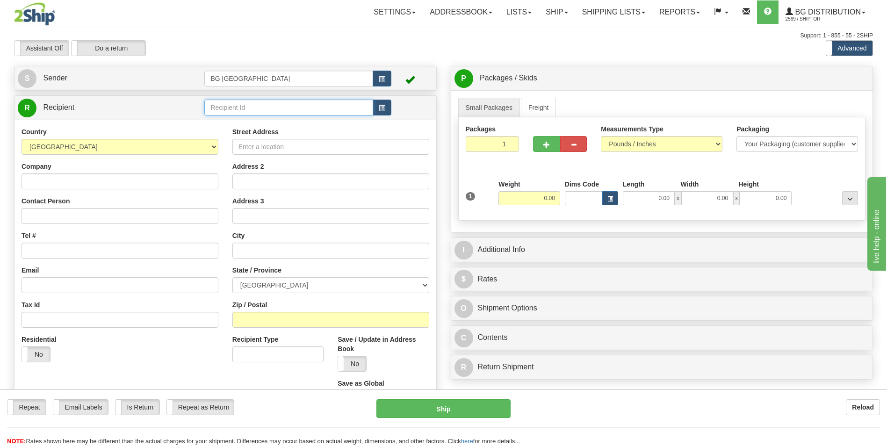
click at [225, 102] on input "text" at bounding box center [288, 108] width 168 height 16
click at [226, 116] on ul "910796" at bounding box center [288, 122] width 168 height 13
click at [226, 116] on li "910796" at bounding box center [288, 122] width 167 height 12
type input "910796"
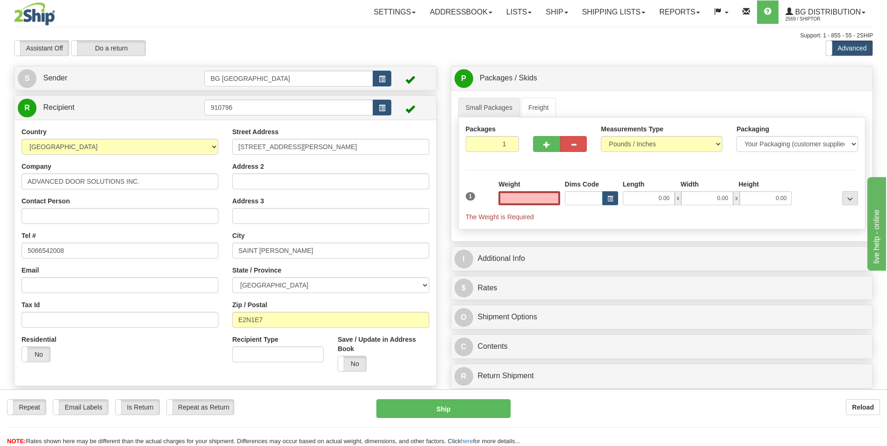
type input "0.00"
click at [147, 176] on input "ADVANCED DOOR SOLUTIONS INC." at bounding box center [120, 182] width 197 height 16
paste input "ELLISDON c/o UNB HEAD HALL"
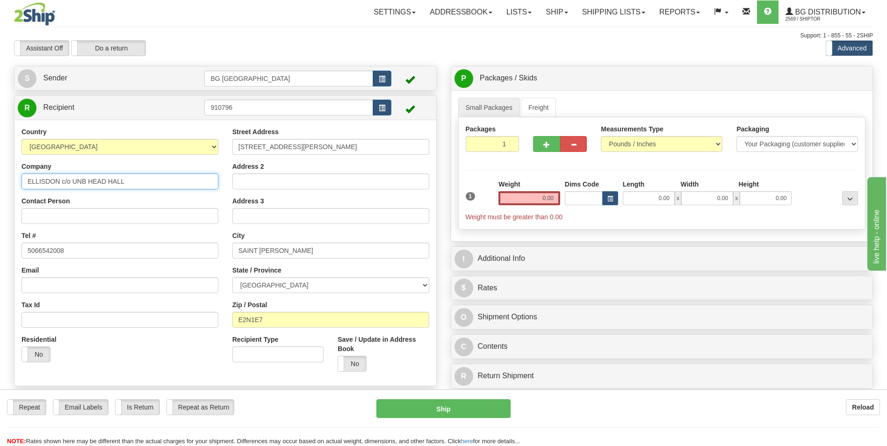
type input "ELLISDON c/o UNB HEAD HALL"
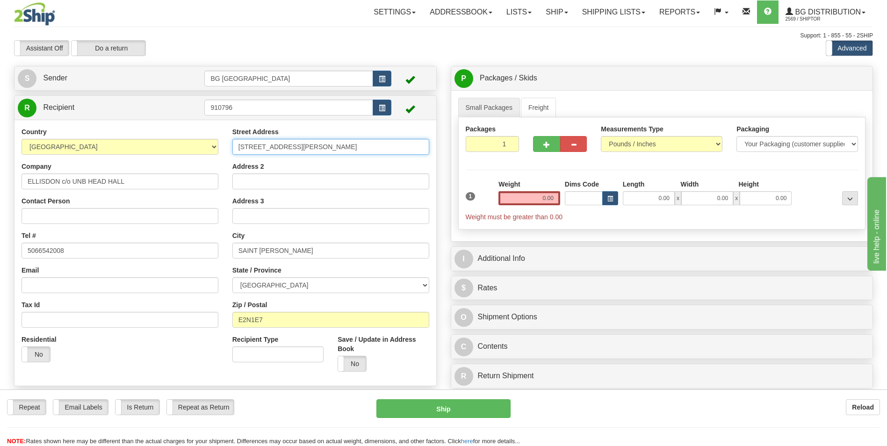
click at [255, 143] on input "[STREET_ADDRESS][PERSON_NAME]" at bounding box center [330, 147] width 197 height 16
paste input "[GEOGRAPHIC_DATA][PERSON_NAME]"
type input "[GEOGRAPHIC_DATA][PERSON_NAME]"
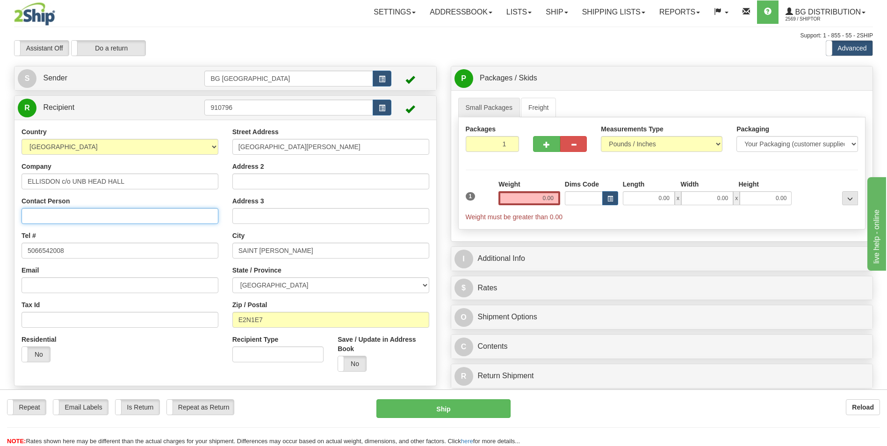
click at [90, 216] on input "Contact Person" at bounding box center [120, 216] width 197 height 16
paste input "ATTN: [PERSON_NAME]"
type input "ATTN: [PERSON_NAME]"
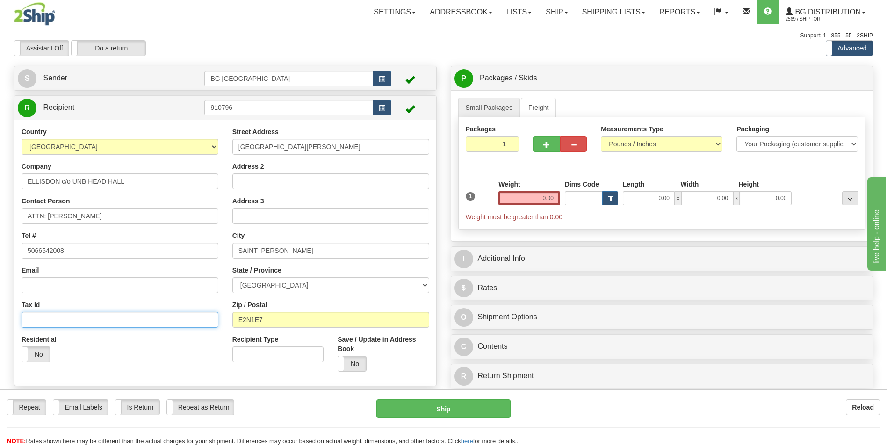
click at [91, 321] on input "Tax Id" at bounding box center [120, 320] width 197 height 16
click at [75, 246] on input "5066542008" at bounding box center [120, 251] width 197 height 16
paste input "-688-9113"
type input "[PHONE_NUMBER]"
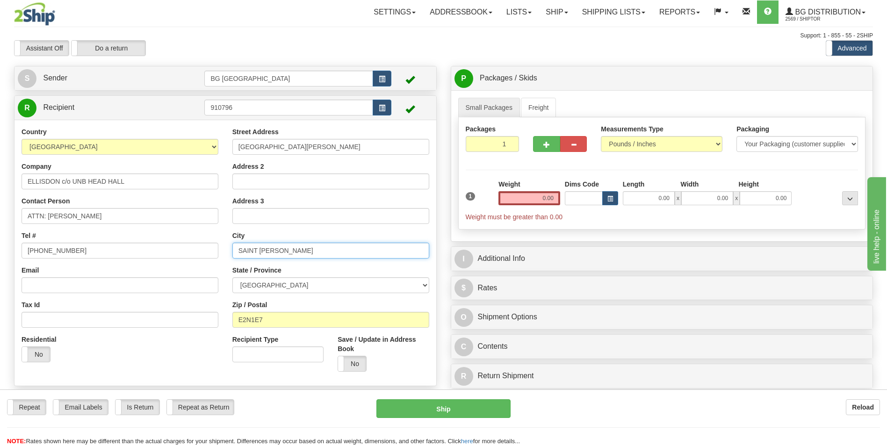
click at [289, 256] on input "SAINT [PERSON_NAME]" at bounding box center [330, 251] width 197 height 16
paste input "FREDERICTO"
type input "FREDERICTON"
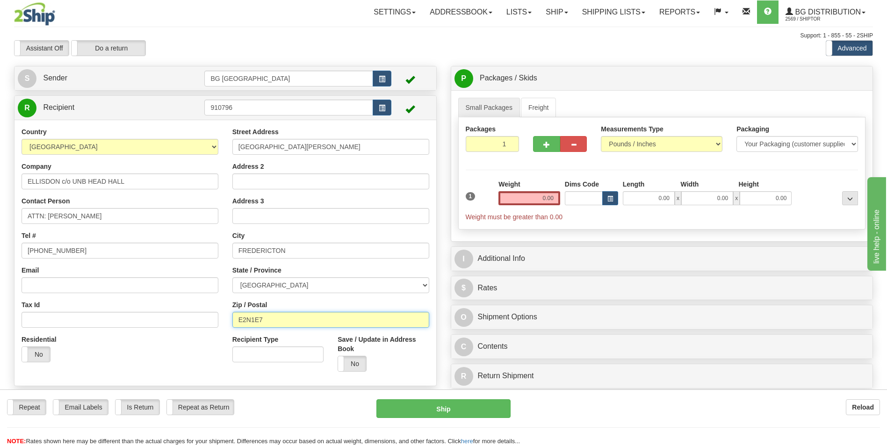
click at [297, 317] on input "E2N1E7" at bounding box center [330, 320] width 197 height 16
click at [279, 322] on input "E2N1E7" at bounding box center [330, 320] width 197 height 16
click at [279, 322] on input "e3b" at bounding box center [330, 320] width 197 height 16
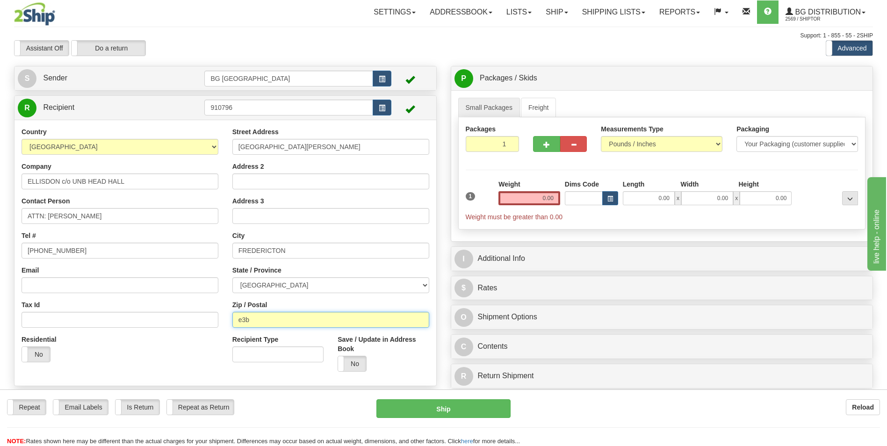
click at [279, 322] on input "e3b" at bounding box center [330, 320] width 197 height 16
click at [260, 326] on input "E3B" at bounding box center [330, 320] width 197 height 16
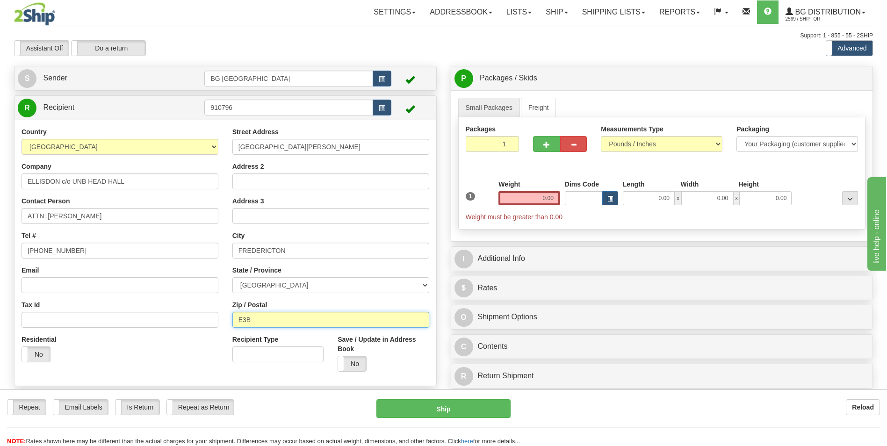
paste input "5A3"
type input "E3B 5A3"
click at [516, 199] on input "0.00" at bounding box center [530, 198] width 62 height 14
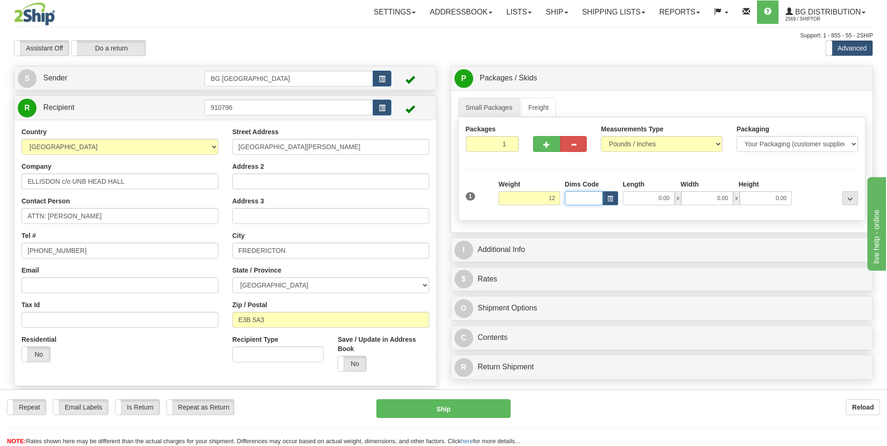
type input "12.00"
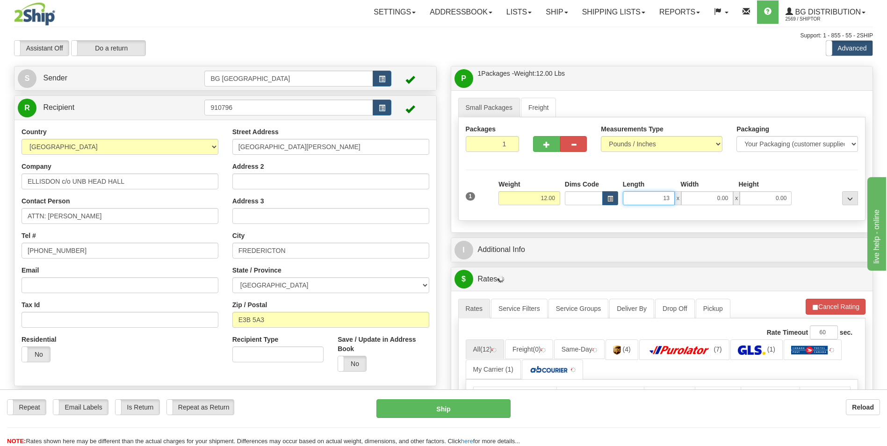
type input "13.00"
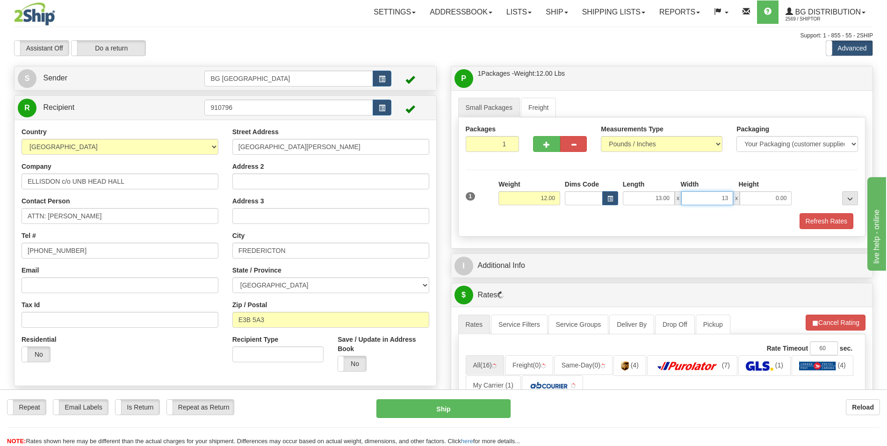
type input "13.00"
type input "8.00"
click at [520, 254] on div "I Additional Info" at bounding box center [662, 266] width 422 height 24
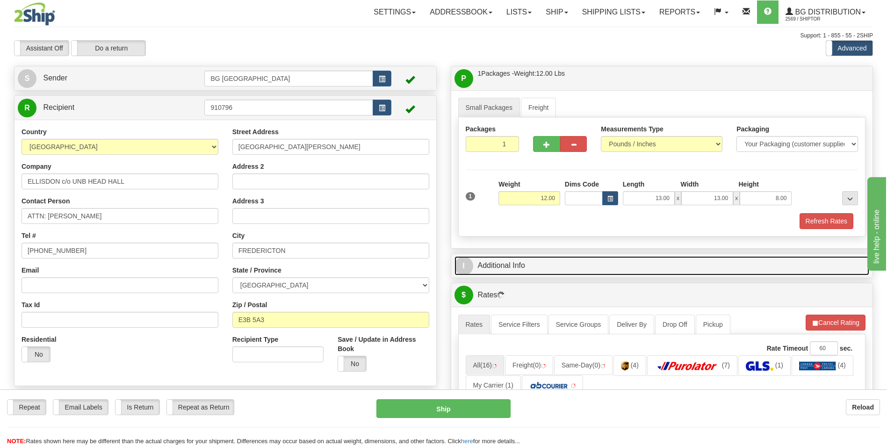
click at [519, 257] on link "I Additional Info" at bounding box center [662, 265] width 415 height 19
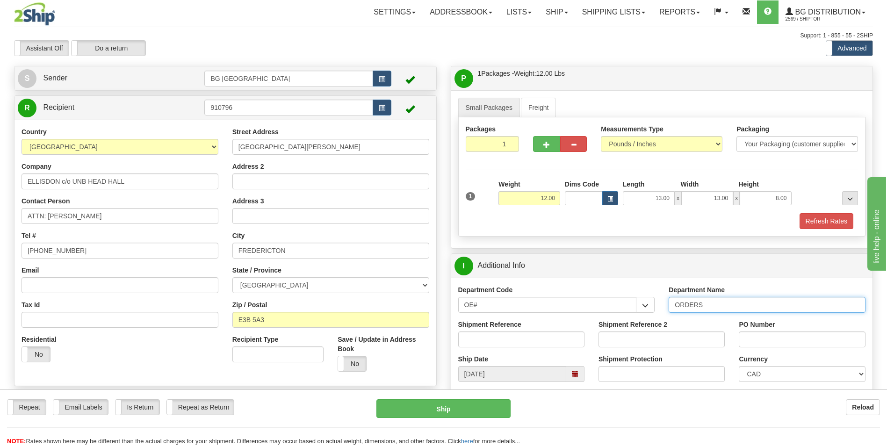
click at [714, 306] on input "ORDERS" at bounding box center [767, 305] width 197 height 16
type input "70183743-00"
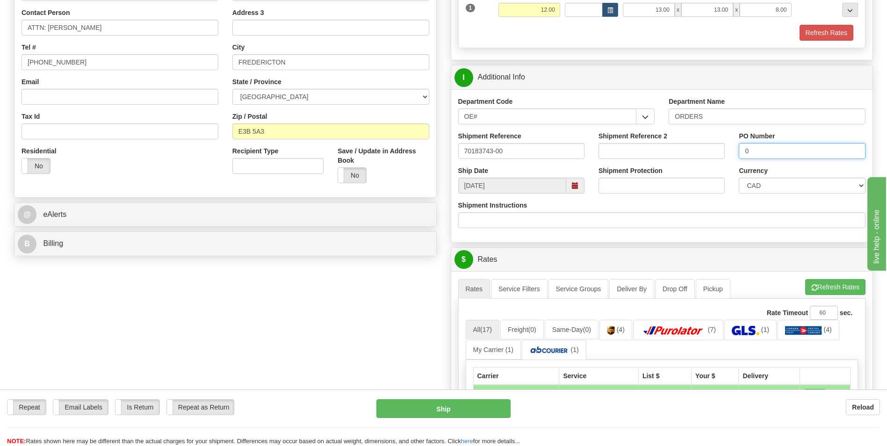
scroll to position [281, 0]
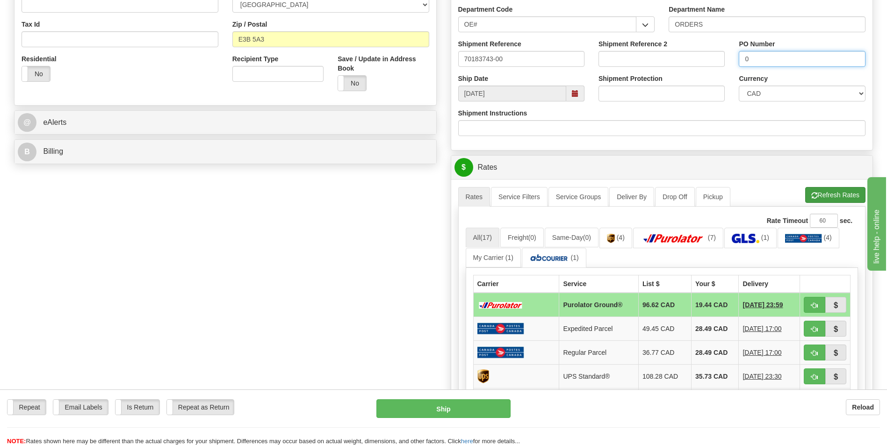
type input "0"
click at [816, 196] on span "button" at bounding box center [814, 196] width 7 height 6
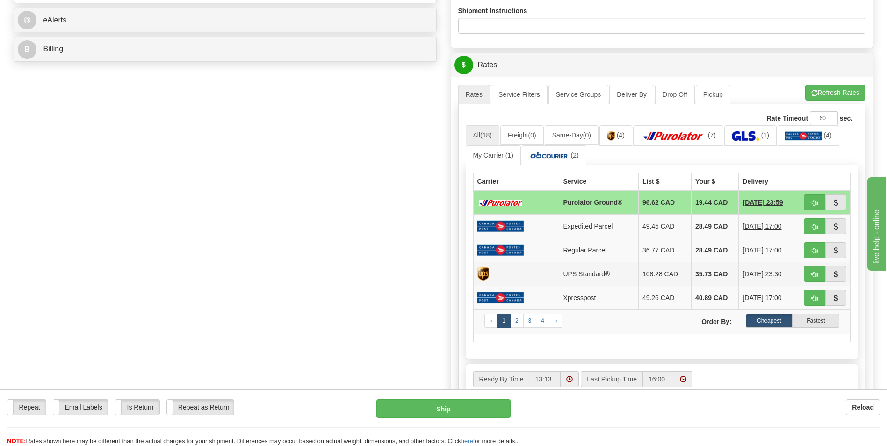
scroll to position [421, 0]
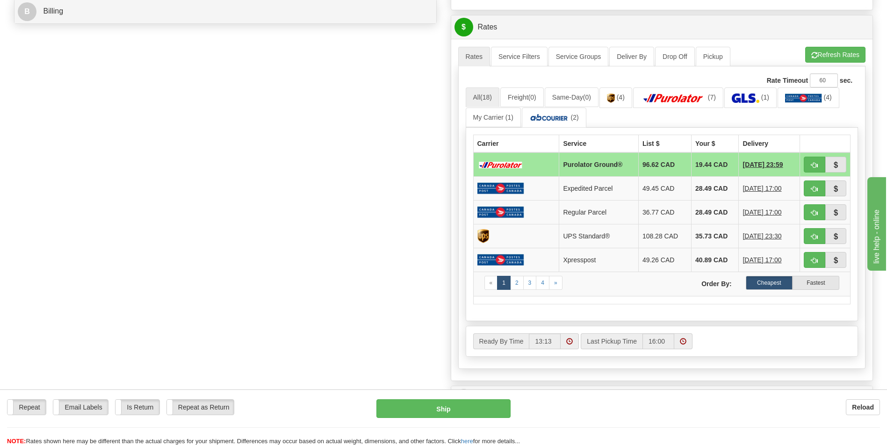
click at [695, 166] on td "19.44 CAD" at bounding box center [715, 164] width 47 height 24
click at [817, 166] on span "button" at bounding box center [814, 165] width 7 height 6
type input "260"
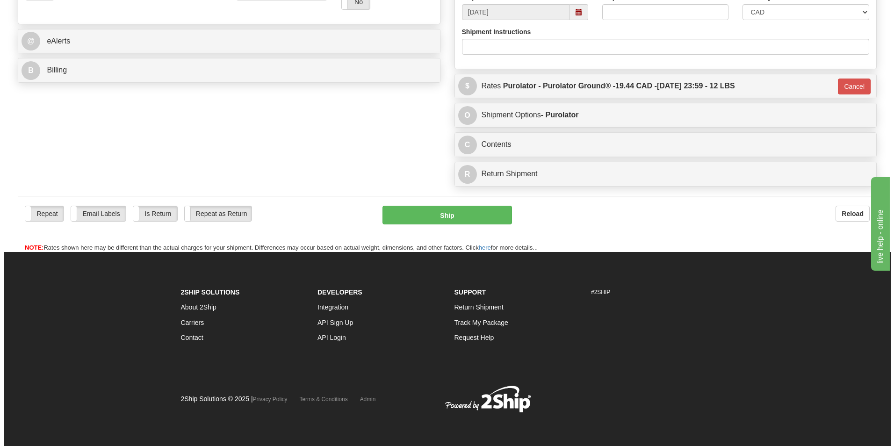
scroll to position [362, 0]
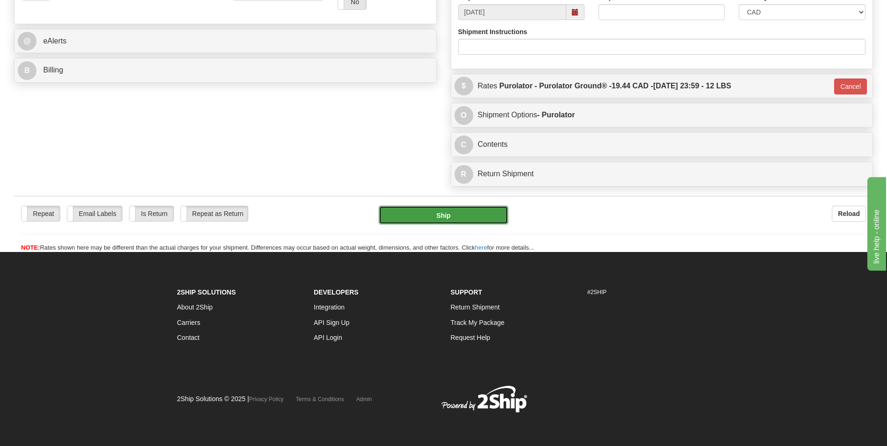
click at [475, 222] on button "Ship" at bounding box center [443, 215] width 129 height 19
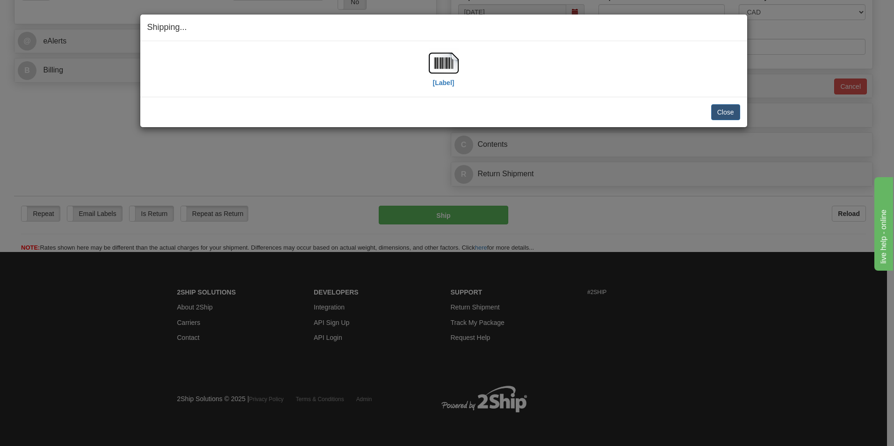
click at [124, 174] on div "Shipping... Your SHIPMENT will EXPIRE in [Label] IMPORTANT NOTICE Embassy / Con…" at bounding box center [447, 223] width 894 height 446
click at [444, 62] on img at bounding box center [444, 63] width 30 height 30
click at [739, 111] on button "Close" at bounding box center [725, 112] width 29 height 16
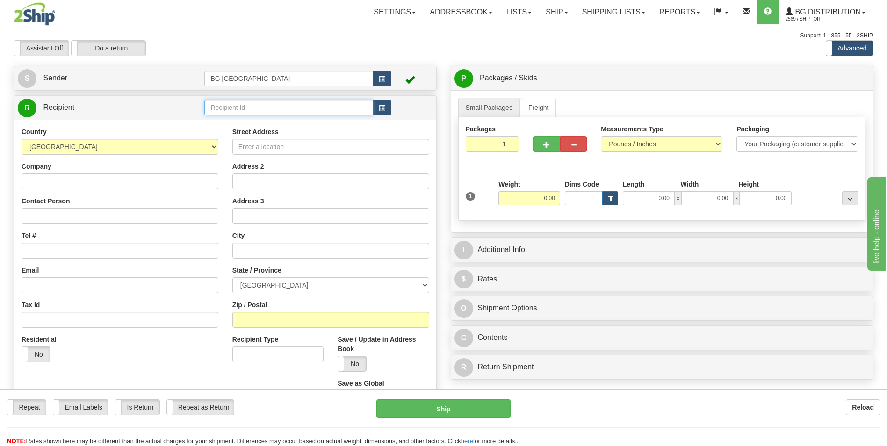
click at [246, 108] on input "text" at bounding box center [288, 108] width 168 height 16
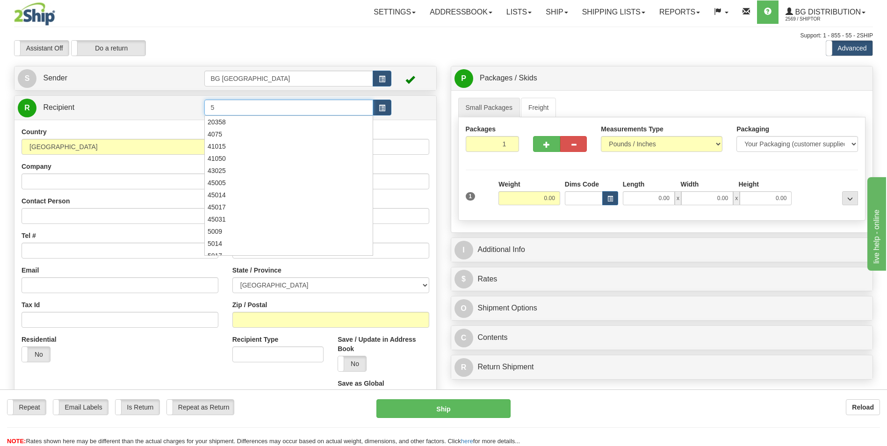
type input "5"
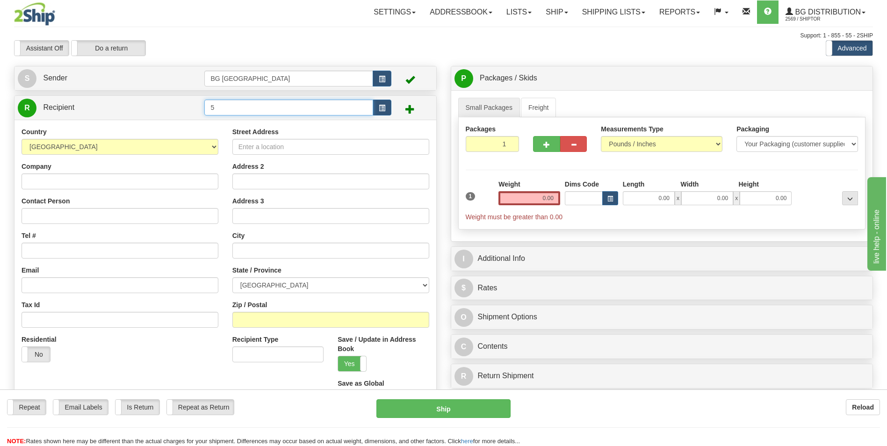
click at [246, 108] on input "5" at bounding box center [288, 108] width 168 height 16
click at [234, 118] on div "60175" at bounding box center [286, 122] width 159 height 10
type input "60175"
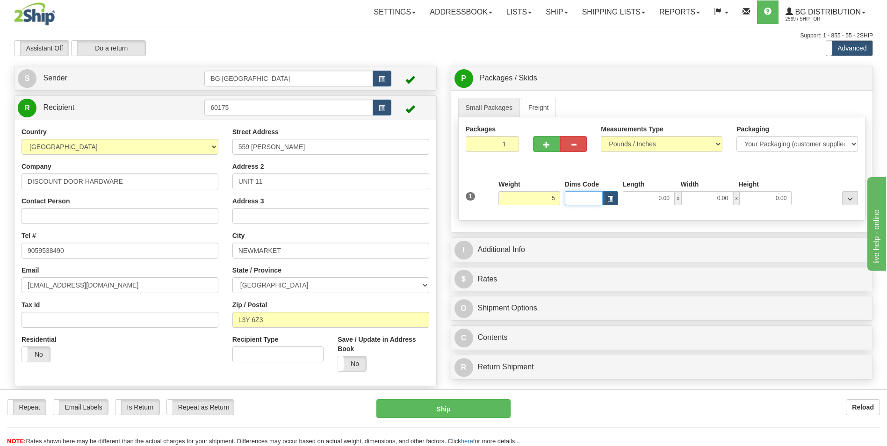
type input "5.00"
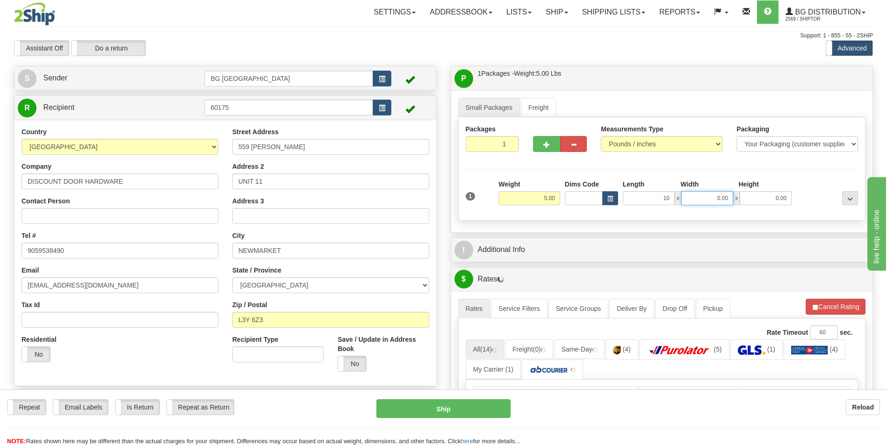
type input "10.00"
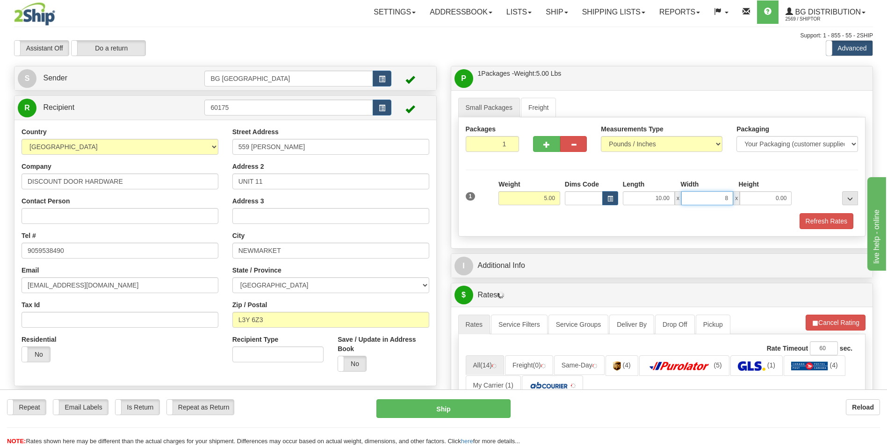
type input "8.00"
type input "6.00"
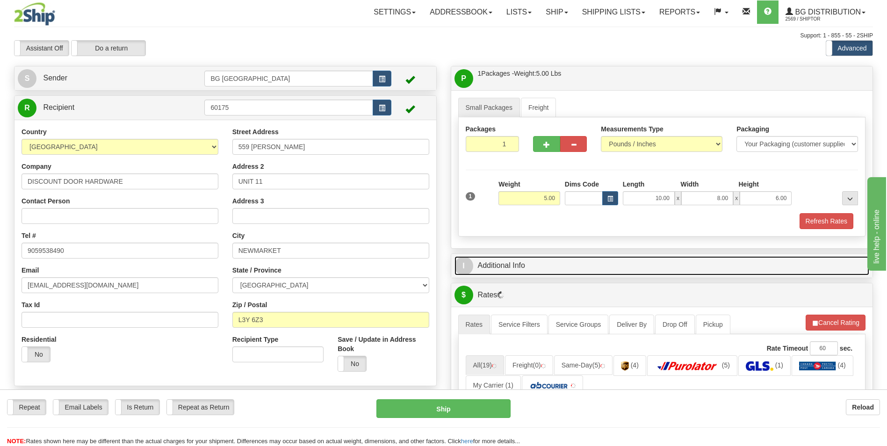
click at [514, 266] on link "I Additional Info" at bounding box center [662, 265] width 415 height 19
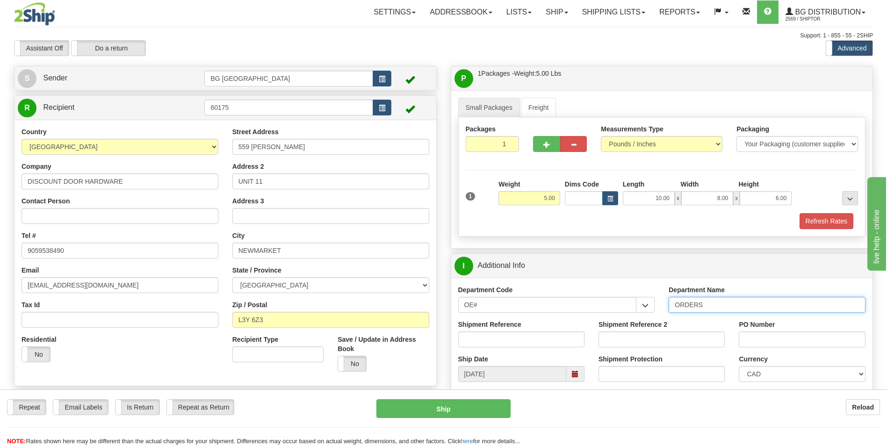
click at [713, 303] on input "ORDERS" at bounding box center [767, 305] width 197 height 16
type input "70183725-00"
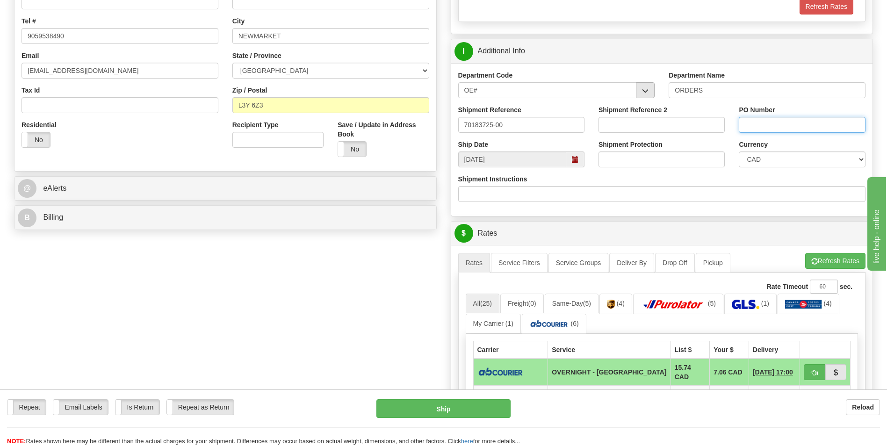
scroll to position [234, 0]
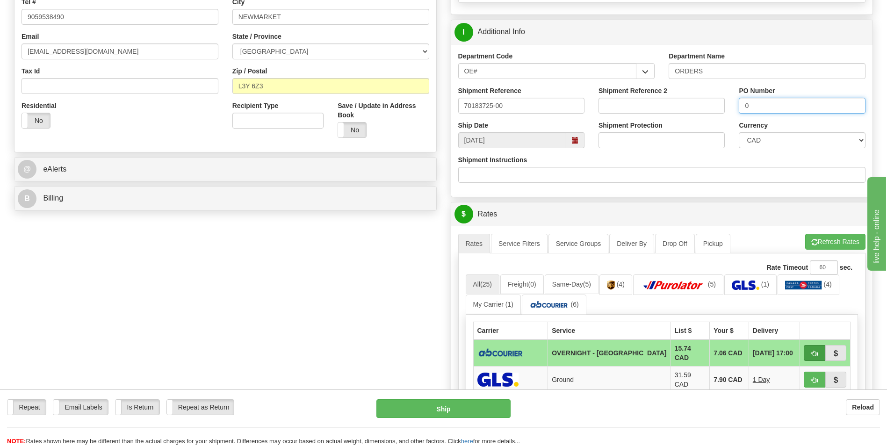
type input "0"
click at [807, 350] on button "button" at bounding box center [815, 353] width 22 height 16
type input "4"
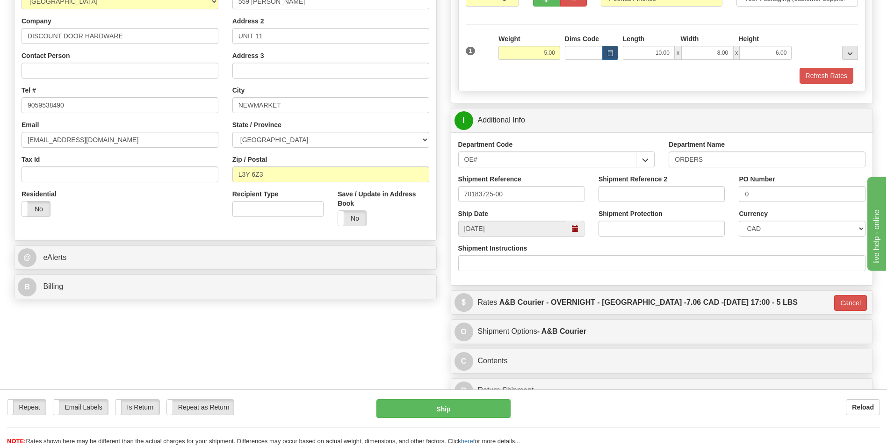
scroll to position [0, 0]
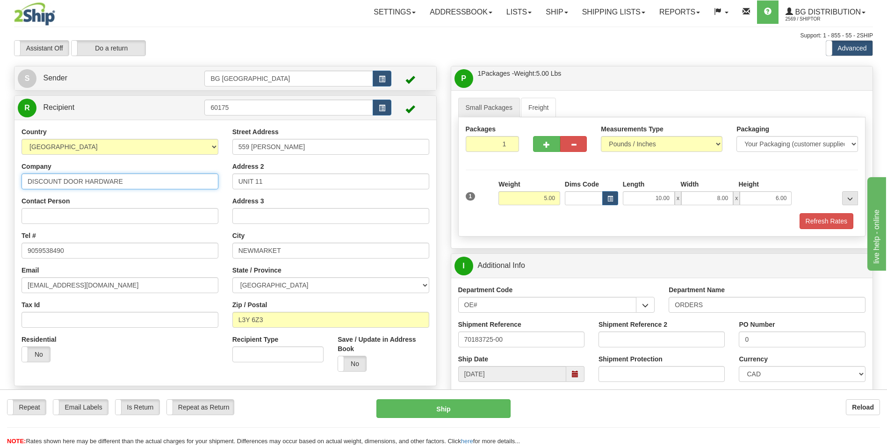
click at [114, 184] on input "DISCOUNT DOOR HARDWARE" at bounding box center [120, 182] width 197 height 16
paste input "ANDRE AUDETT"
type input "ANDRE AUDETTE"
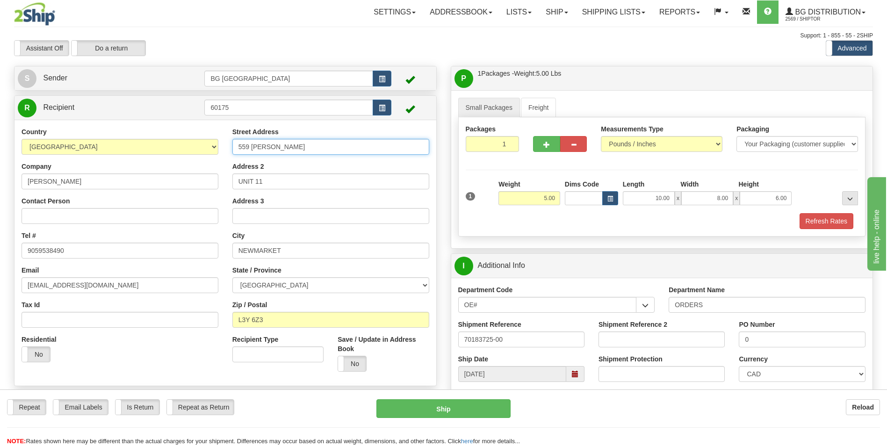
click at [268, 144] on input "559 STEVEN CRT" at bounding box center [330, 147] width 197 height 16
paste input "7347 76 ST NW"
type input "7347 76 ST NW"
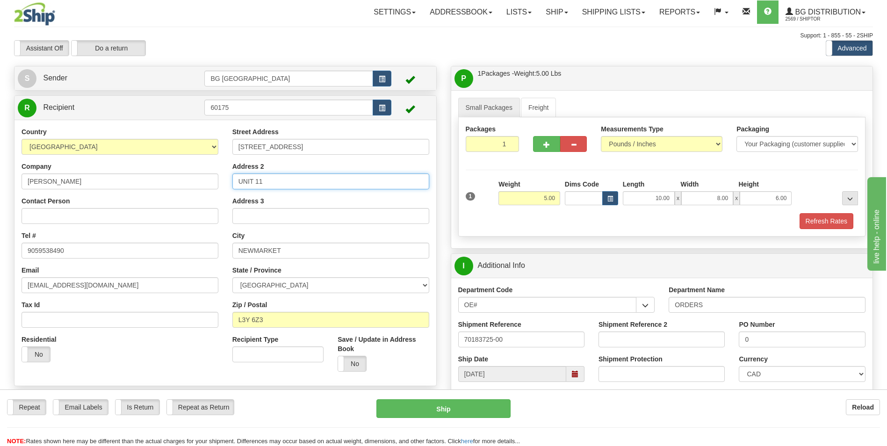
click at [256, 186] on input "UNIT 11" at bounding box center [330, 182] width 197 height 16
click at [268, 256] on input "NEWMARKET" at bounding box center [330, 251] width 197 height 16
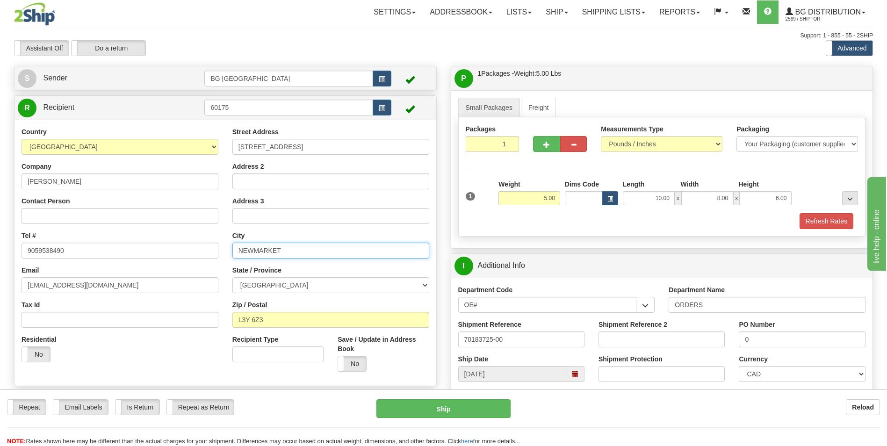
click at [268, 256] on input "NEWMARKET" at bounding box center [330, 251] width 197 height 16
paste input "EDMONTON"
type input "EDMONTON"
click at [284, 282] on select "ALBERTA BRITISH COLUMBIA MANITOBA NEW BRUNSWICK NEWFOUNDLAND NOVA SCOTIA NUNAVU…" at bounding box center [330, 285] width 197 height 16
select select "AB"
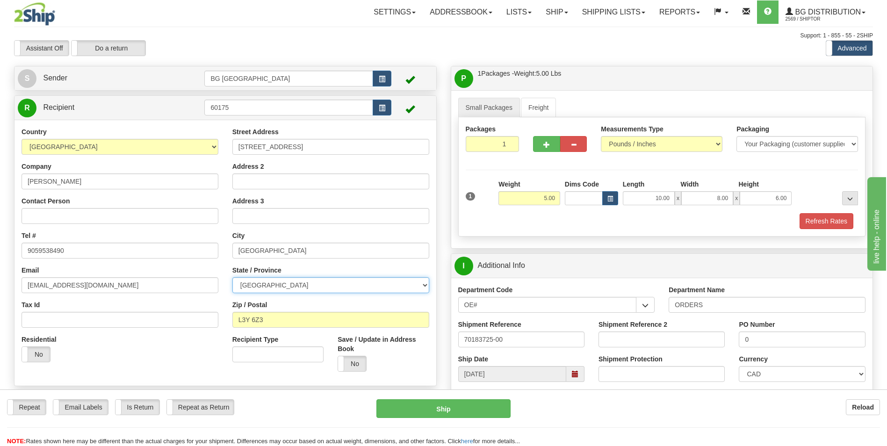
click at [232, 277] on select "ALBERTA BRITISH COLUMBIA MANITOBA NEW BRUNSWICK NEWFOUNDLAND NOVA SCOTIA NUNAVU…" at bounding box center [330, 285] width 197 height 16
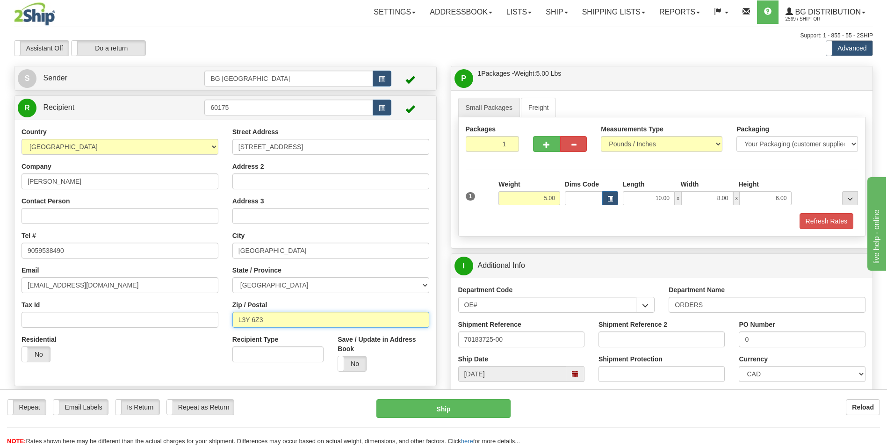
click at [273, 322] on input "L3Y 6Z3" at bounding box center [330, 320] width 197 height 16
paste input "I6C 2J7"
type input "I6C 2J7"
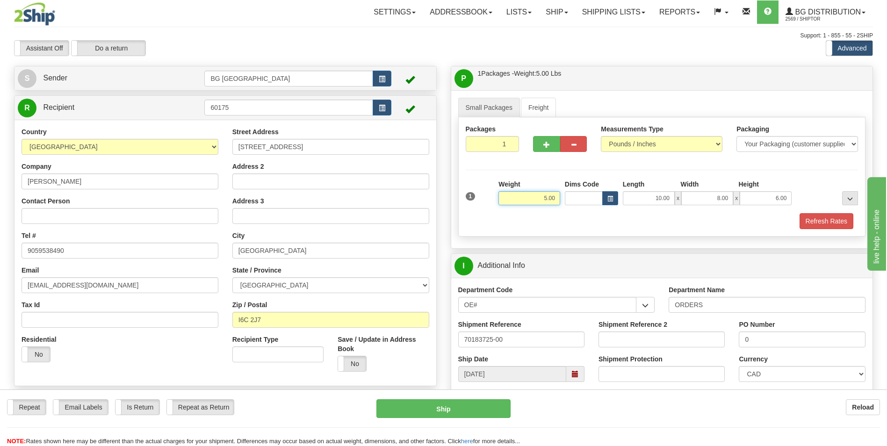
click at [518, 199] on input "5.00" at bounding box center [530, 198] width 62 height 14
type input "4"
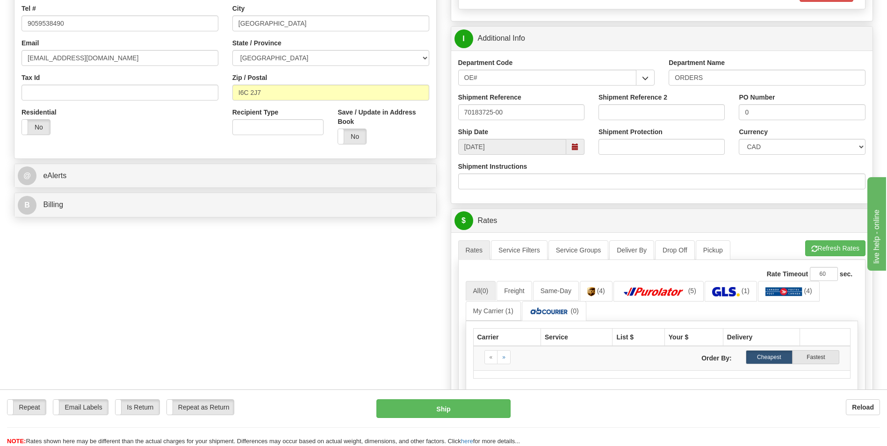
scroll to position [234, 0]
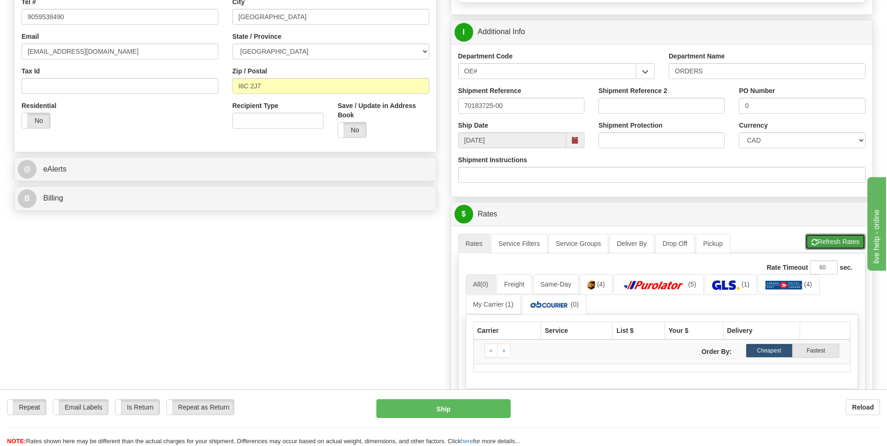
drag, startPoint x: 829, startPoint y: 239, endPoint x: 818, endPoint y: 242, distance: 12.0
click at [829, 239] on button "Refresh Rates" at bounding box center [835, 242] width 60 height 16
click at [83, 308] on div "Create a label for the return Create Pickup Without Label S" at bounding box center [443, 186] width 873 height 709
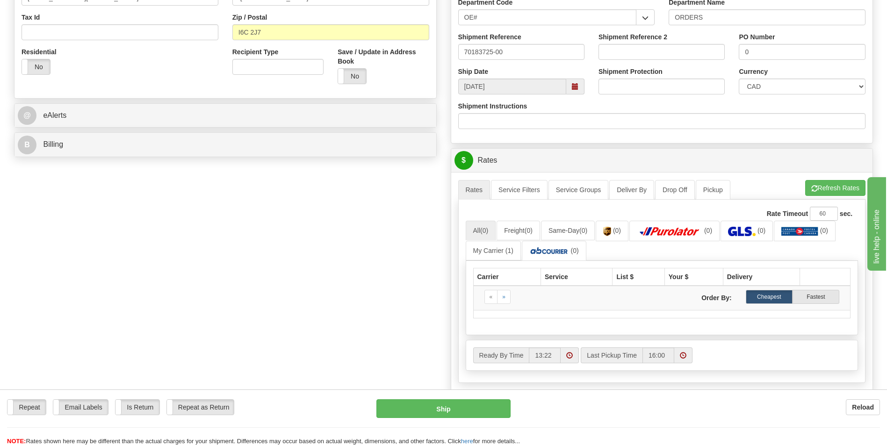
scroll to position [187, 0]
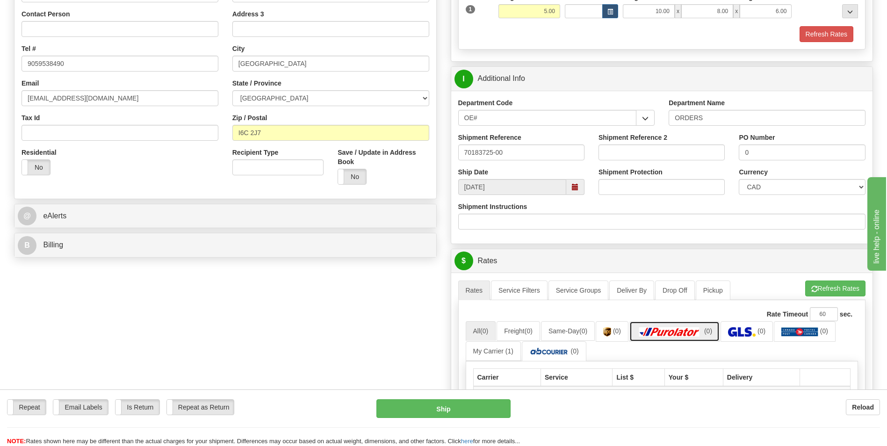
click at [683, 327] on img at bounding box center [669, 331] width 65 height 9
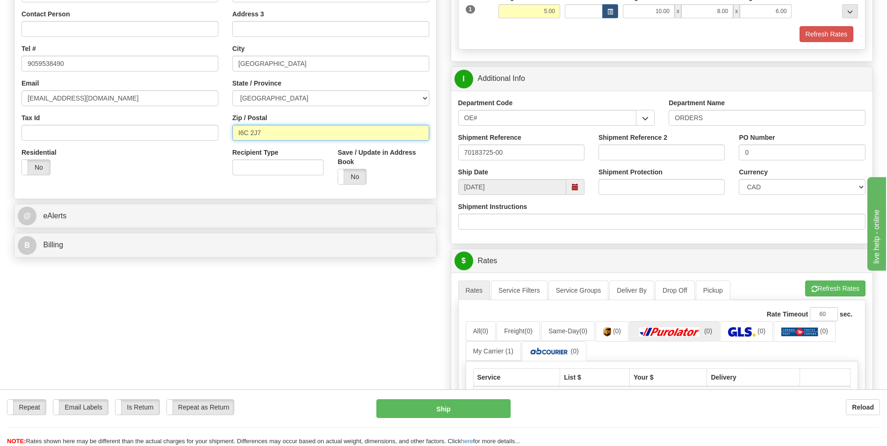
click at [251, 132] on input "I6C 2J7" at bounding box center [330, 133] width 197 height 16
click at [277, 348] on div "Create a label for the return Create Pickup Without Label S" at bounding box center [443, 230] width 873 height 702
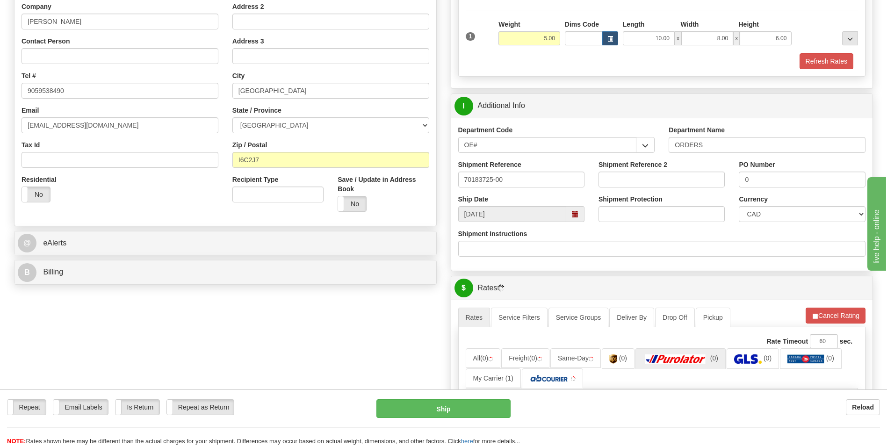
scroll to position [140, 0]
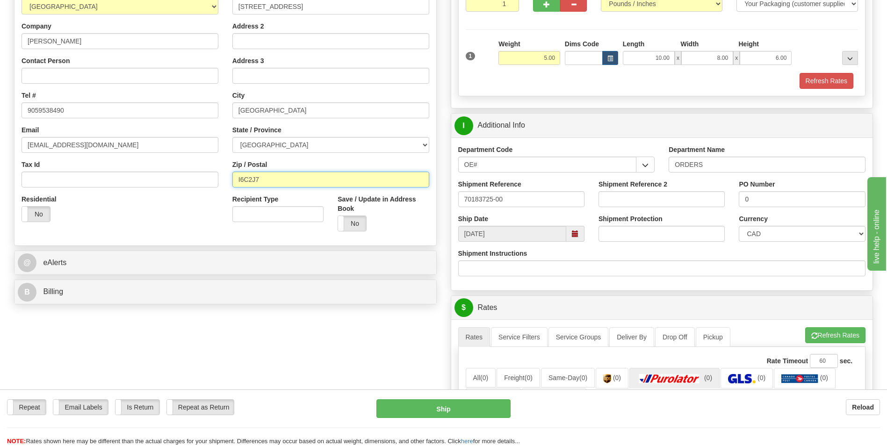
click at [250, 181] on input "I6C2J7" at bounding box center [330, 180] width 197 height 16
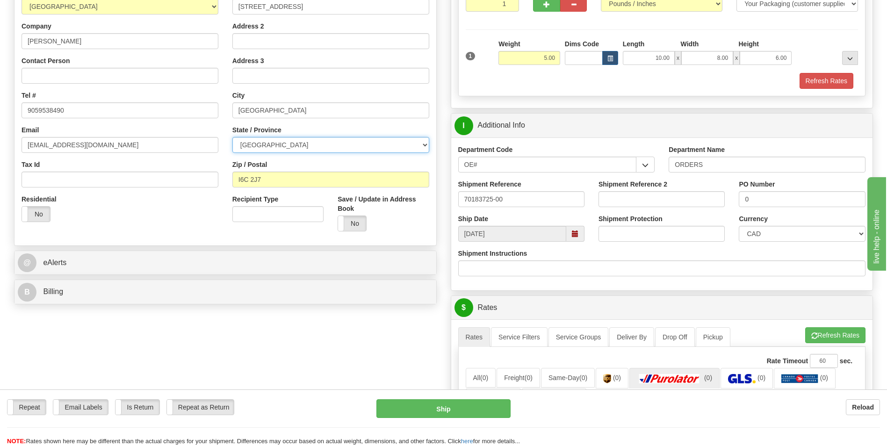
click at [269, 143] on select "ALBERTA BRITISH COLUMBIA MANITOBA NEW BRUNSWICK NEWFOUNDLAND NOVA SCOTIA NUNAVU…" at bounding box center [330, 145] width 197 height 16
click at [285, 363] on div "Create a label for the return Create Pickup Without Label S" at bounding box center [443, 277] width 873 height 702
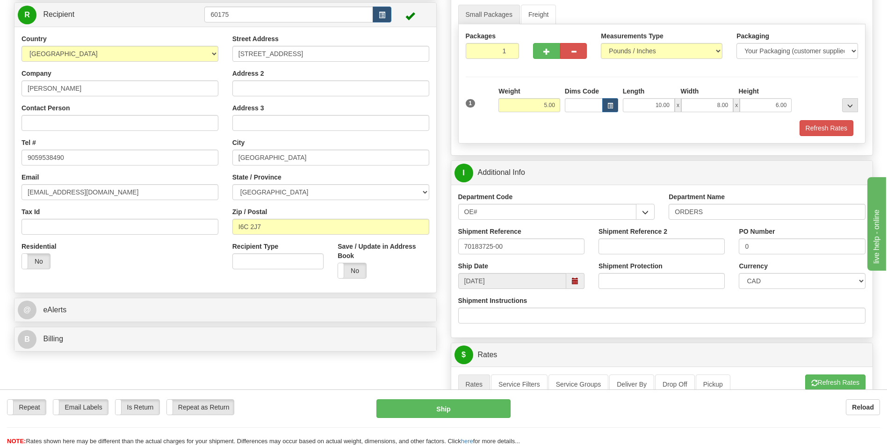
scroll to position [0, 0]
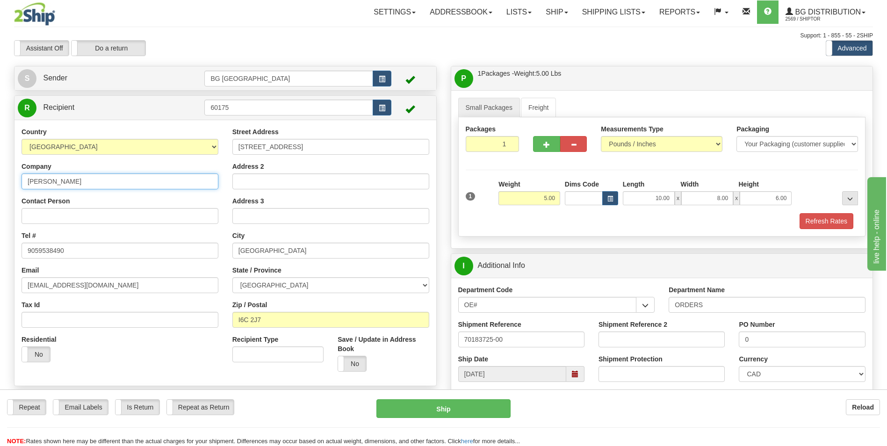
click at [126, 182] on input "ANDRE AUDETTE" at bounding box center [120, 182] width 197 height 16
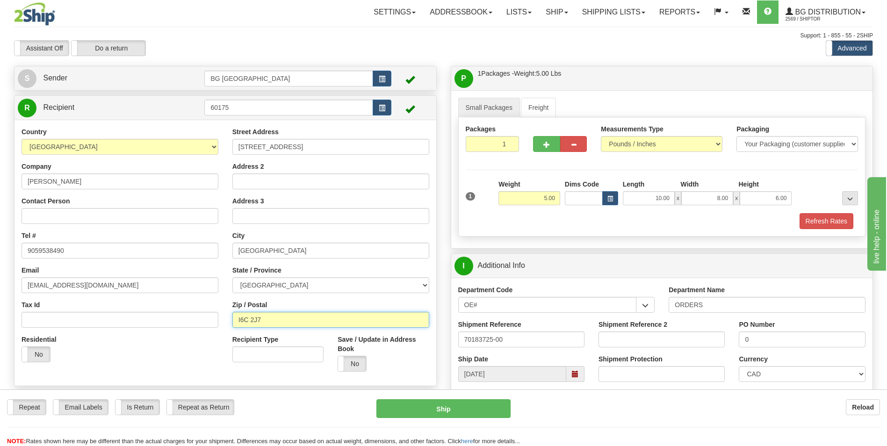
click at [273, 317] on input "I6C 2J7" at bounding box center [330, 320] width 197 height 16
paste input "T"
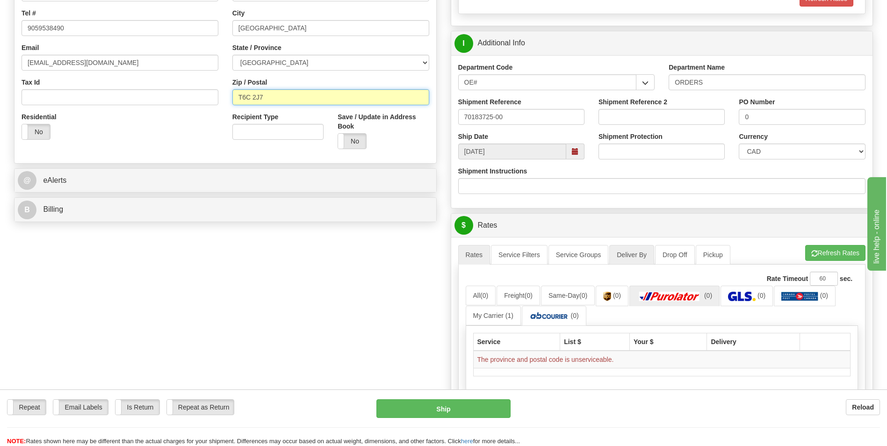
scroll to position [234, 0]
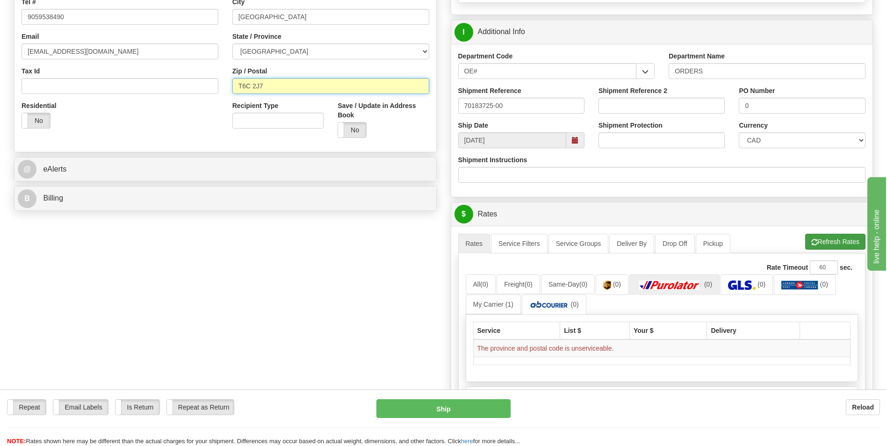
type input "T6C 2J7"
click at [817, 240] on button "Refresh Rates" at bounding box center [835, 242] width 60 height 16
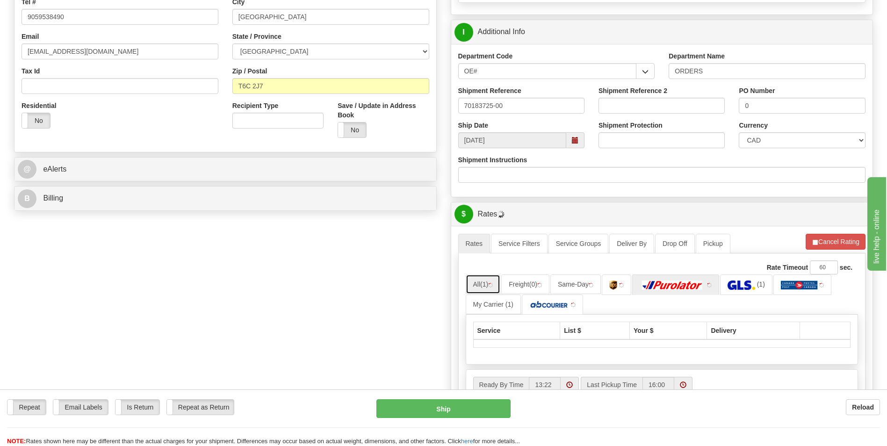
click at [477, 287] on link "All (1)" at bounding box center [483, 285] width 35 height 20
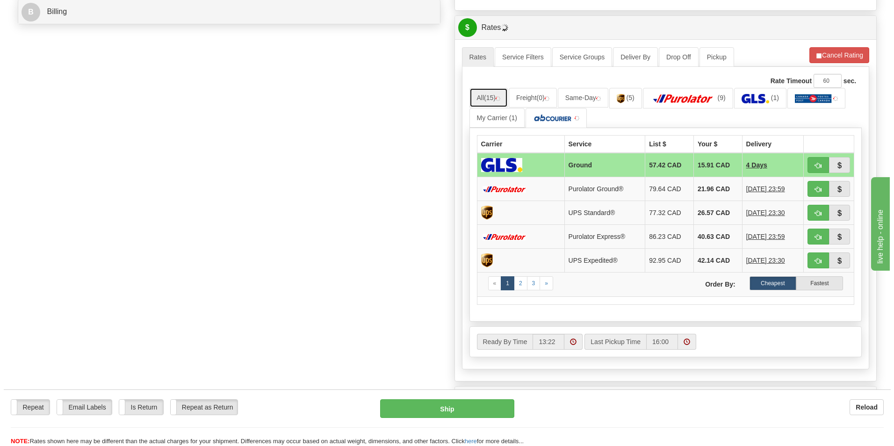
scroll to position [421, 0]
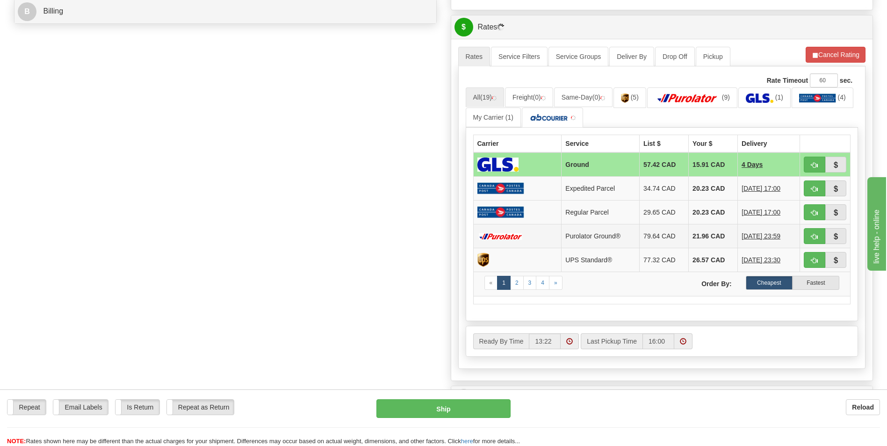
click at [701, 233] on td "21.96 CAD" at bounding box center [713, 236] width 49 height 24
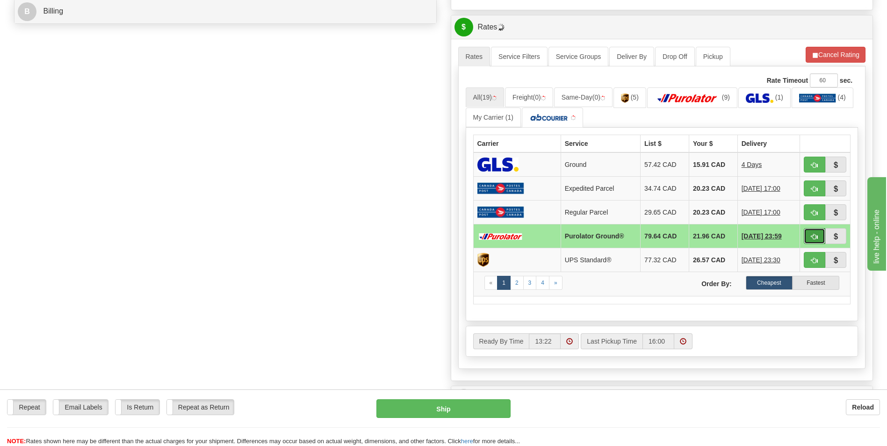
click at [815, 235] on span "button" at bounding box center [814, 237] width 7 height 6
click at [496, 414] on button "Ship" at bounding box center [443, 408] width 134 height 19
type input "260"
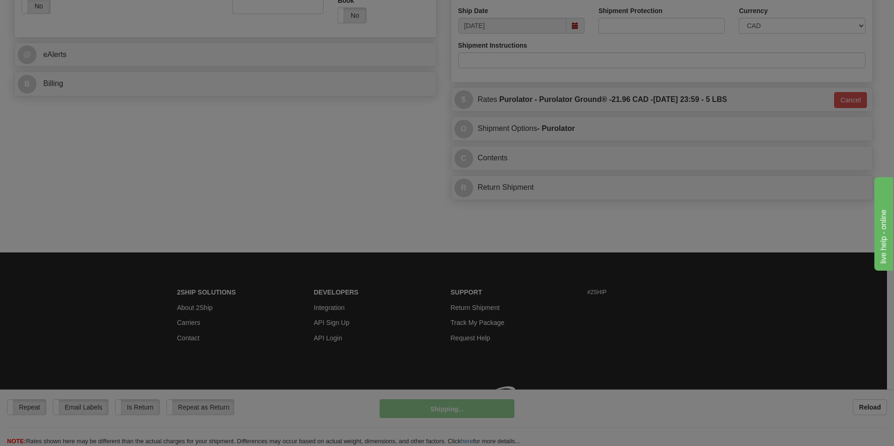
scroll to position [362, 0]
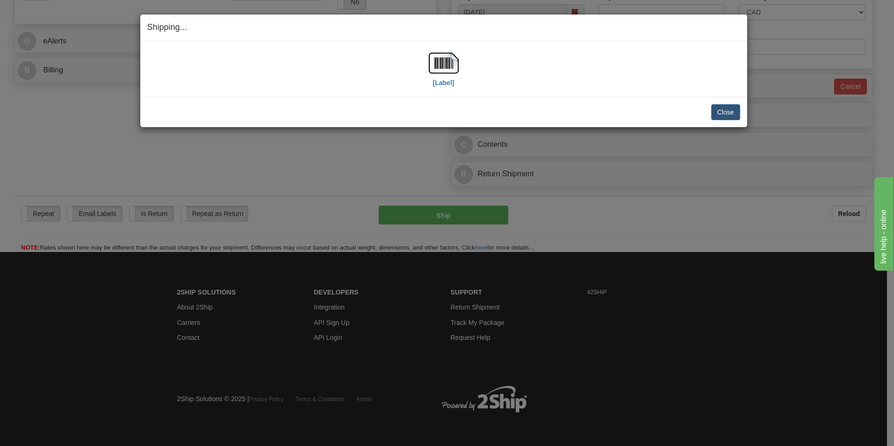
click at [141, 171] on div "Shipping... Your SHIPMENT will EXPIRE in [Label] IMPORTANT NOTICE Embassy / Con…" at bounding box center [447, 223] width 894 height 446
click at [441, 67] on img at bounding box center [444, 63] width 30 height 30
click at [730, 114] on button "Close" at bounding box center [725, 112] width 29 height 16
